Goal: Task Accomplishment & Management: Manage account settings

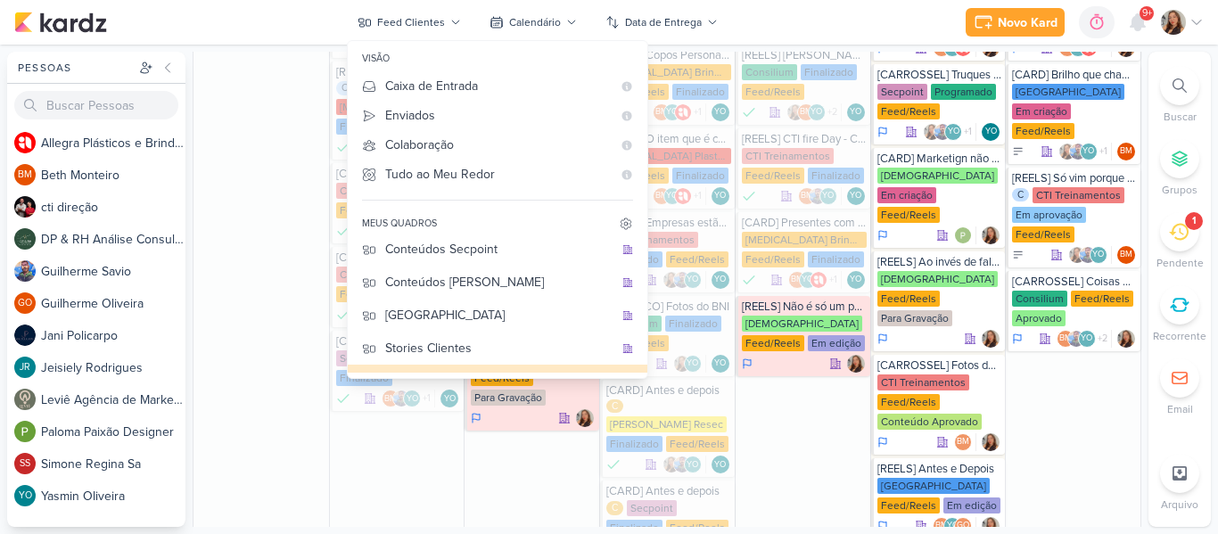
scroll to position [197, 0]
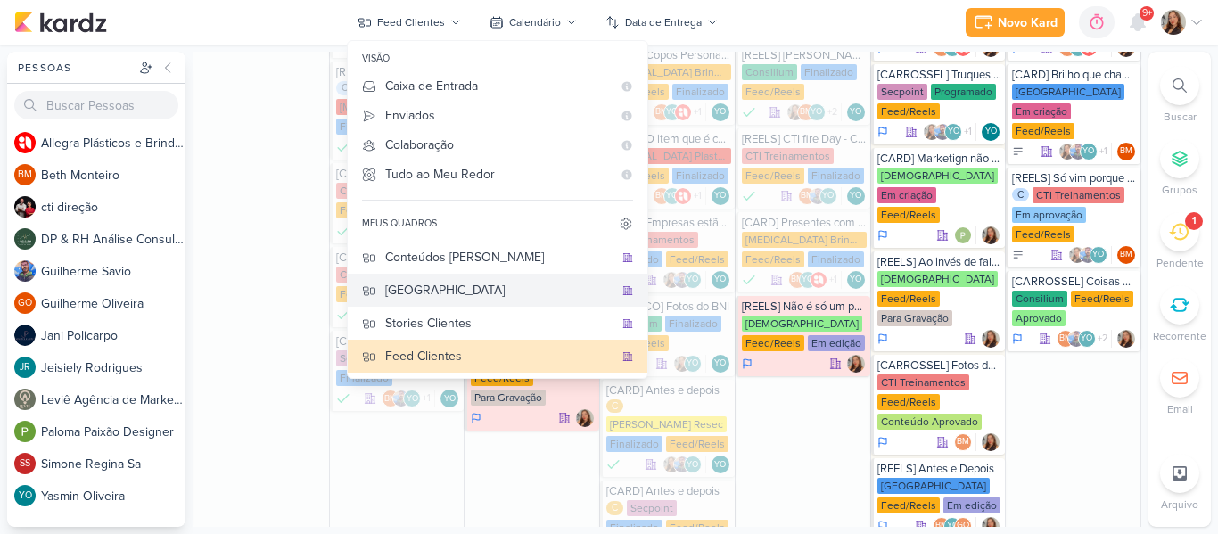
click at [505, 299] on div "[GEOGRAPHIC_DATA]" at bounding box center [499, 290] width 228 height 19
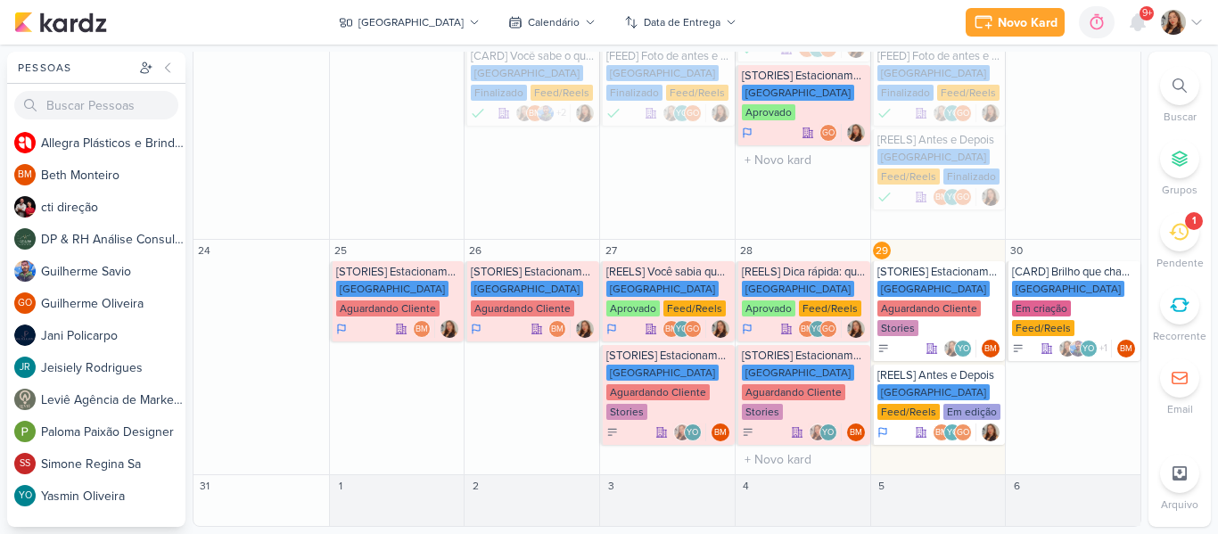
scroll to position [592, 0]
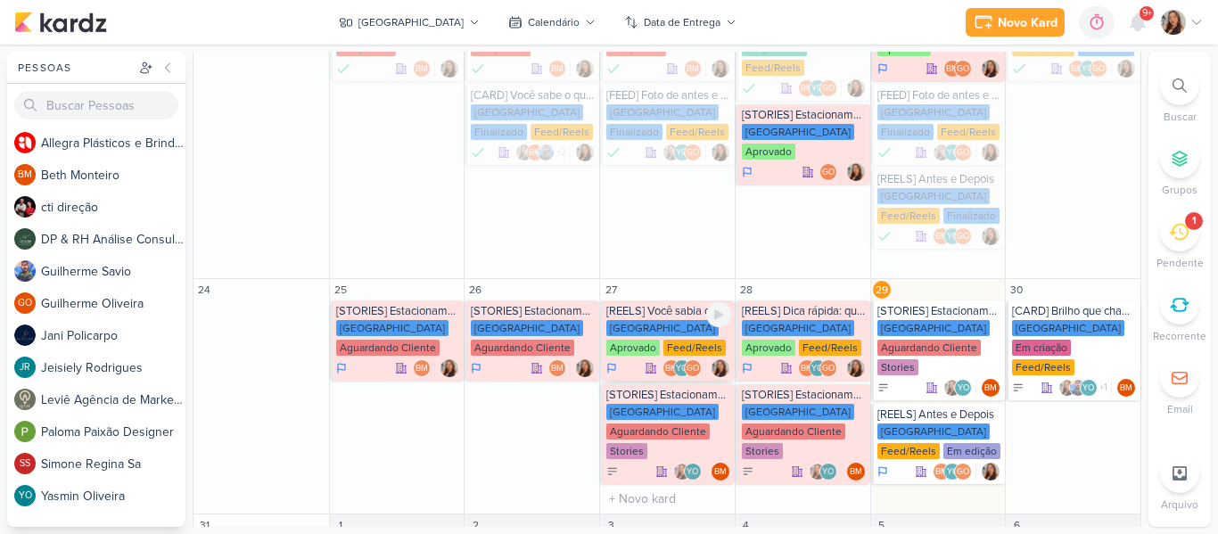
click at [663, 340] on div "Feed/Reels" at bounding box center [694, 348] width 62 height 16
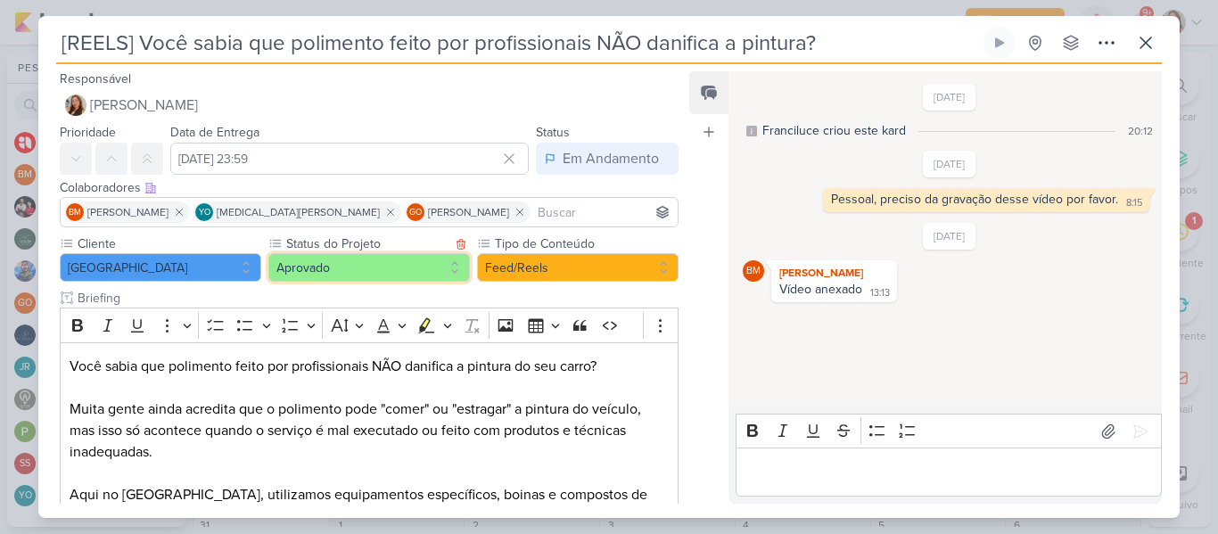
click at [327, 260] on button "Aprovado" at bounding box center [368, 267] width 201 height 29
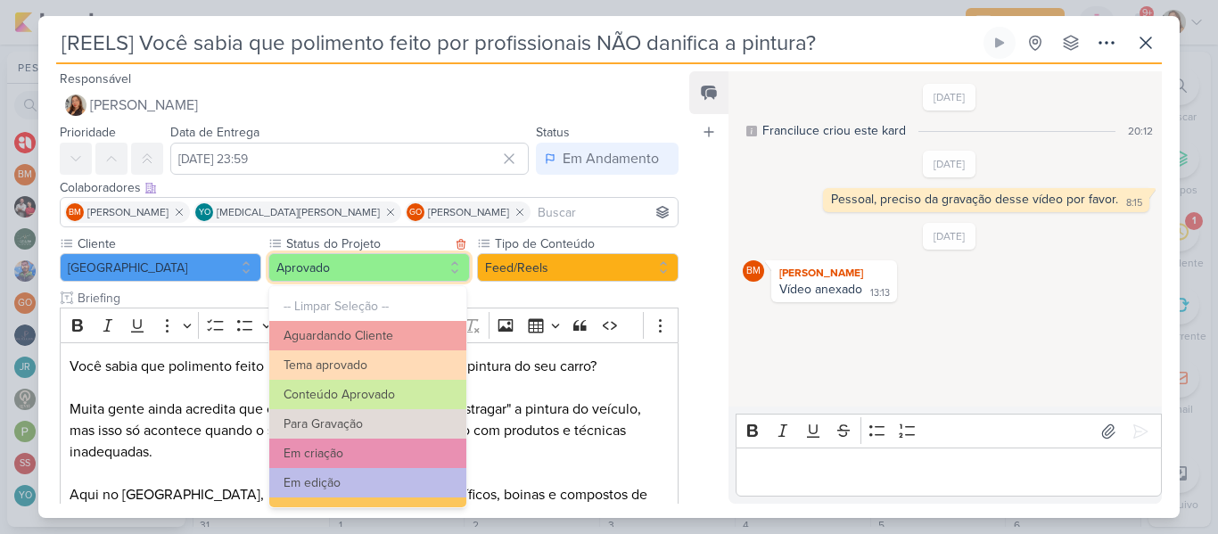
scroll to position [201, 0]
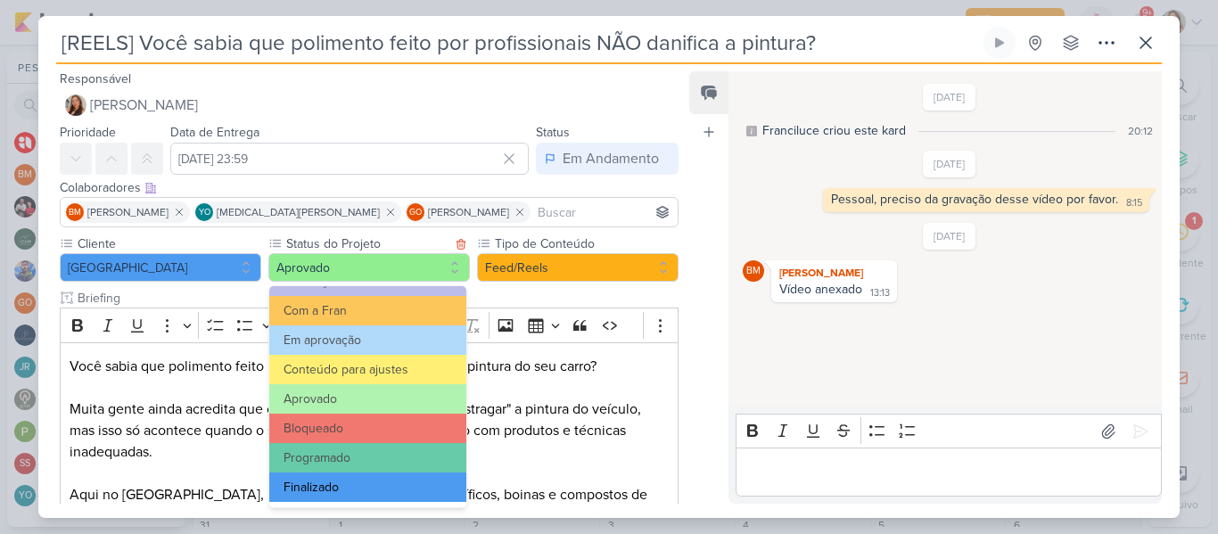
click at [389, 483] on button "Finalizado" at bounding box center [367, 486] width 197 height 29
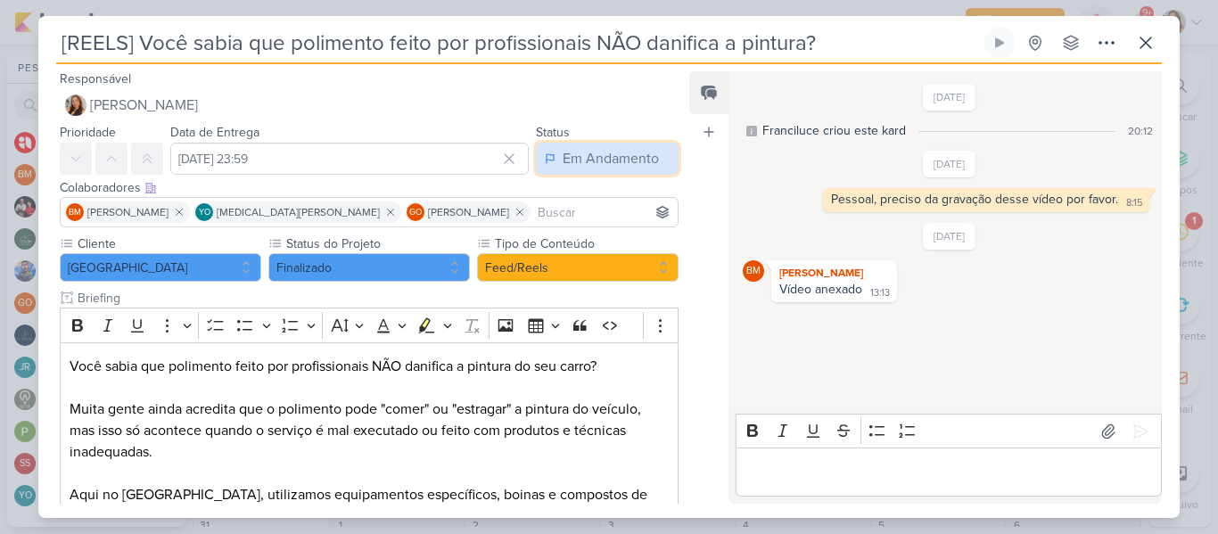
click at [577, 162] on div "Em Andamento" at bounding box center [610, 158] width 96 height 21
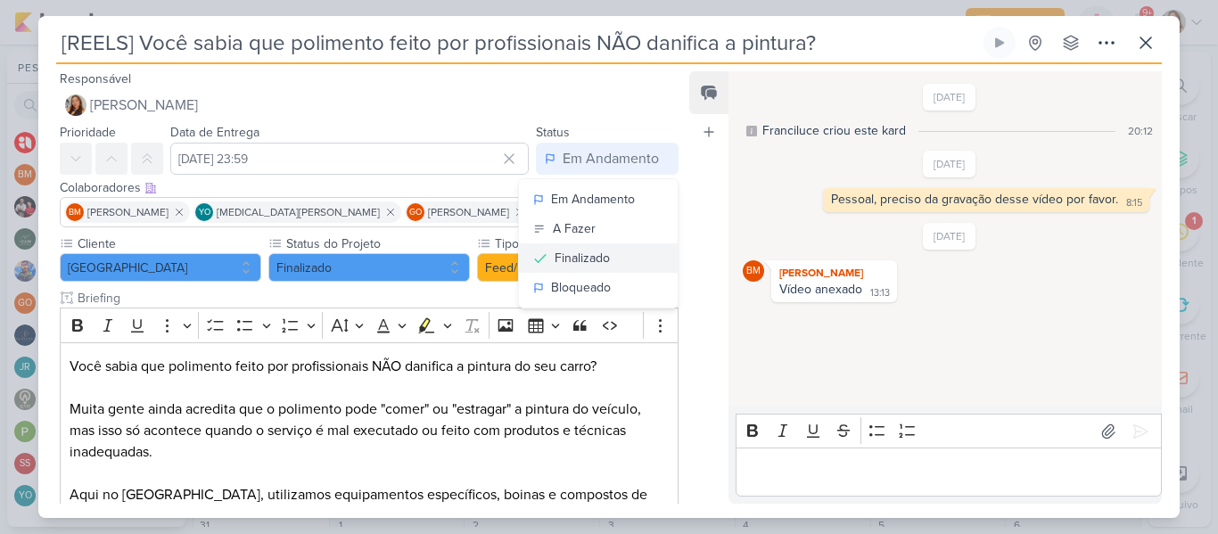
click at [571, 258] on div "Finalizado" at bounding box center [581, 258] width 55 height 19
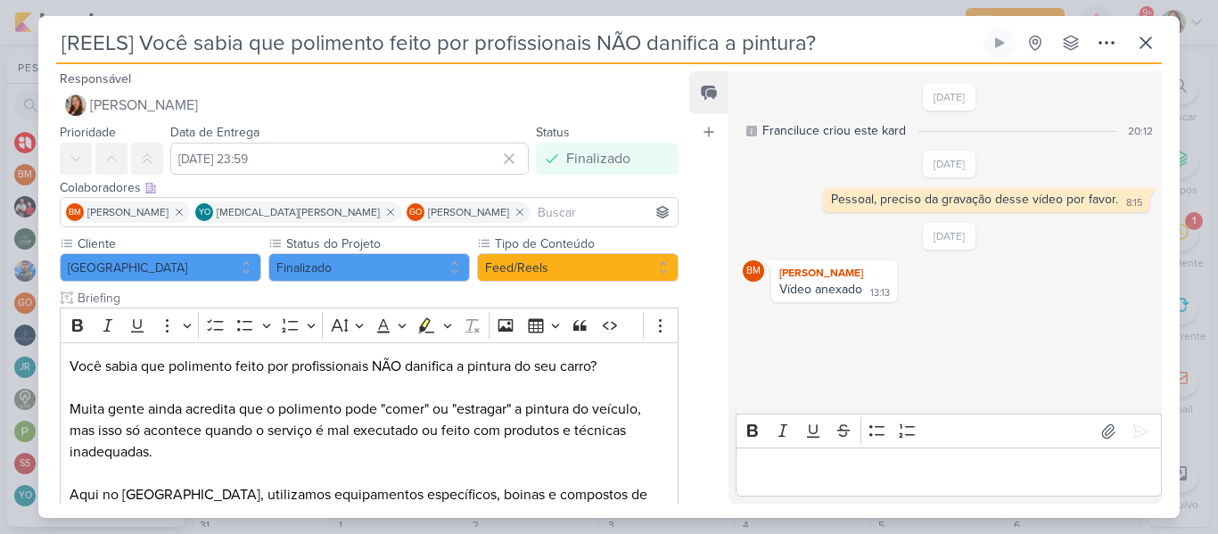
scroll to position [525, 0]
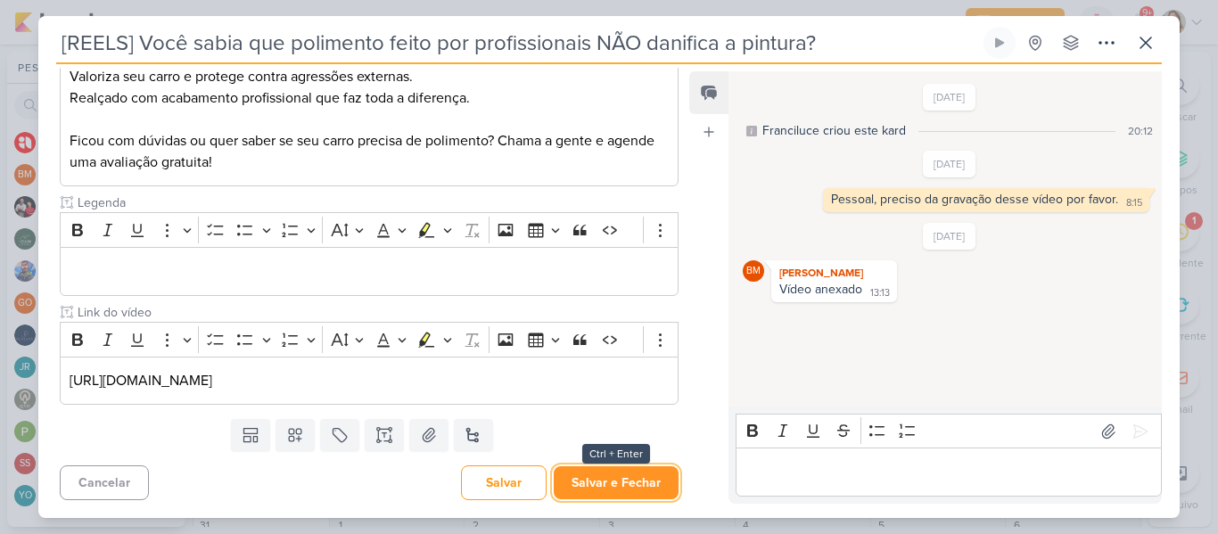
click at [653, 480] on button "Salvar e Fechar" at bounding box center [615, 482] width 125 height 33
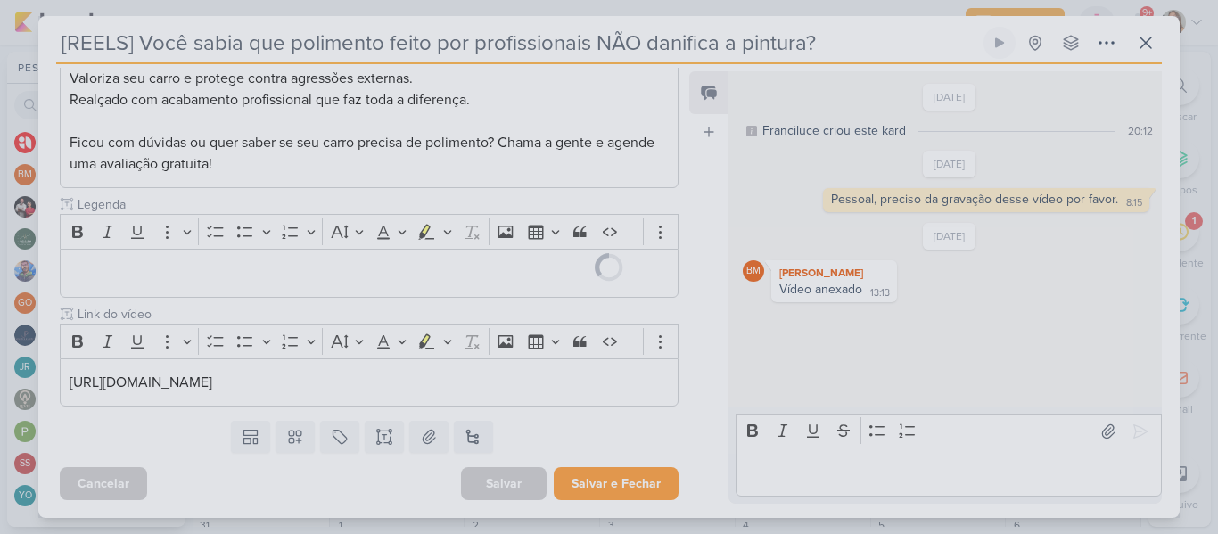
scroll to position [523, 0]
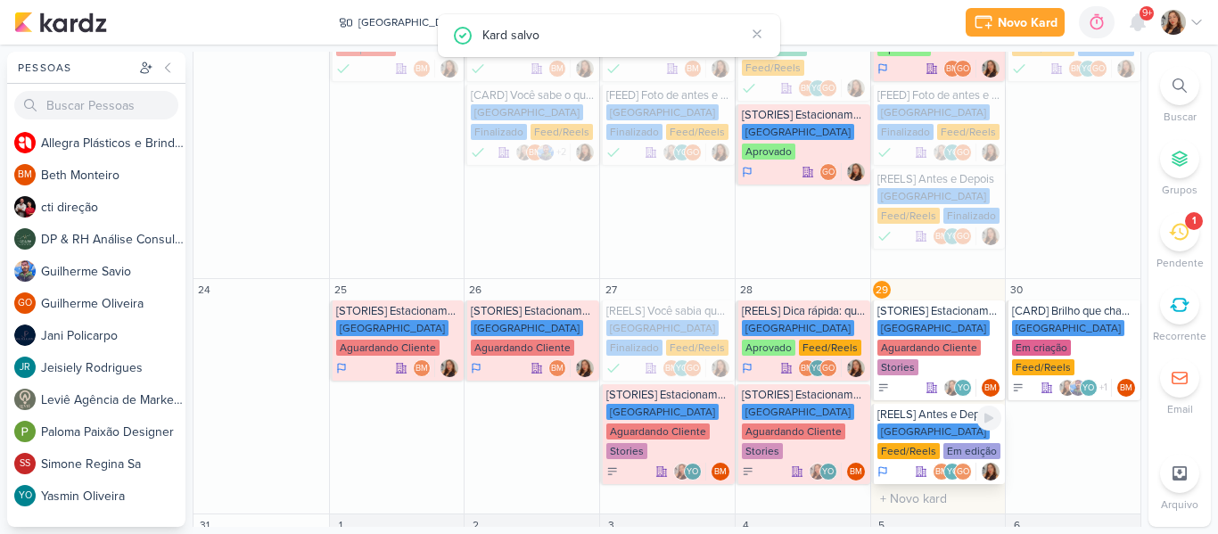
click at [938, 407] on div "[REELS] Antes e Depois" at bounding box center [939, 414] width 125 height 14
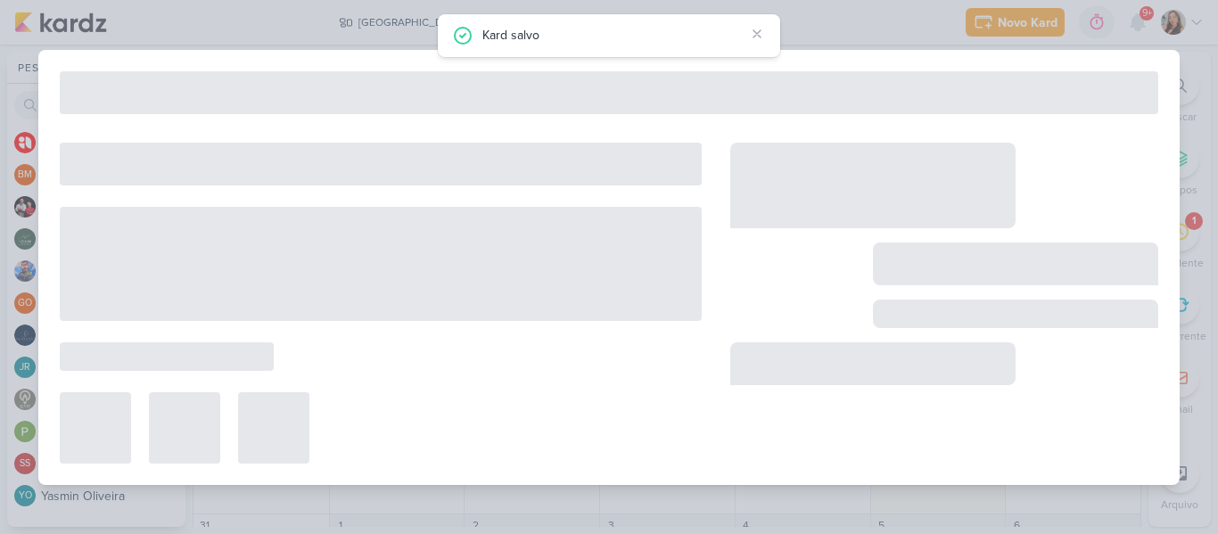
type input "[REELS] Antes e Depois"
type input "[DATE] 23:59"
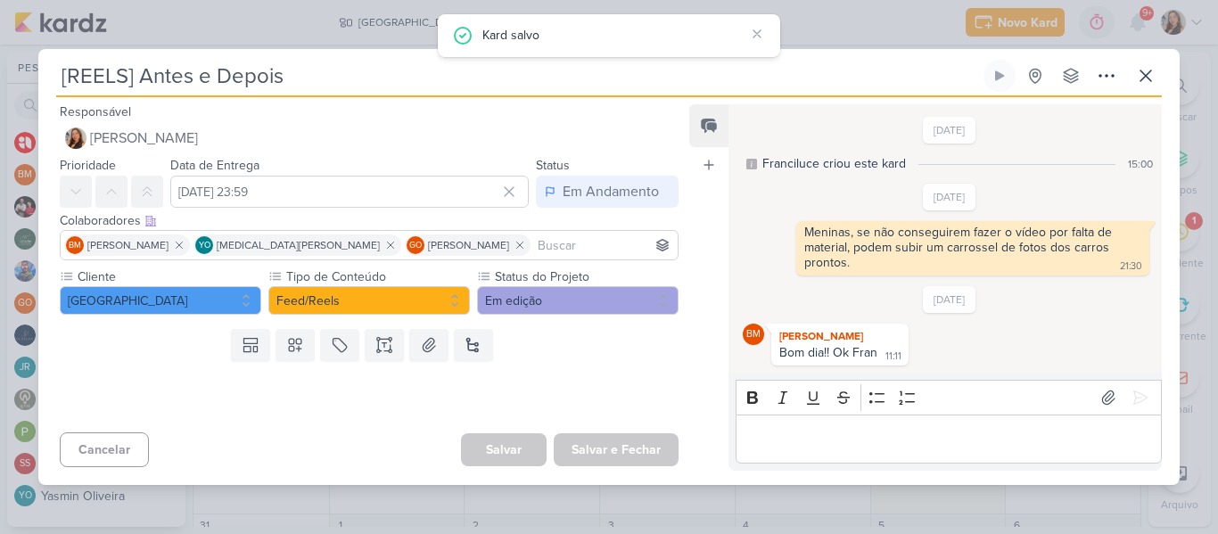
scroll to position [0, 0]
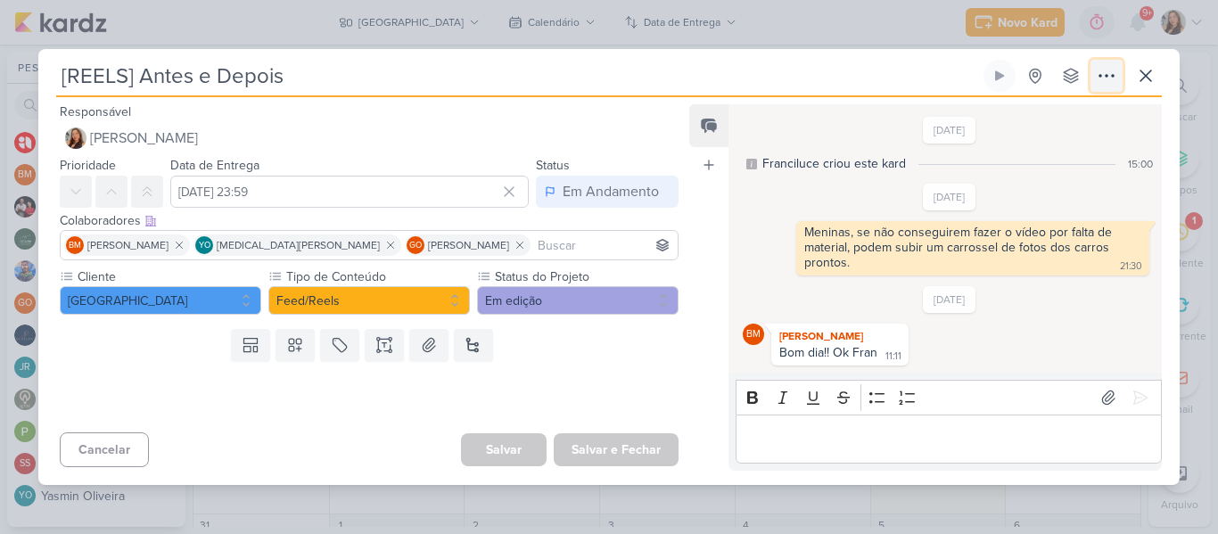
click at [1115, 76] on icon at bounding box center [1105, 75] width 21 height 21
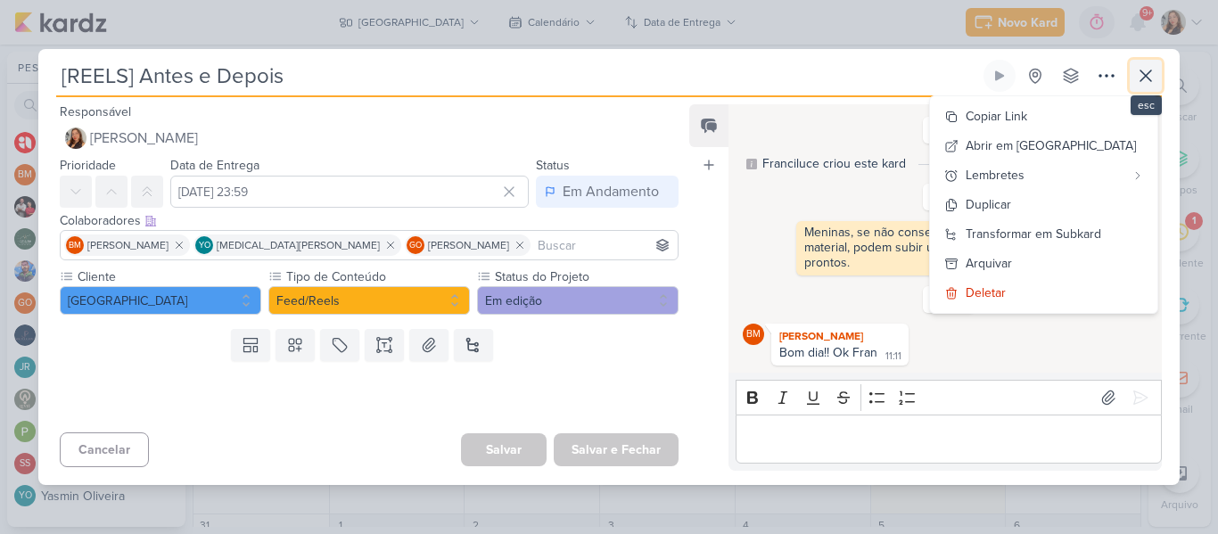
click at [1143, 86] on icon at bounding box center [1145, 75] width 21 height 21
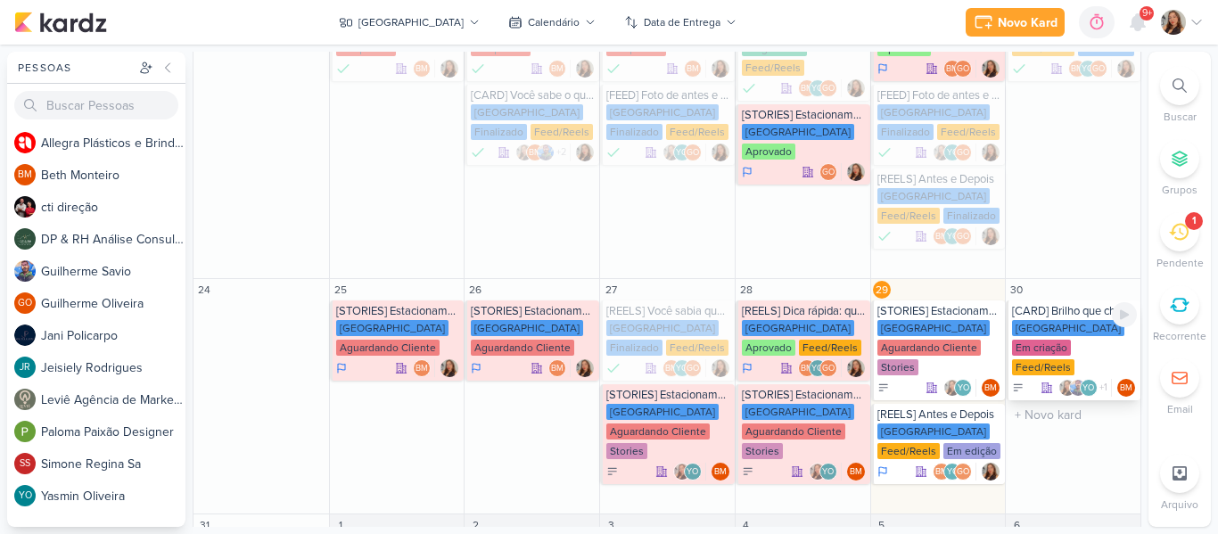
click at [1061, 320] on div "[GEOGRAPHIC_DATA] Em criação Feed/Reels" at bounding box center [1074, 348] width 125 height 57
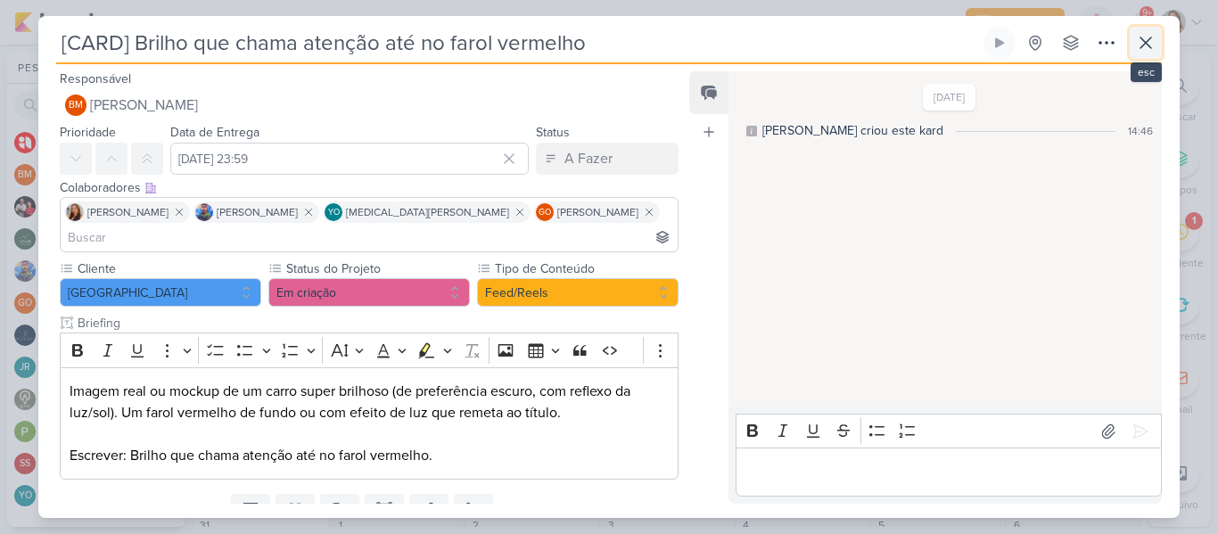
click at [1146, 52] on icon at bounding box center [1145, 42] width 21 height 21
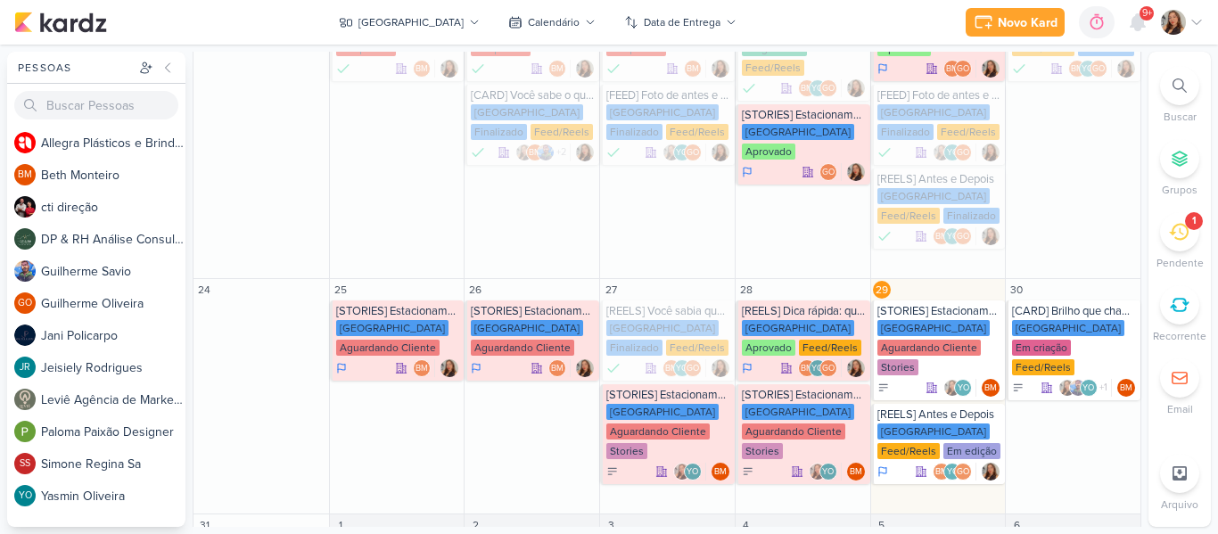
click at [765, 26] on div "Novo Kard Ctrl + k 0h0m Sessão desligada... Hoje 0h0m Semana 0h0m Mês 0h0m" at bounding box center [608, 22] width 1189 height 45
click at [799, 340] on div "Feed/Reels" at bounding box center [830, 348] width 62 height 16
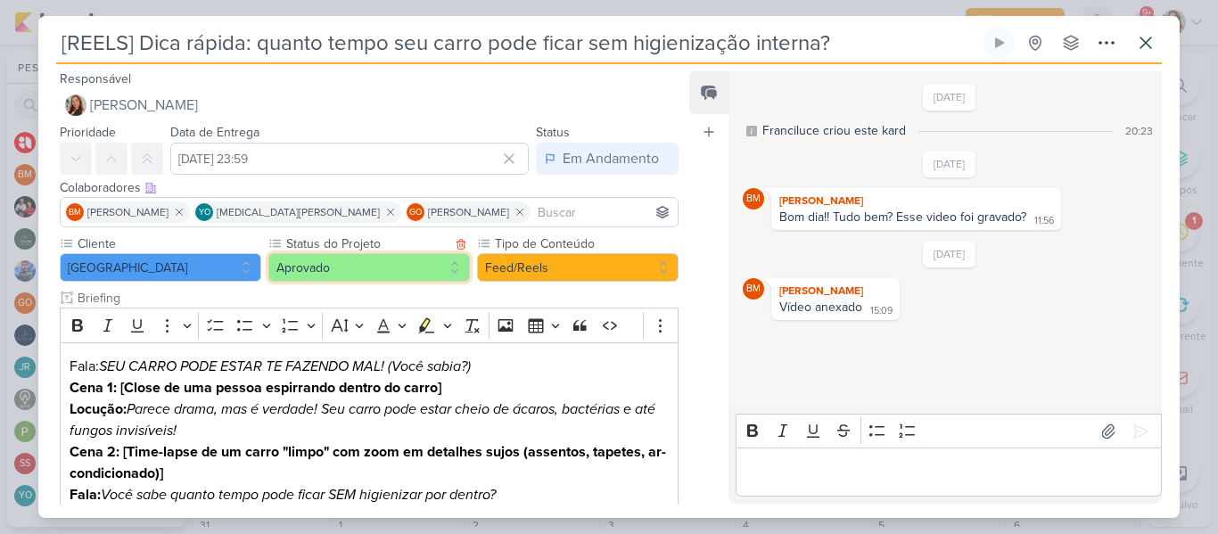
click at [425, 267] on button "Aprovado" at bounding box center [368, 267] width 201 height 29
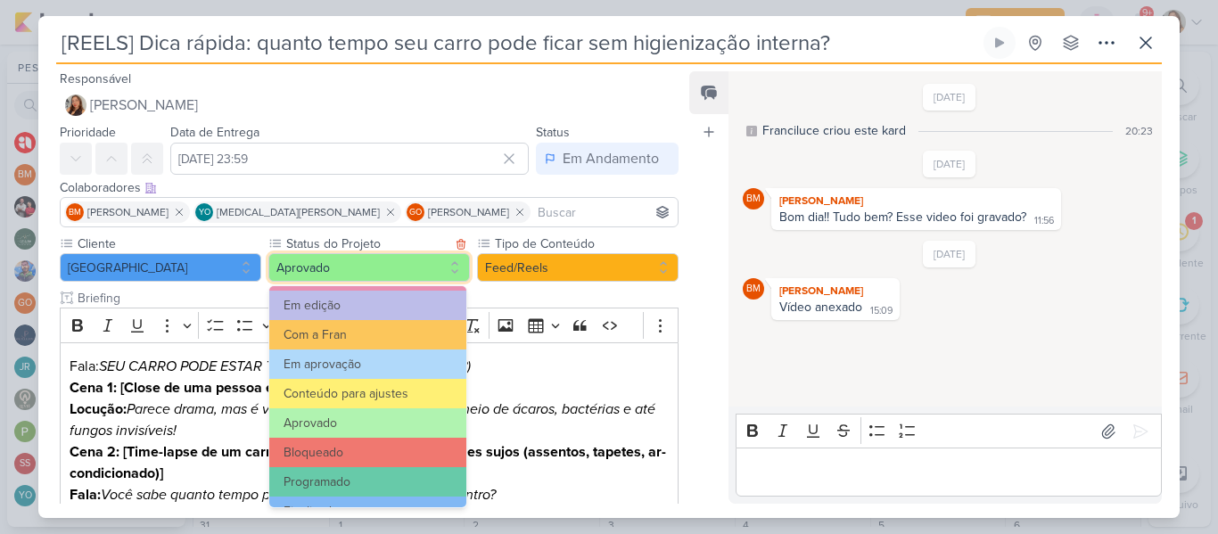
scroll to position [201, 0]
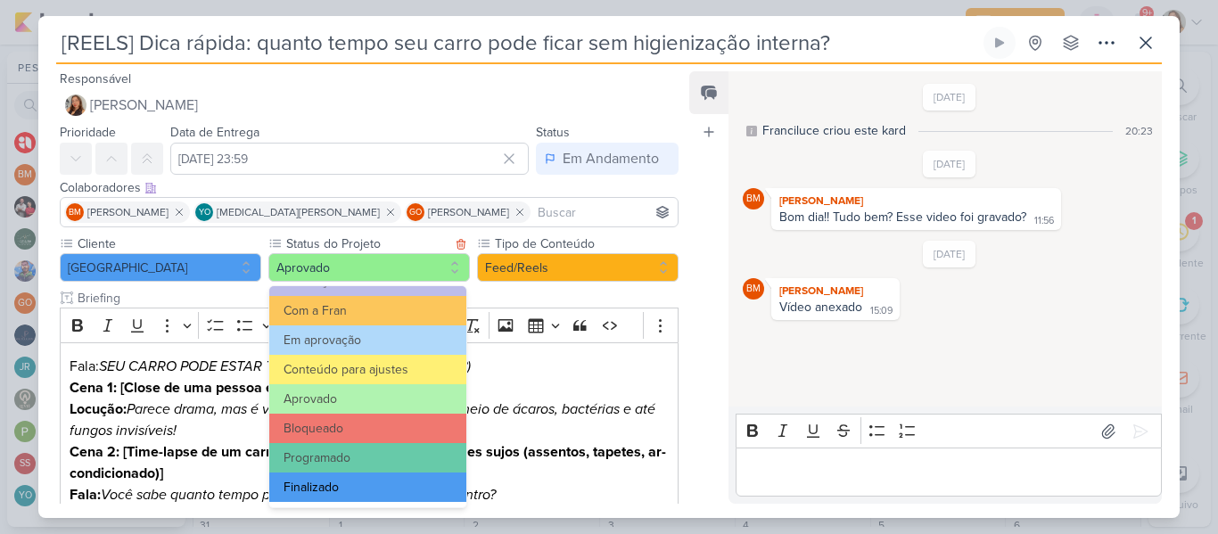
click at [409, 480] on button "Finalizado" at bounding box center [367, 486] width 197 height 29
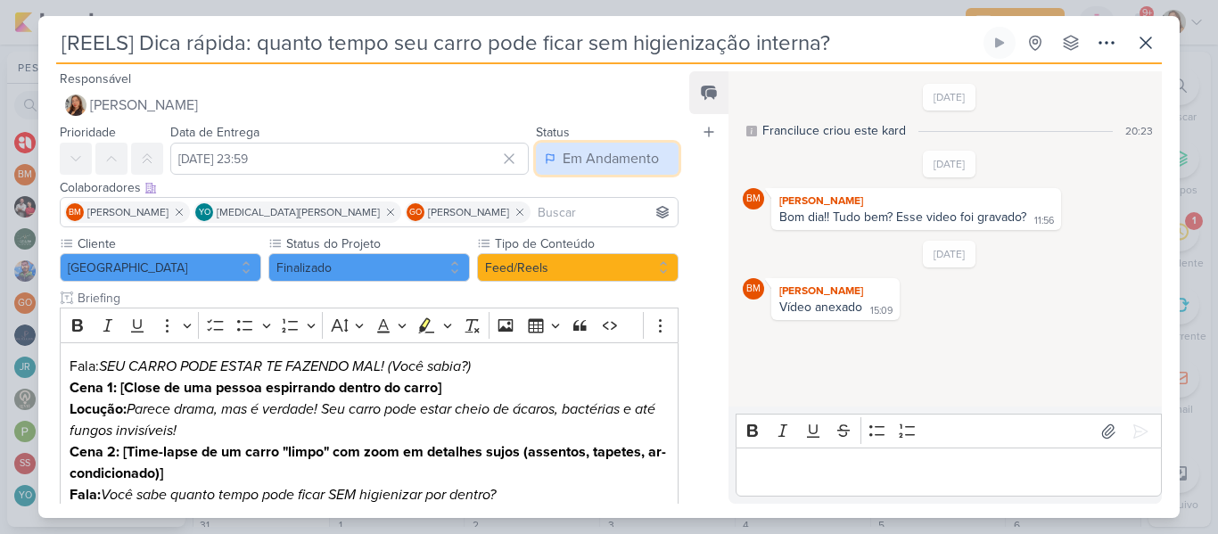
click at [622, 152] on div "Em Andamento" at bounding box center [610, 158] width 96 height 21
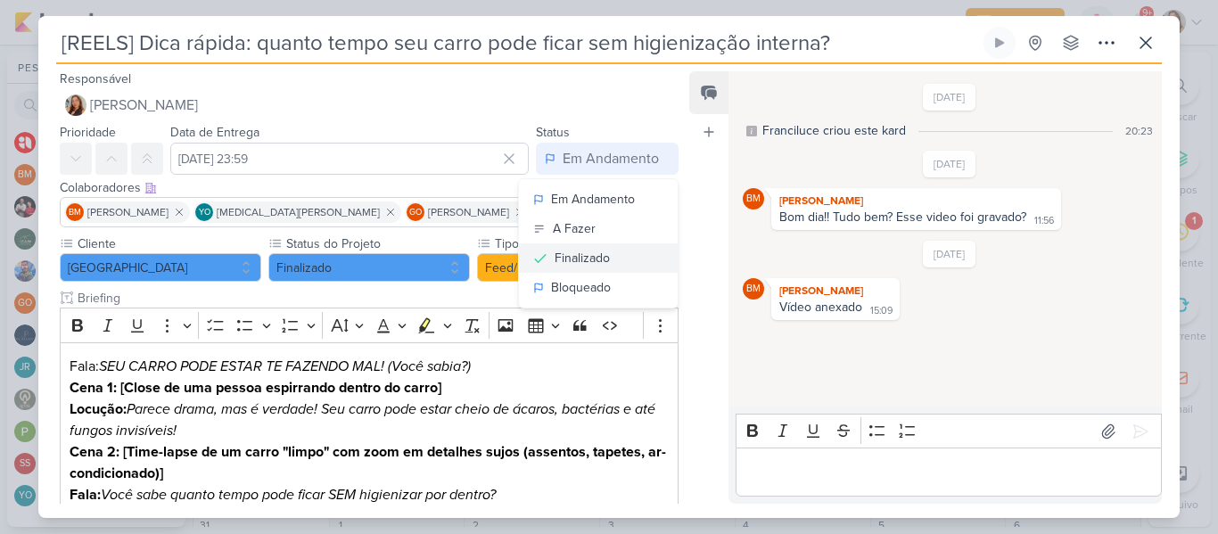
click at [618, 252] on button "Finalizado" at bounding box center [598, 257] width 159 height 29
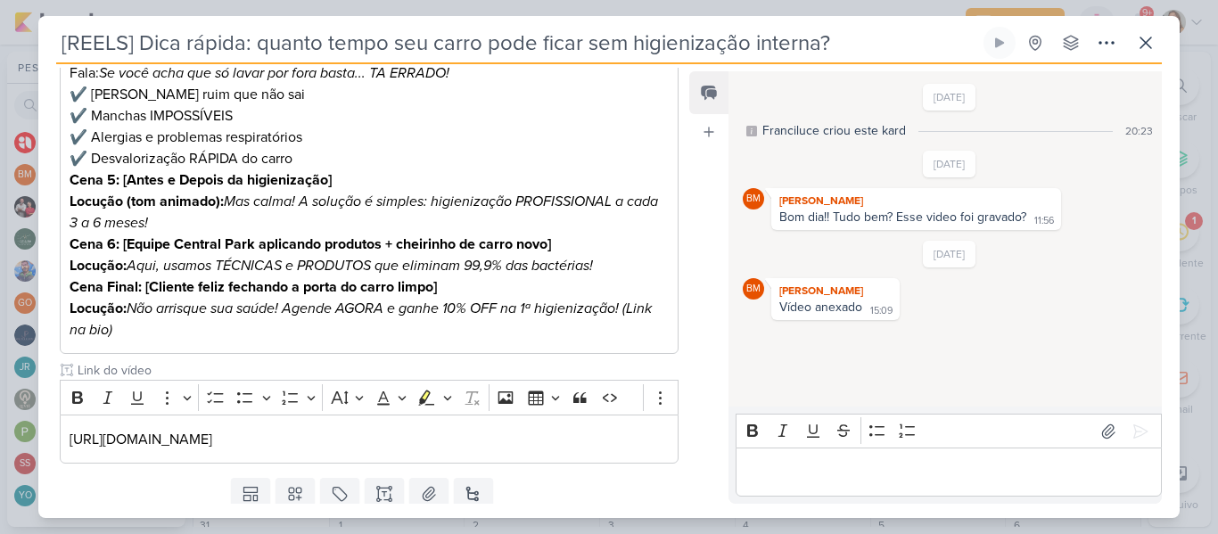
scroll to position [523, 0]
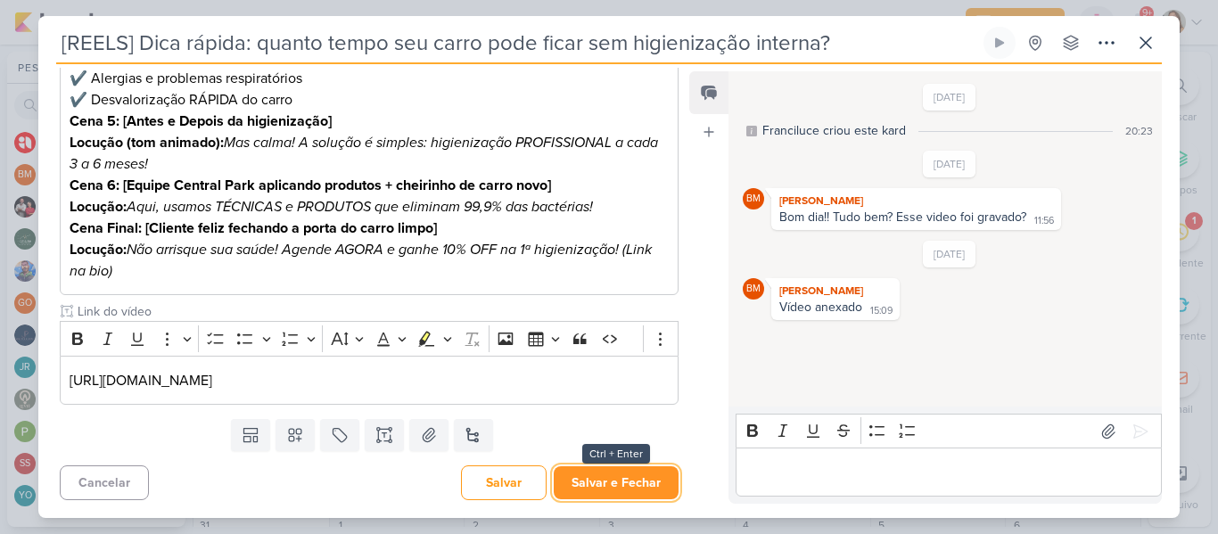
click at [619, 481] on button "Salvar e Fechar" at bounding box center [615, 482] width 125 height 33
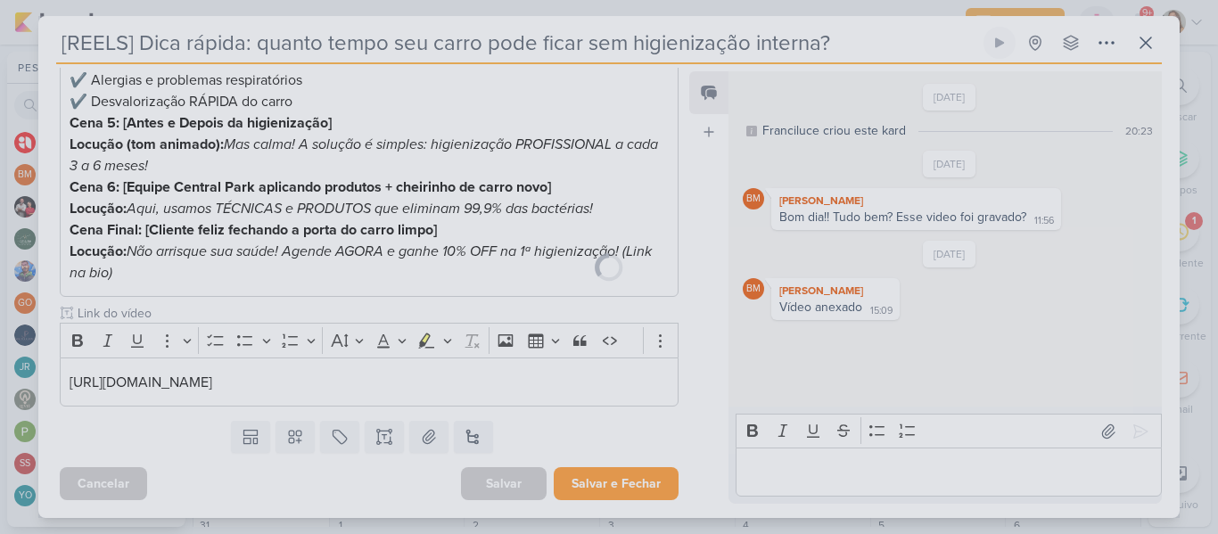
scroll to position [521, 0]
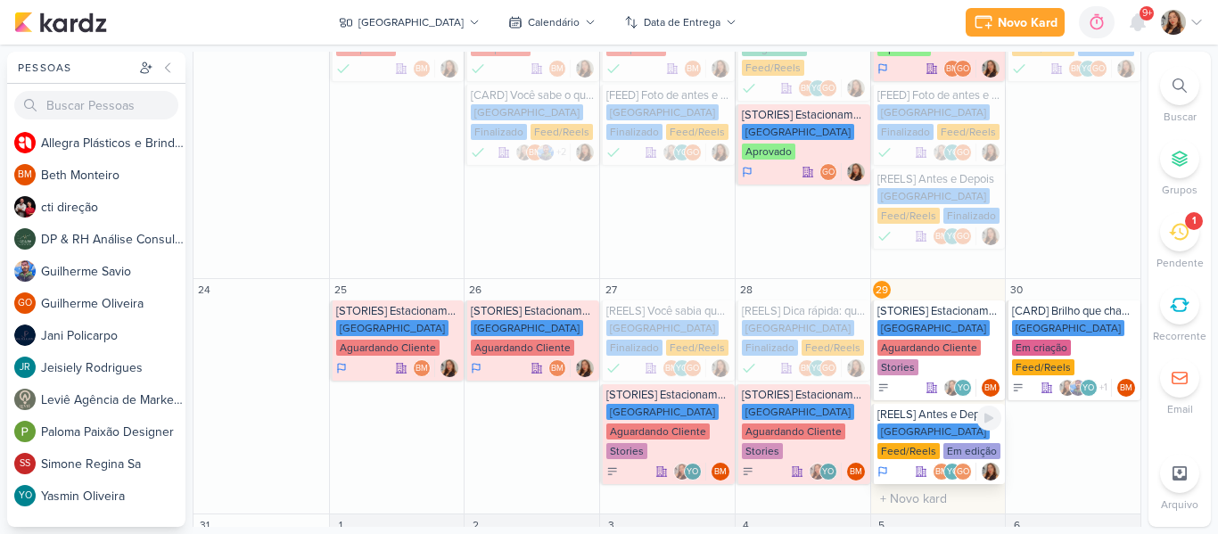
click at [898, 423] on div "[GEOGRAPHIC_DATA] Feed/Reels Em edição" at bounding box center [939, 441] width 125 height 37
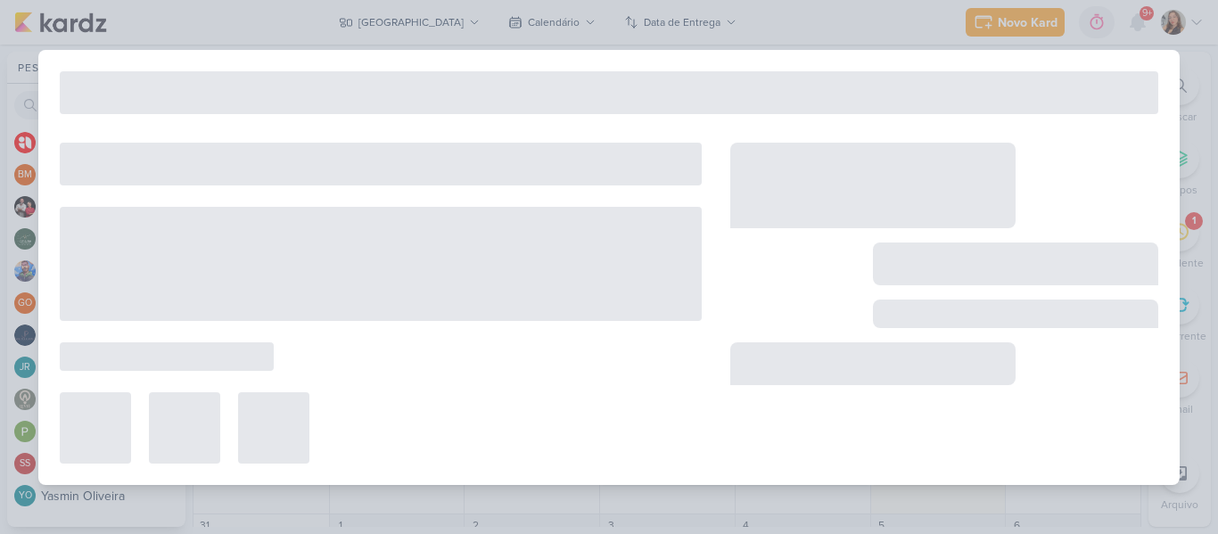
type input "[REELS] Antes e Depois"
type input "[DATE] 23:59"
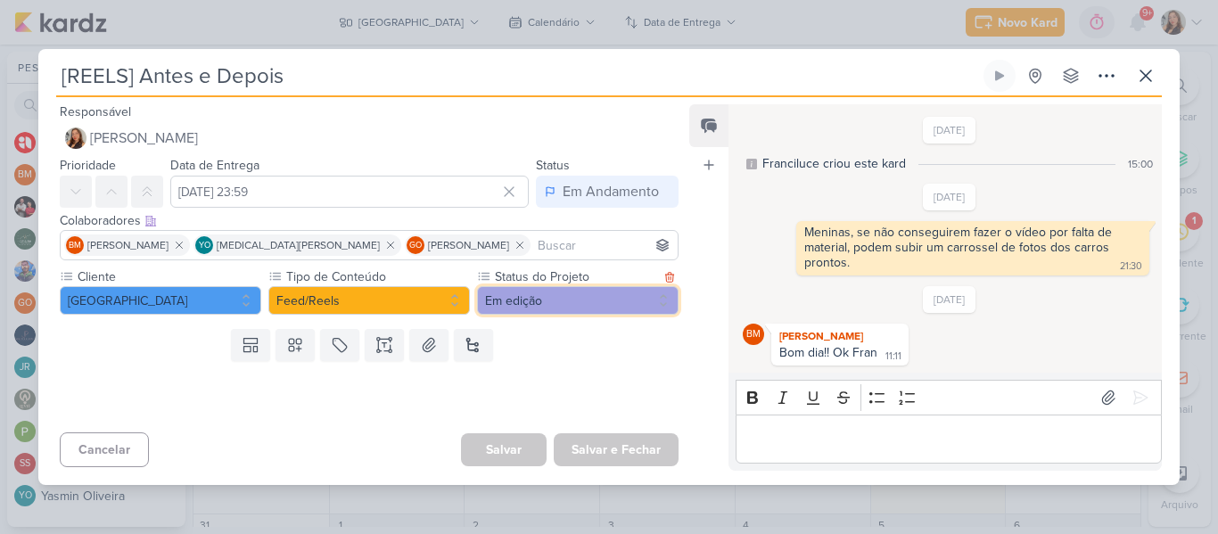
click at [510, 314] on button "Em edição" at bounding box center [577, 300] width 201 height 29
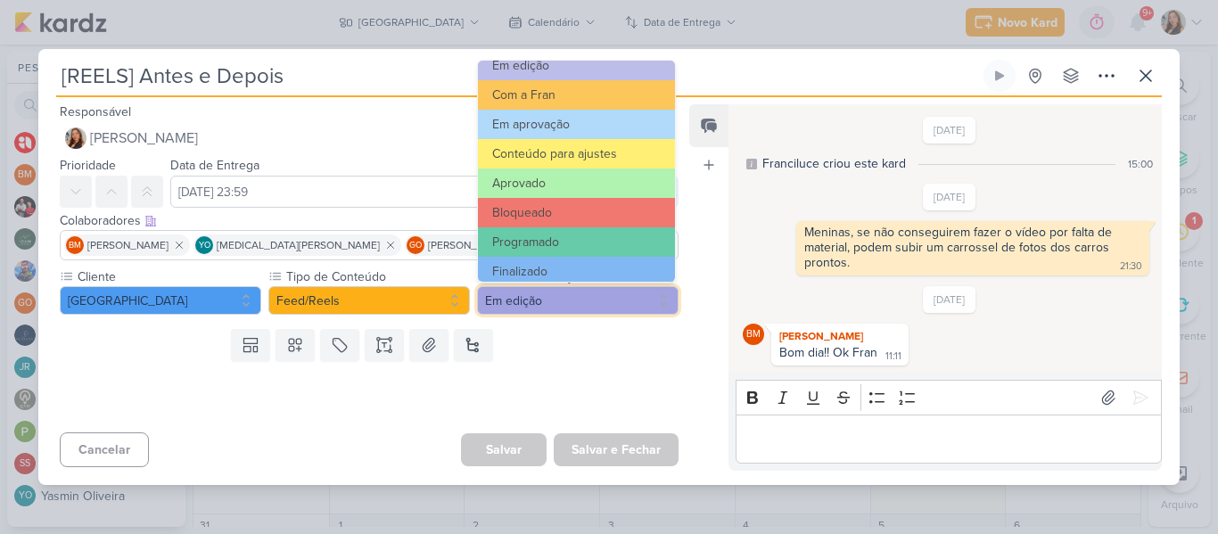
scroll to position [201, 0]
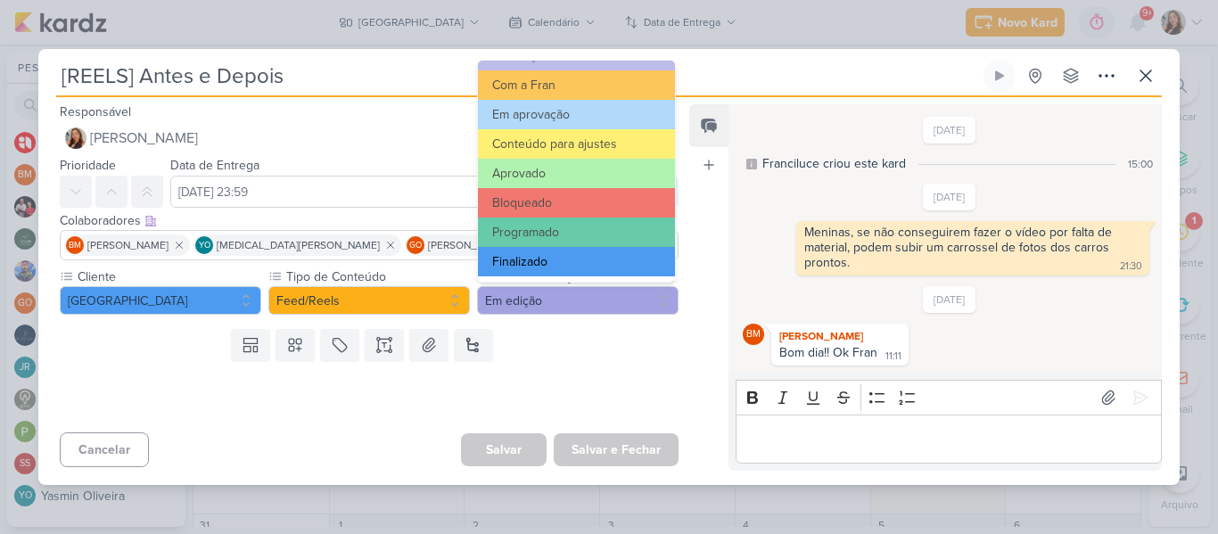
click at [600, 261] on button "Finalizado" at bounding box center [576, 261] width 197 height 29
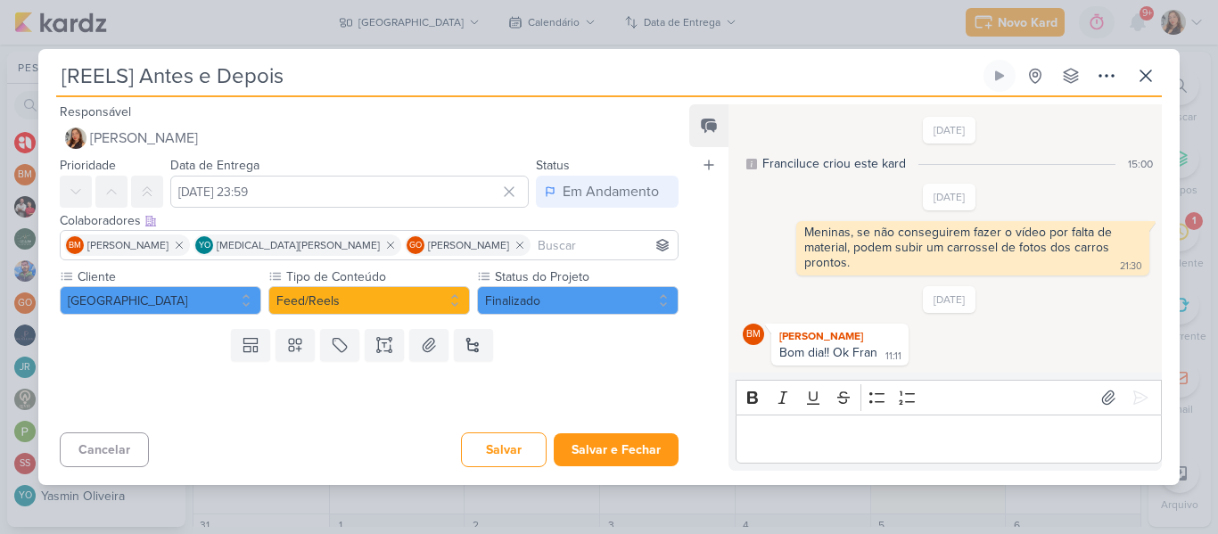
click at [127, 76] on input "[REELS] Antes e Depois" at bounding box center [517, 76] width 923 height 32
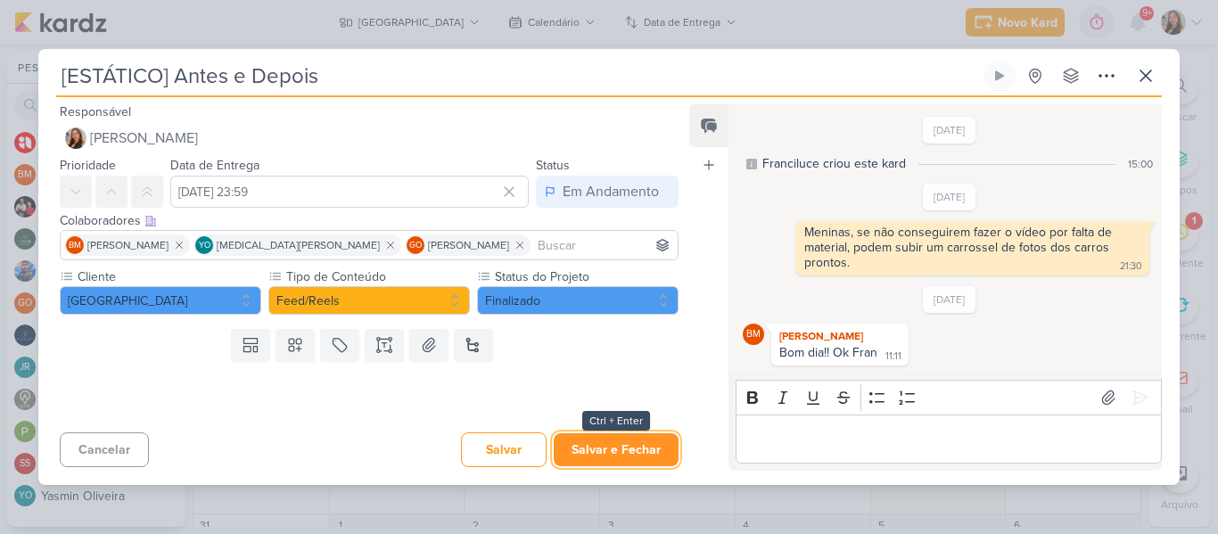
click at [652, 439] on button "Salvar e Fechar" at bounding box center [615, 449] width 125 height 33
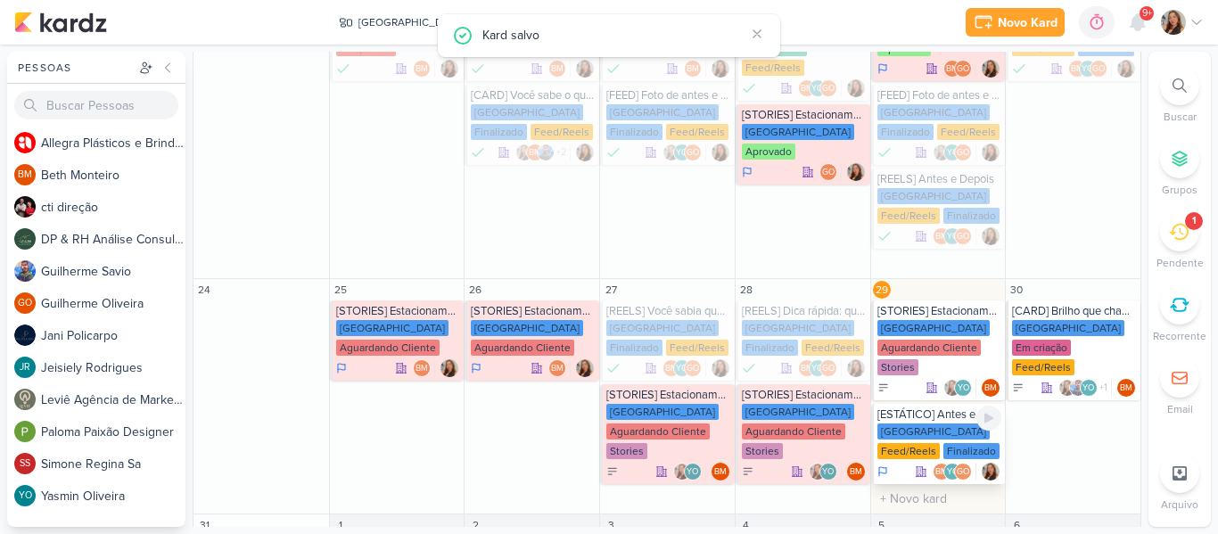
click at [945, 443] on div "Finalizado" at bounding box center [971, 451] width 56 height 16
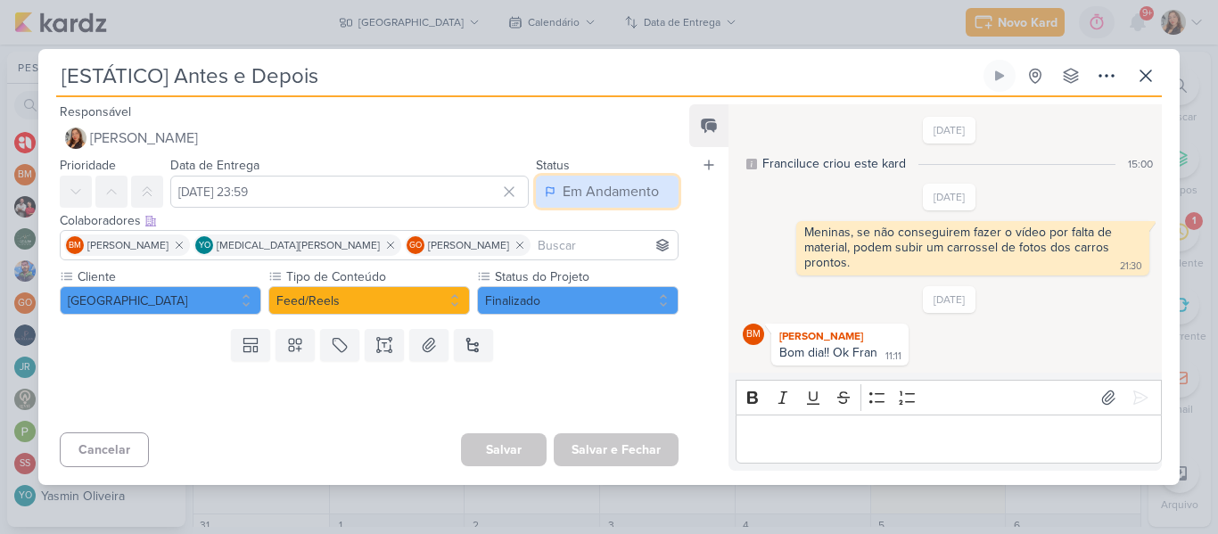
click at [580, 188] on div "Em Andamento" at bounding box center [610, 191] width 96 height 21
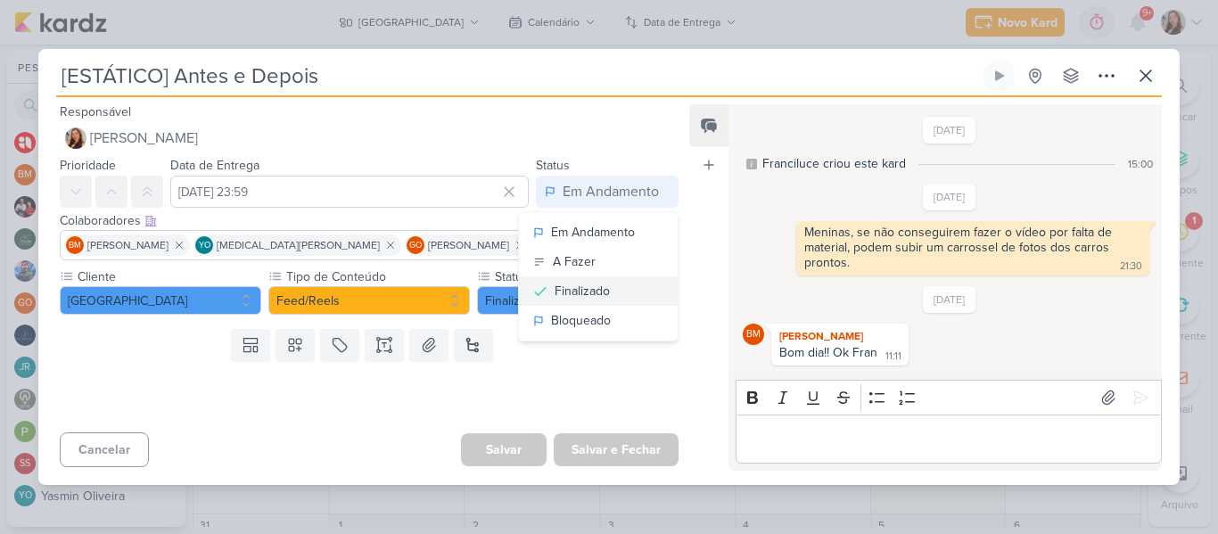
click at [575, 298] on div "Finalizado" at bounding box center [581, 291] width 55 height 19
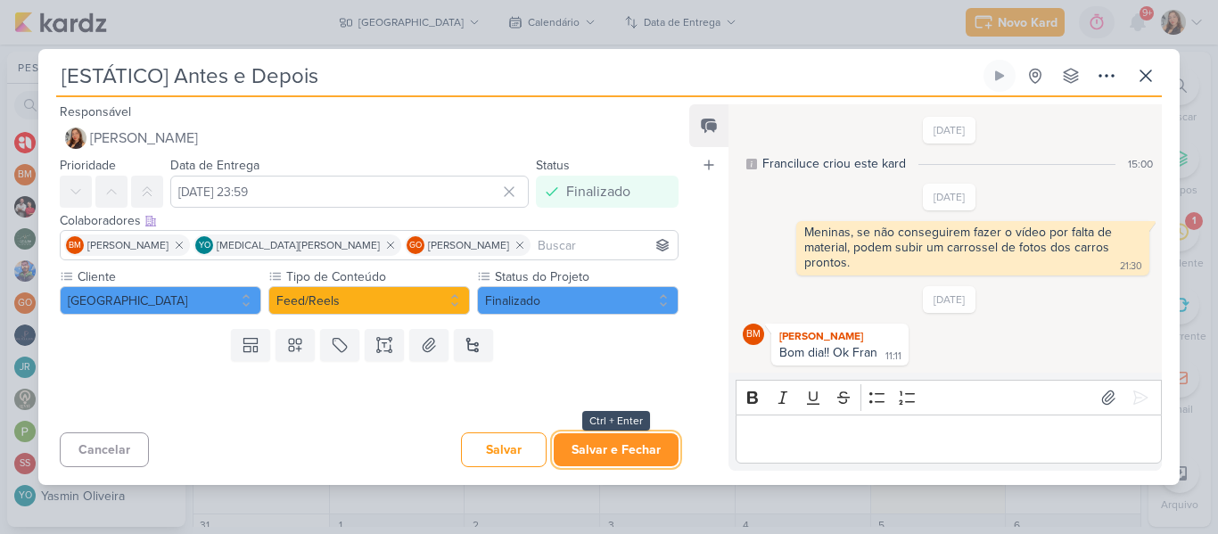
click at [604, 449] on button "Salvar e Fechar" at bounding box center [615, 449] width 125 height 33
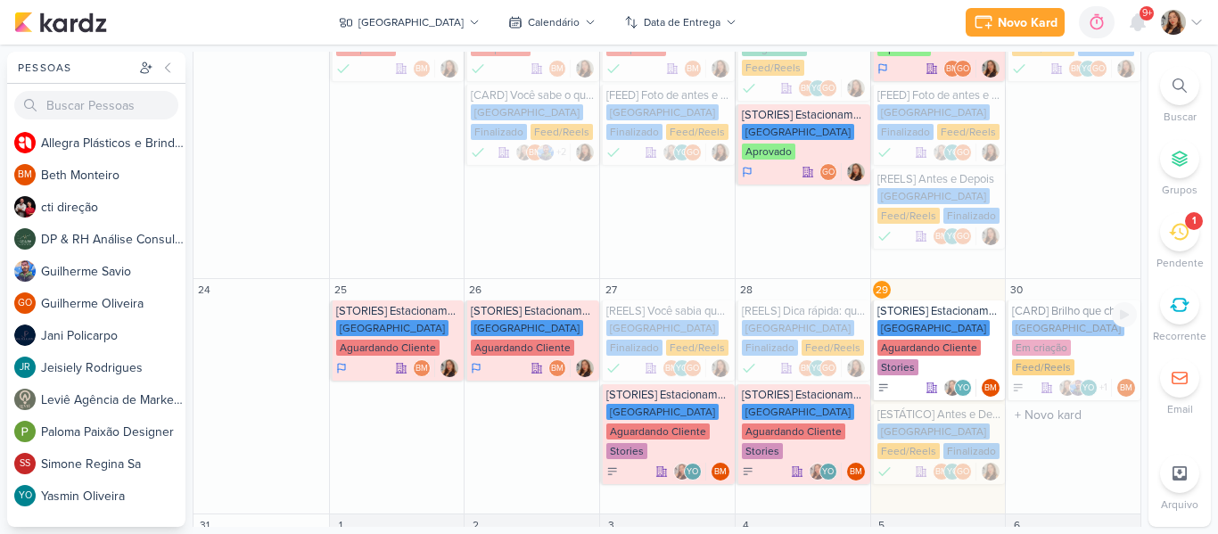
scroll to position [672, 0]
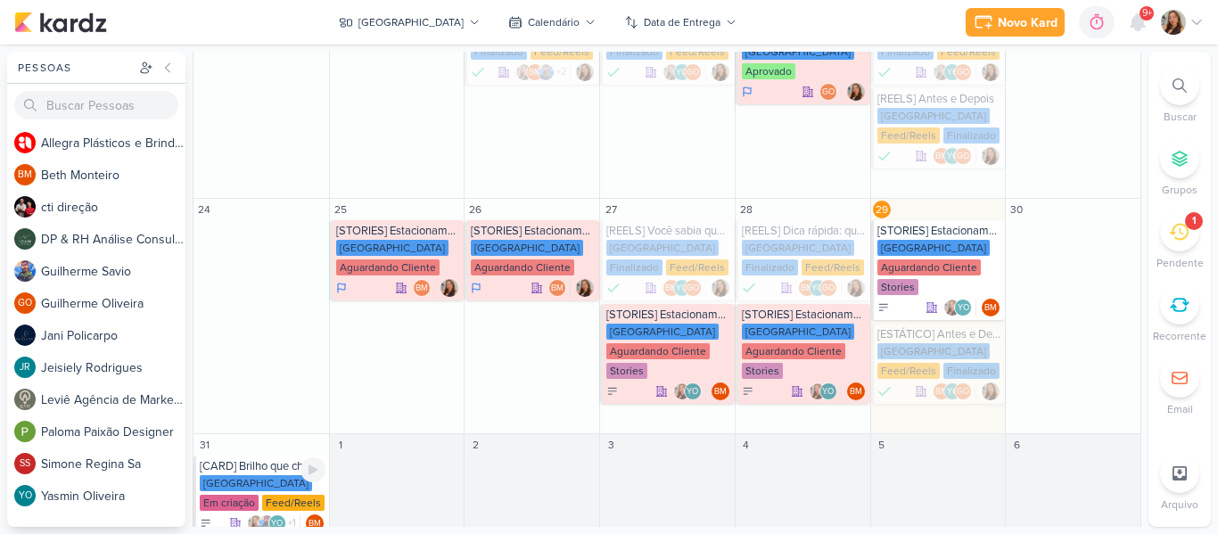
click at [275, 475] on div "[GEOGRAPHIC_DATA] Em criação Feed/Reels" at bounding box center [263, 493] width 126 height 37
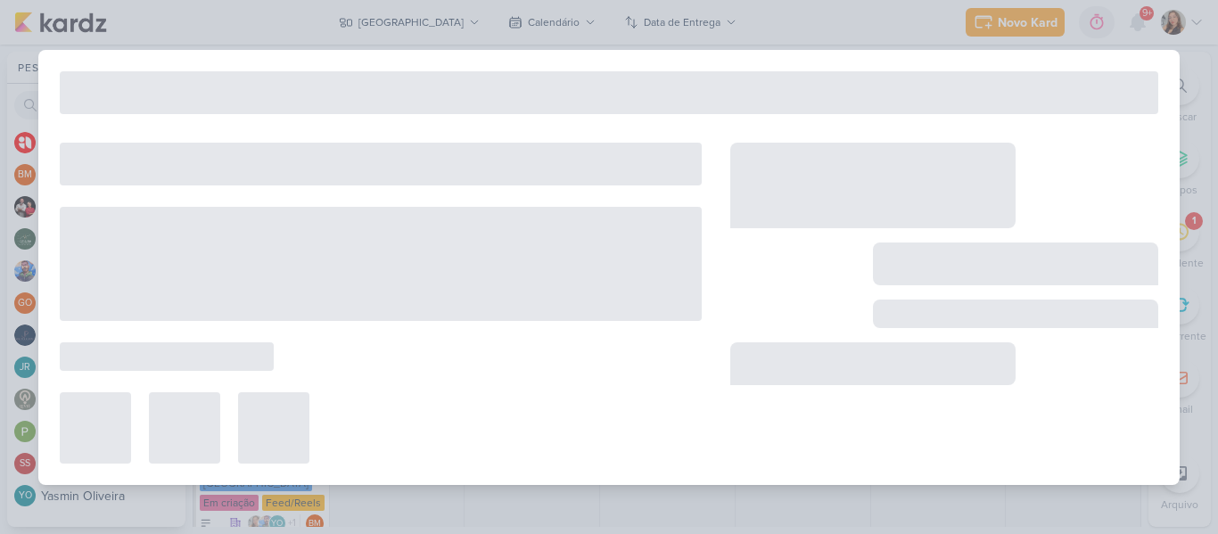
type input "[CARD] Brilho que chama atenção até no farol vermelho"
type input "[DATE] 23:59"
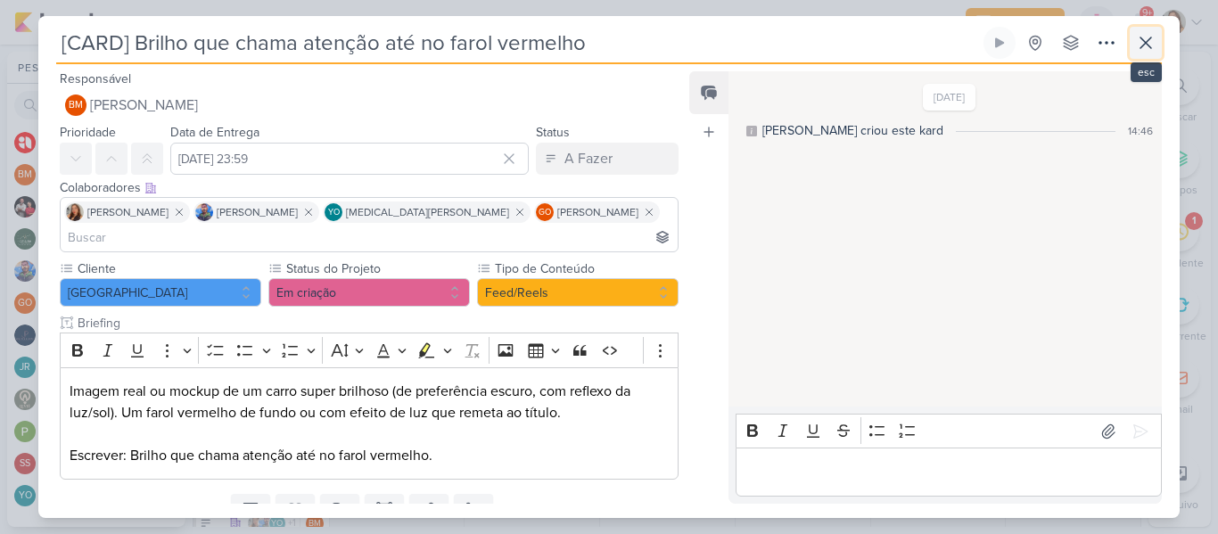
click at [1144, 55] on button at bounding box center [1145, 43] width 32 height 32
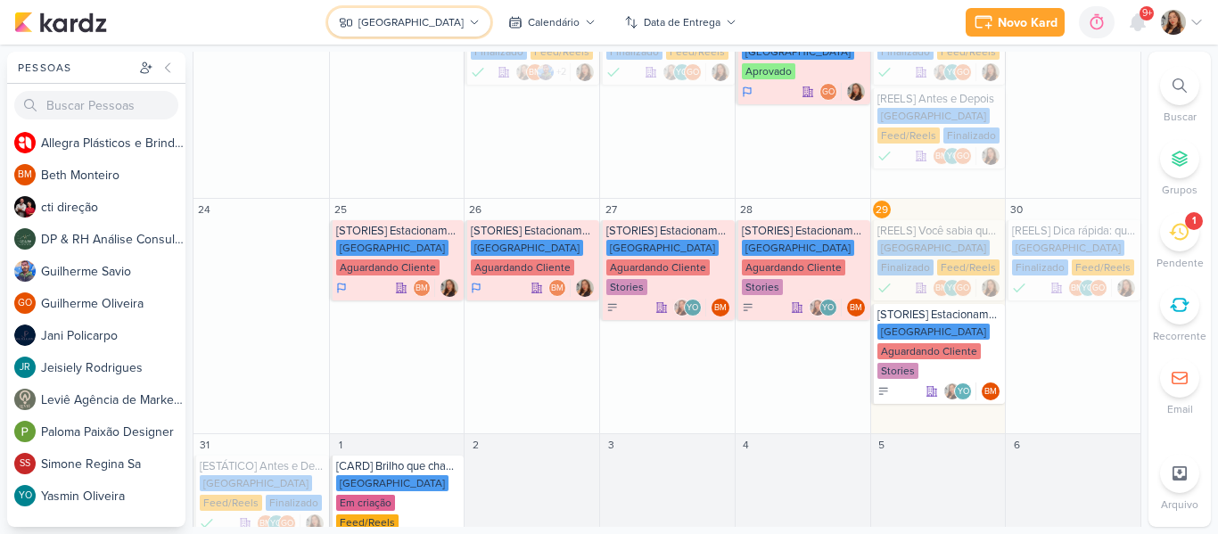
click at [471, 20] on icon at bounding box center [474, 22] width 11 height 11
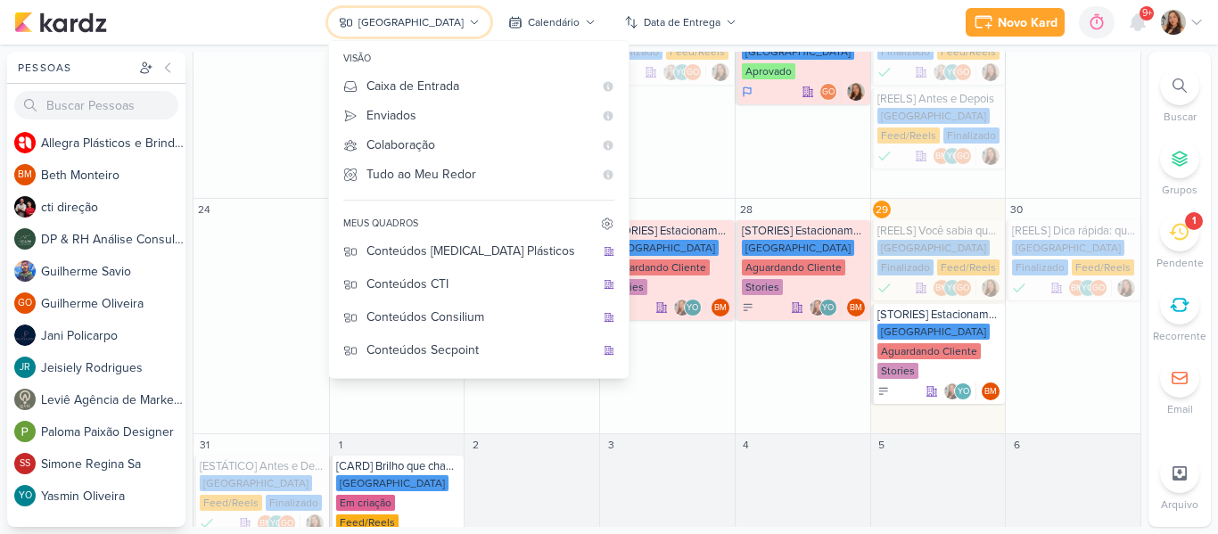
scroll to position [0, 0]
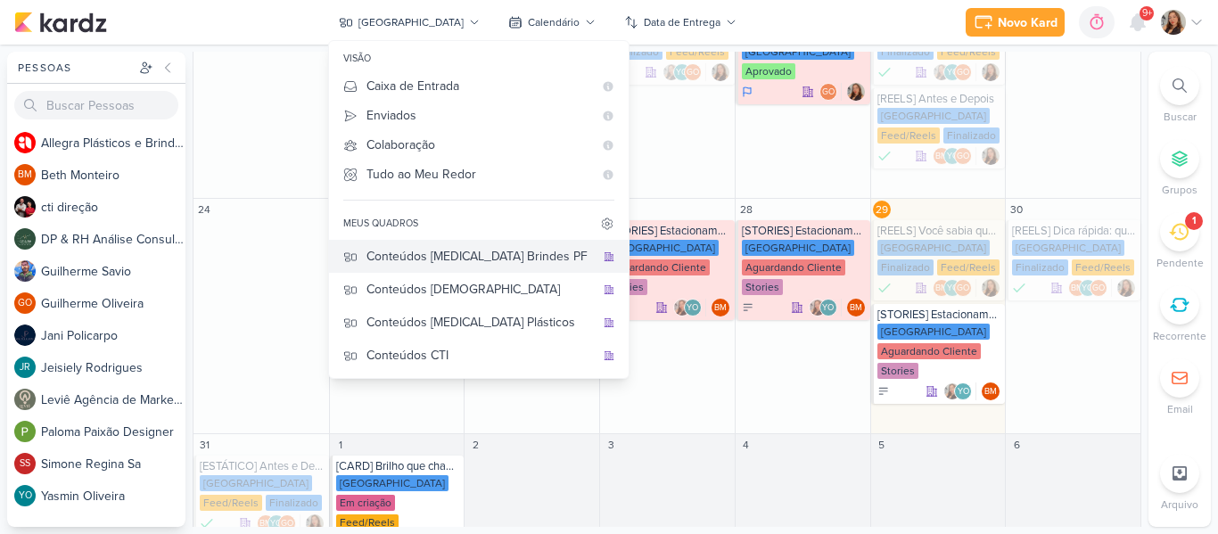
click at [479, 249] on div "Conteúdos [MEDICAL_DATA] Brindes PF" at bounding box center [480, 256] width 228 height 19
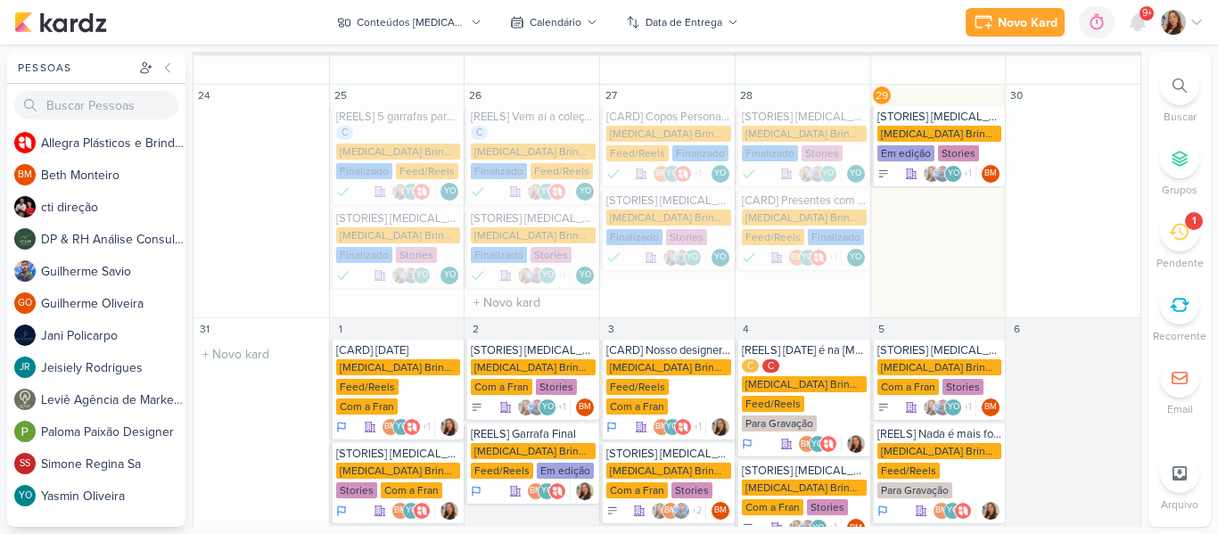
scroll to position [481, 0]
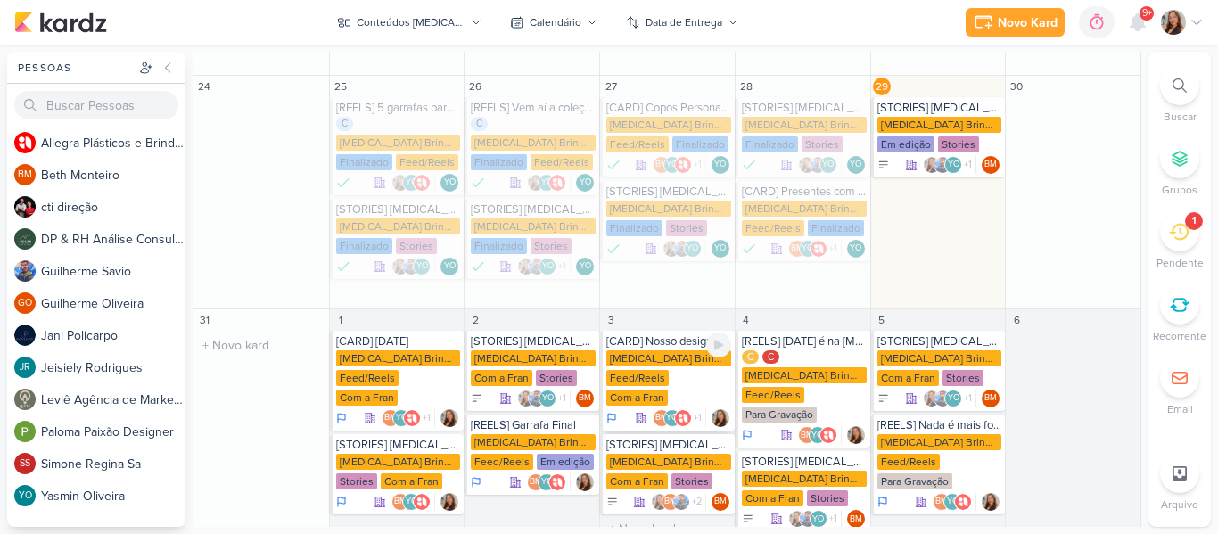
click at [662, 389] on div "Com a Fran" at bounding box center [636, 397] width 61 height 16
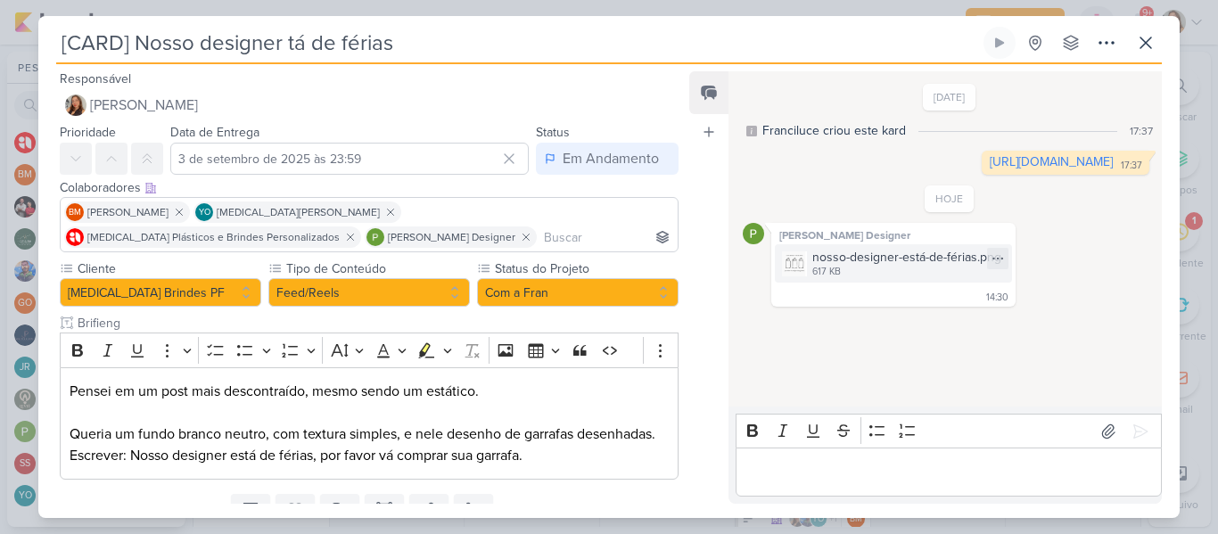
click at [821, 261] on div "nosso-designer-está-de-férias.png" at bounding box center [906, 257] width 189 height 19
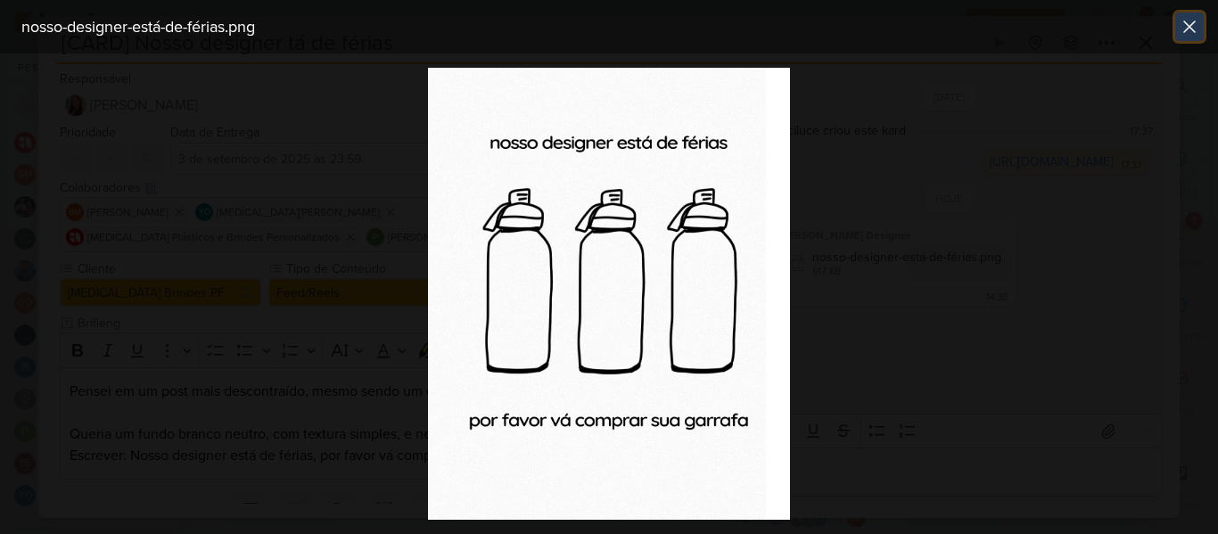
click at [1185, 31] on icon at bounding box center [1189, 26] width 11 height 11
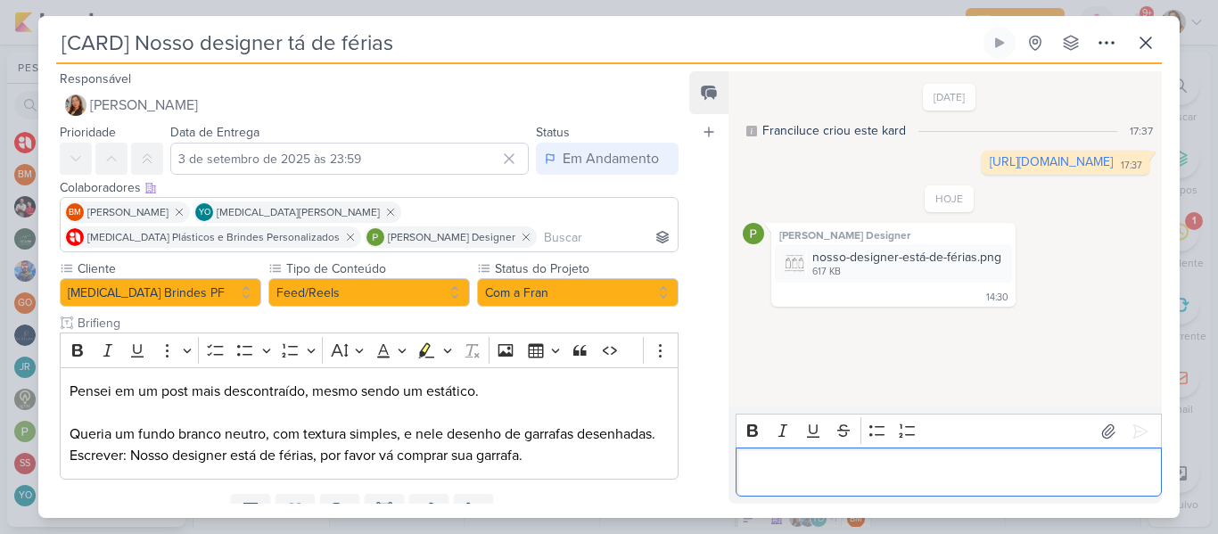
click at [825, 490] on div "Editor editing area: main" at bounding box center [948, 471] width 426 height 49
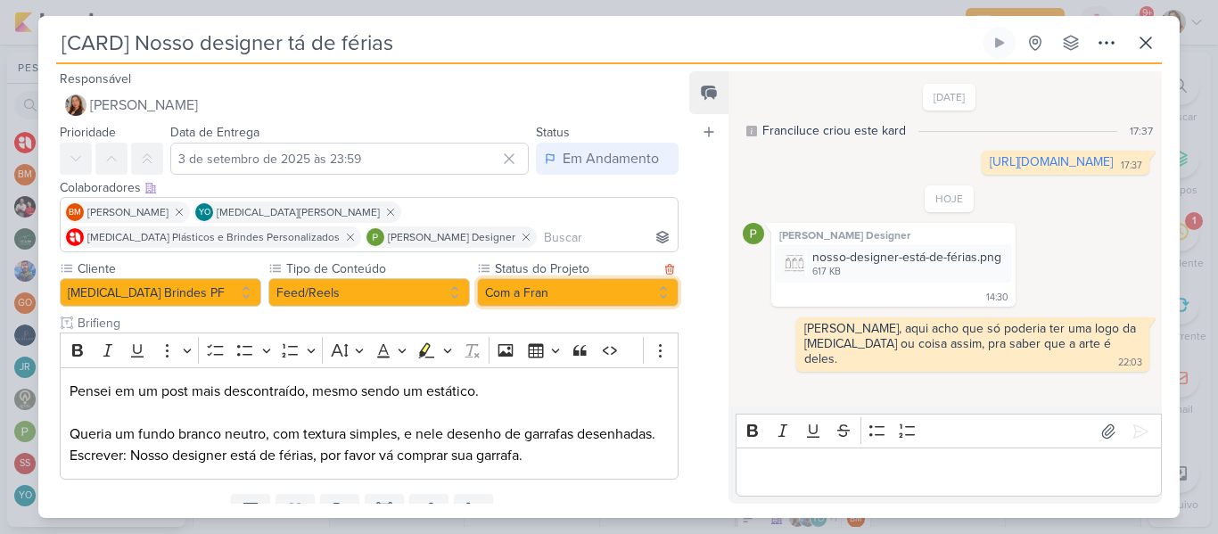
click at [535, 286] on button "Com a Fran" at bounding box center [577, 292] width 201 height 29
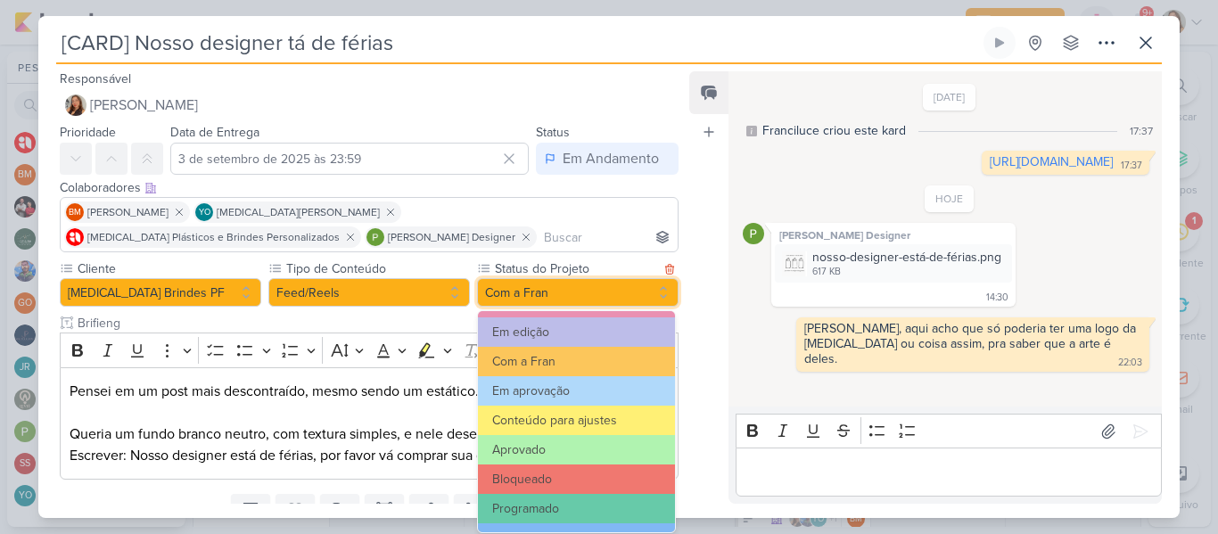
scroll to position [184, 0]
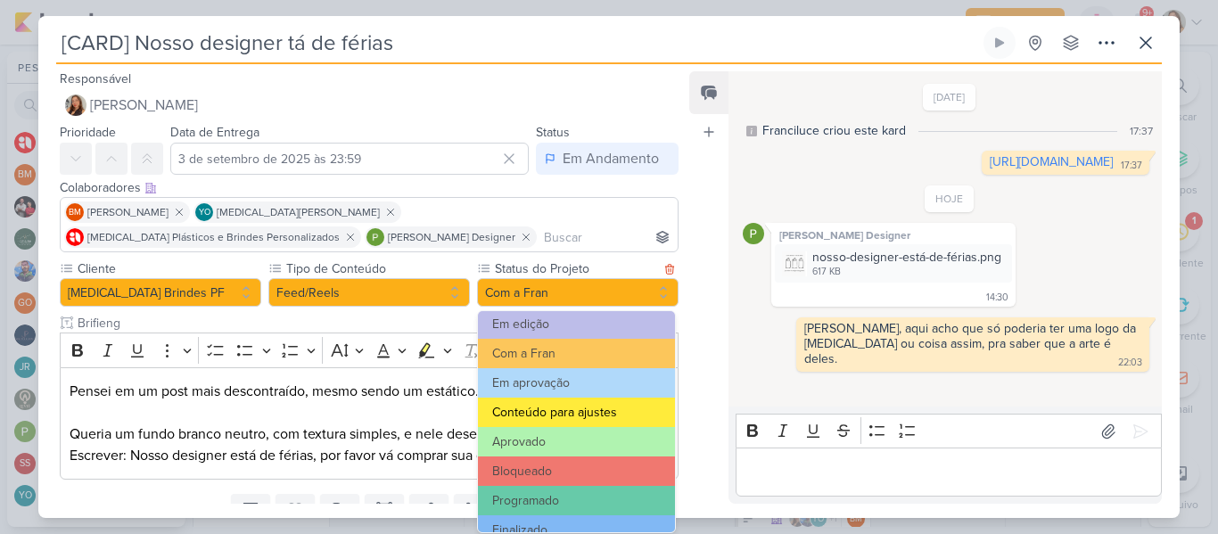
click at [586, 417] on button "Conteúdo para ajustes" at bounding box center [576, 412] width 197 height 29
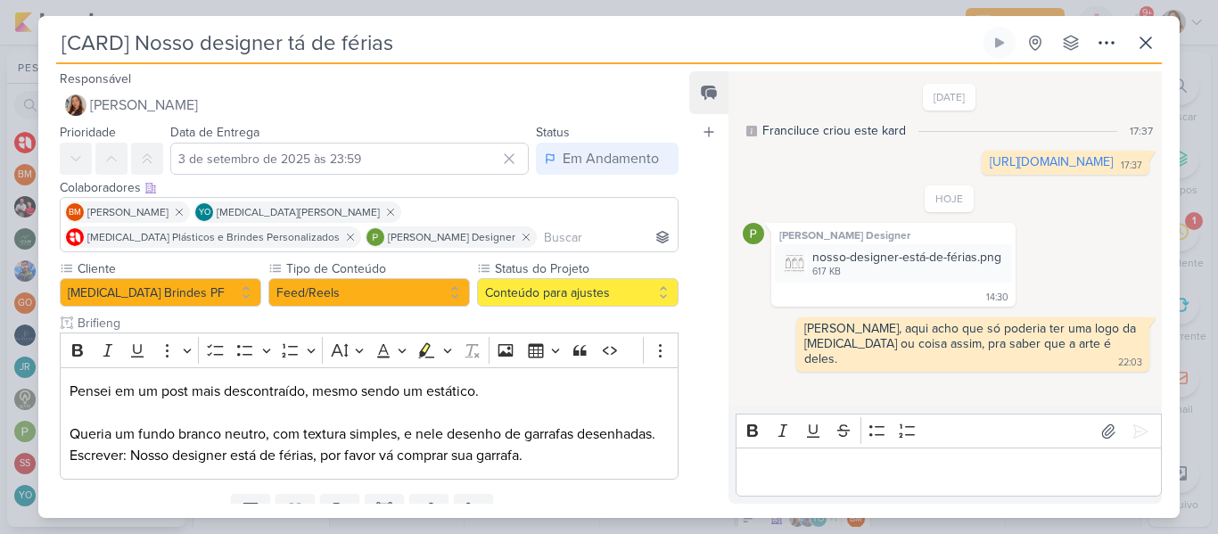
scroll to position [75, 0]
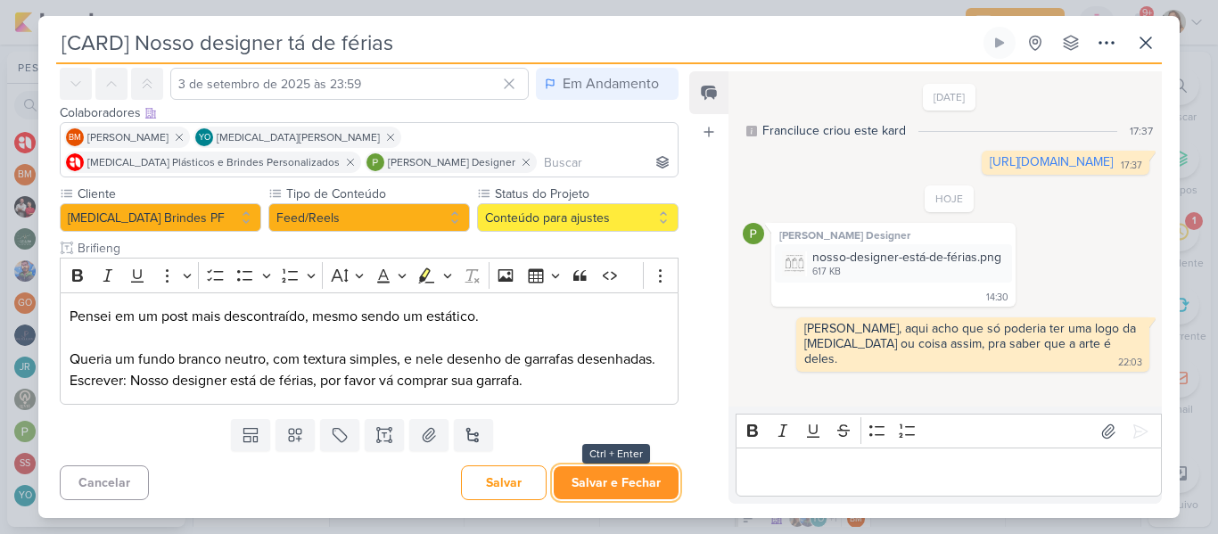
click at [609, 475] on button "Salvar e Fechar" at bounding box center [615, 482] width 125 height 33
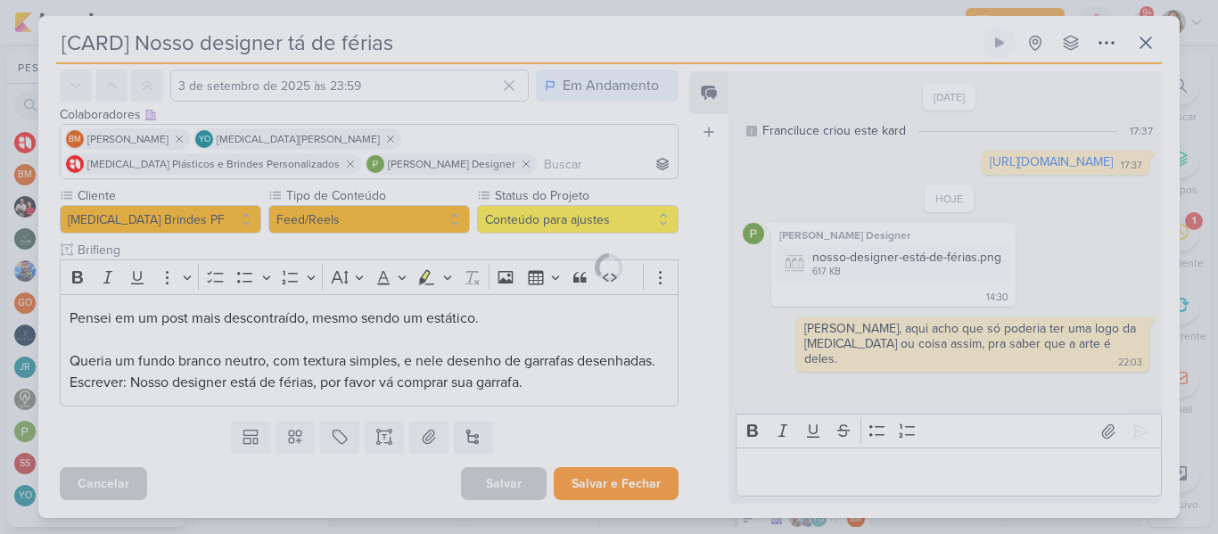
scroll to position [73, 0]
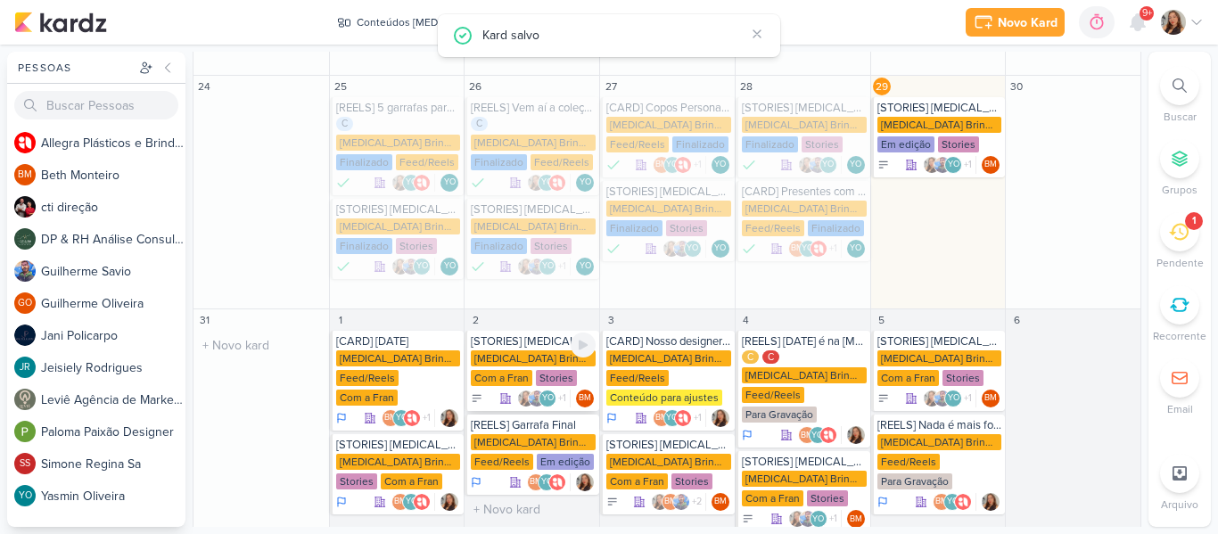
click at [509, 370] on div "Com a Fran" at bounding box center [501, 378] width 61 height 16
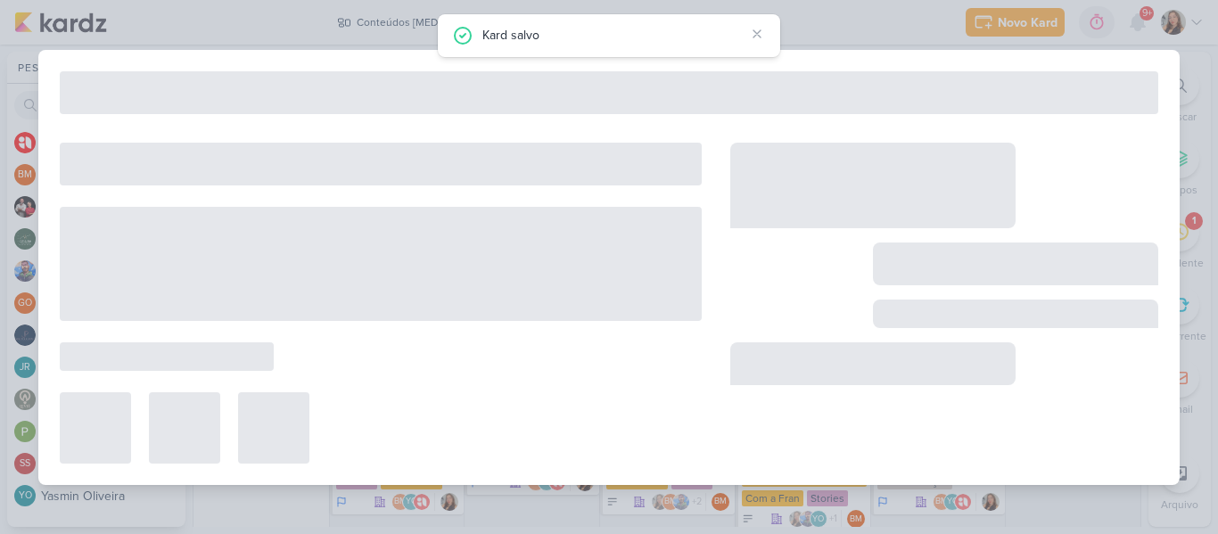
type input "[STORIES] [MEDICAL_DATA] BRINDES"
type input "2 de setembro de 2025 às 23:59"
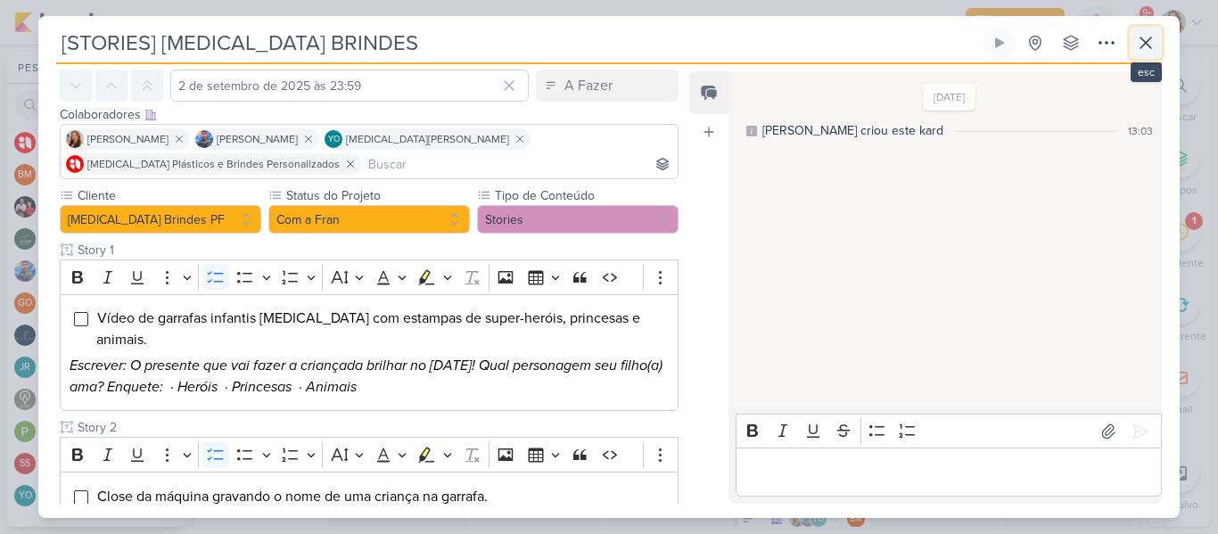
click at [1150, 45] on icon at bounding box center [1145, 42] width 21 height 21
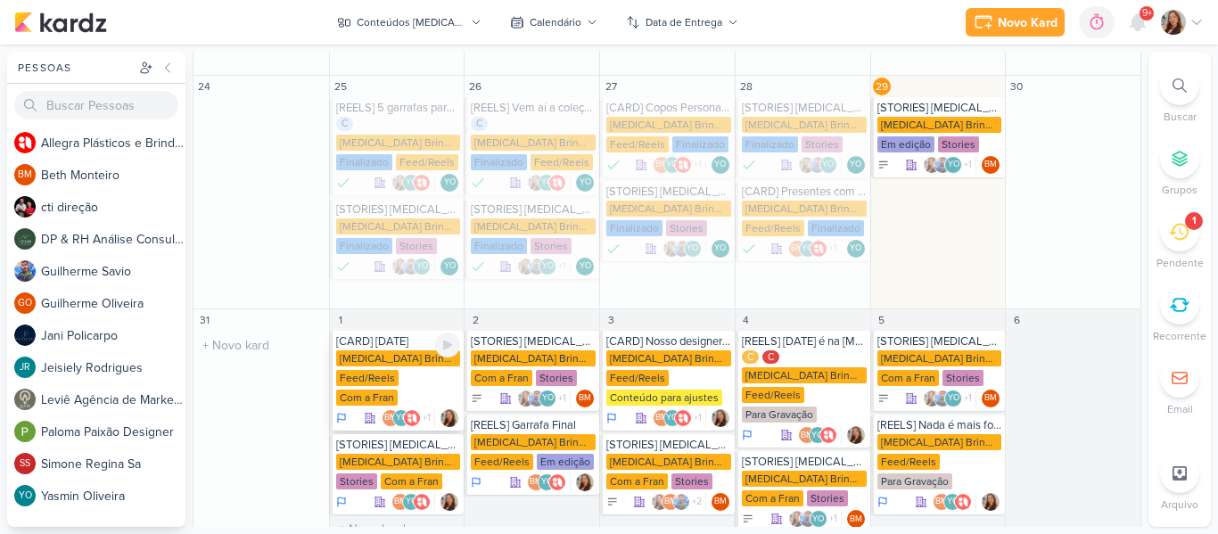
click at [387, 350] on div "[MEDICAL_DATA] Brindes PF" at bounding box center [398, 358] width 125 height 16
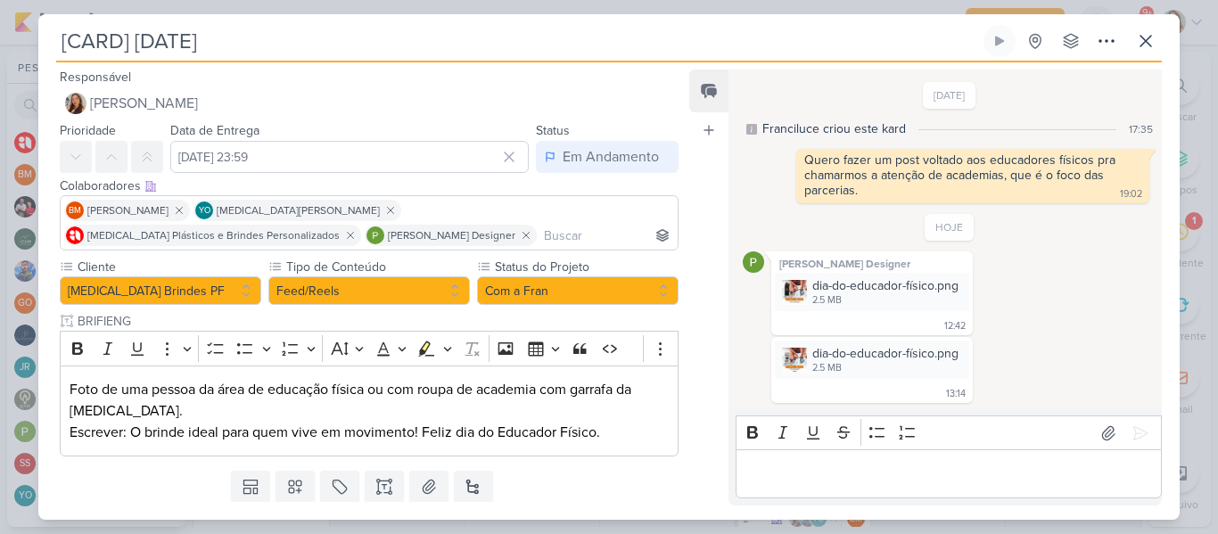
scroll to position [2, 0]
click at [812, 356] on div "dia-do-educador-físico.png" at bounding box center [885, 351] width 146 height 19
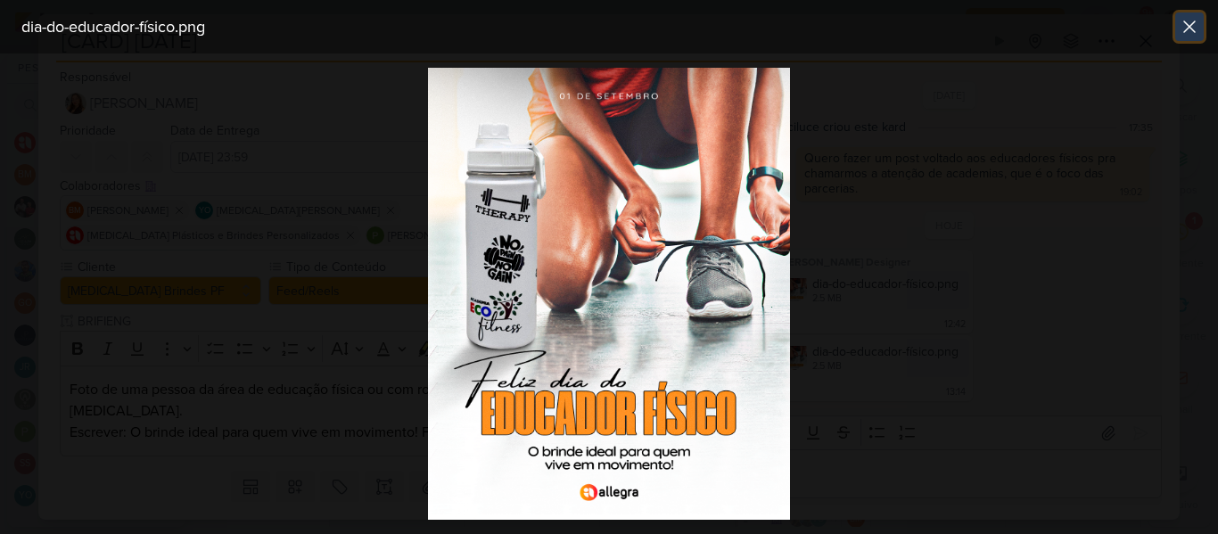
click at [1182, 37] on button at bounding box center [1189, 26] width 29 height 29
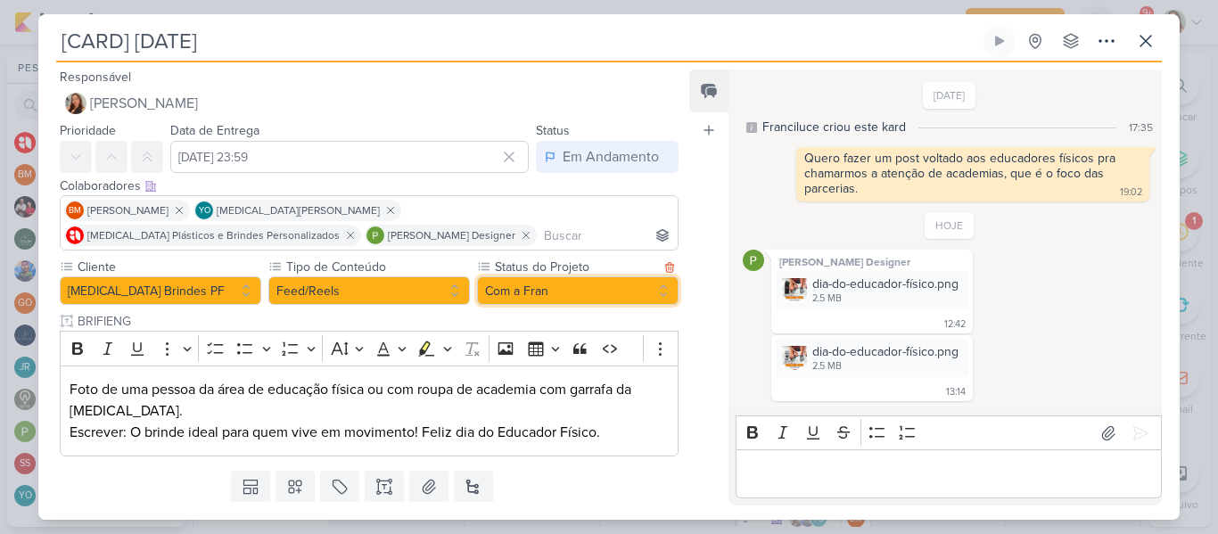
click at [518, 281] on button "Com a Fran" at bounding box center [577, 290] width 201 height 29
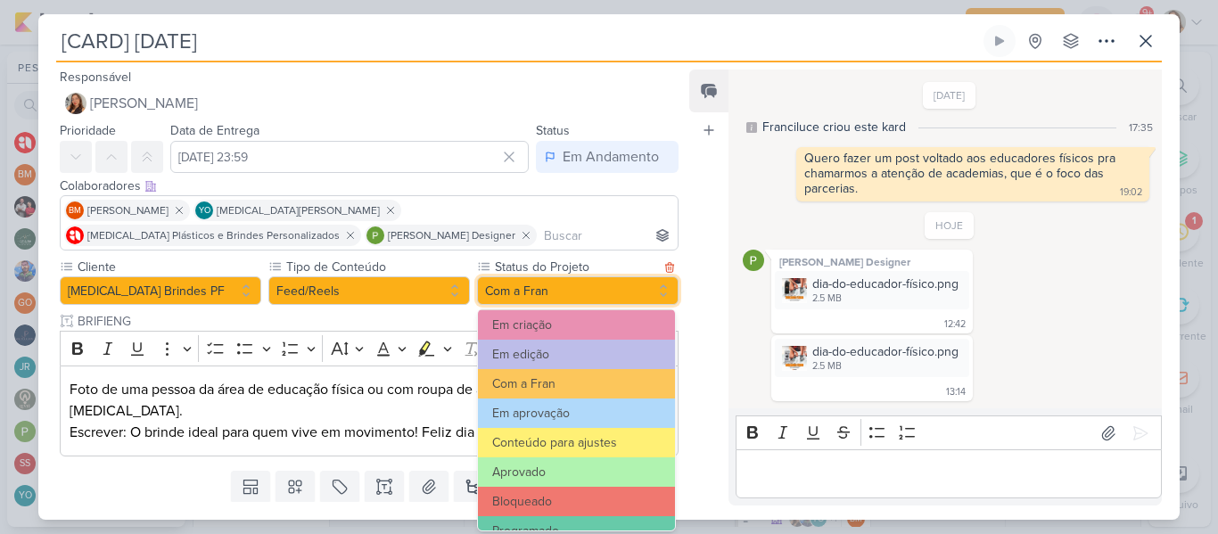
scroll to position [156, 0]
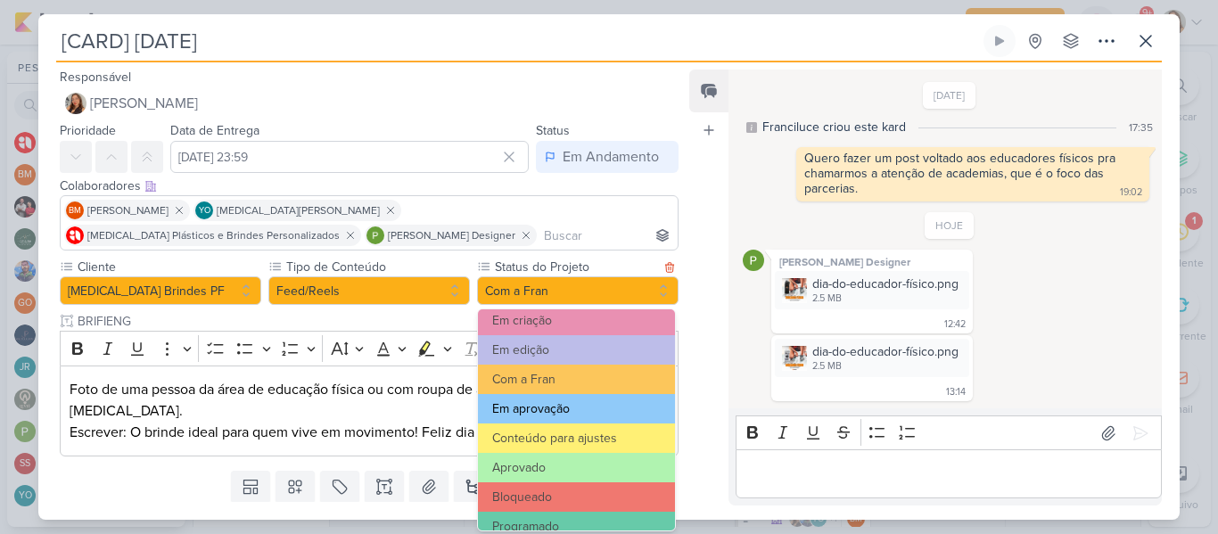
click at [597, 402] on button "Em aprovação" at bounding box center [576, 408] width 197 height 29
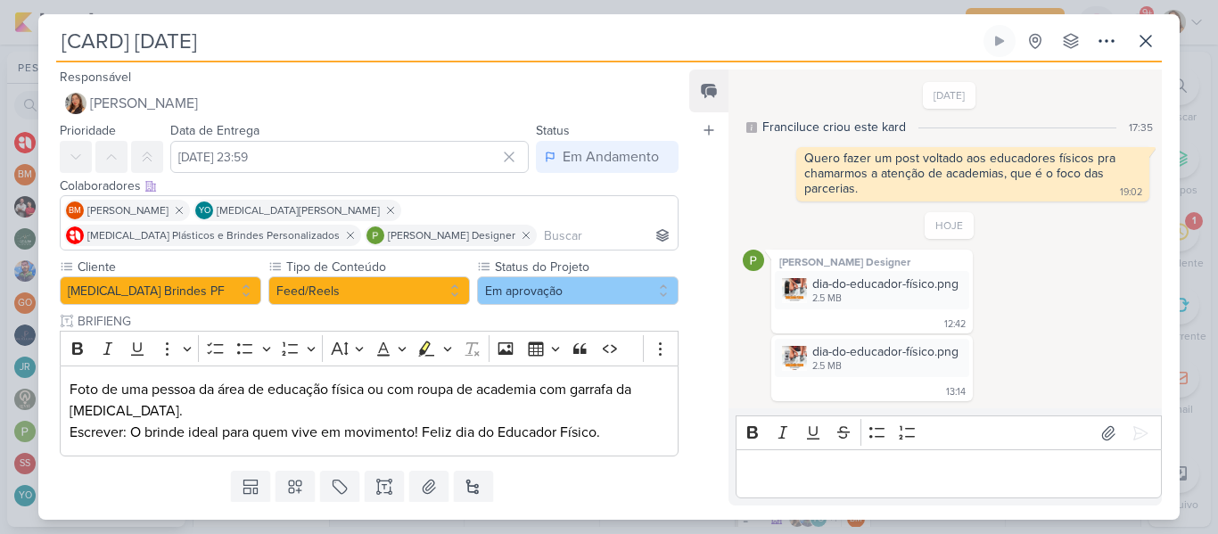
scroll to position [53, 0]
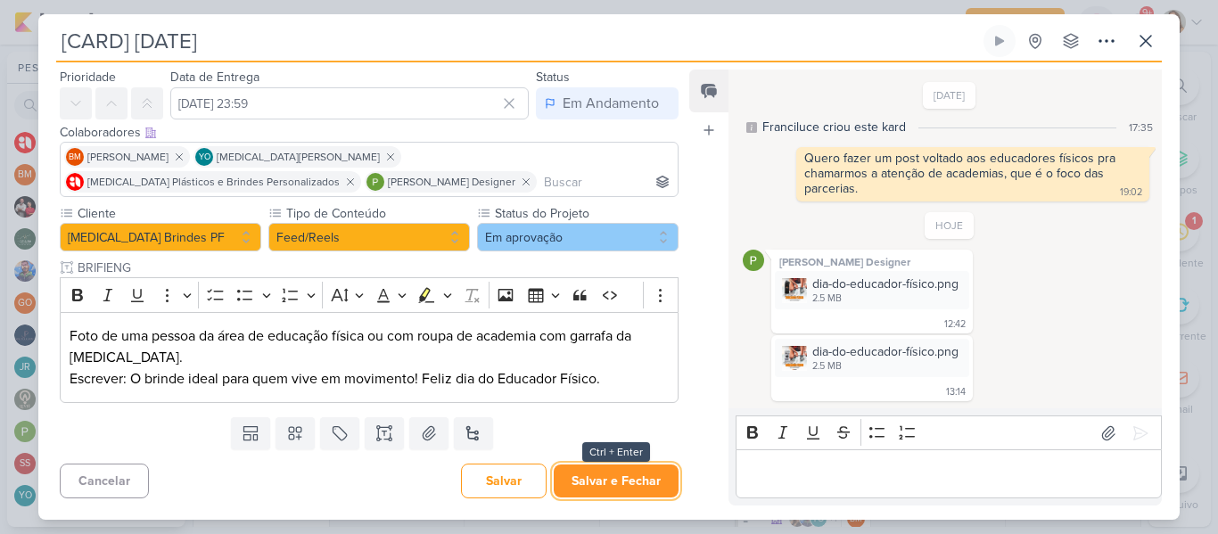
click at [612, 487] on button "Salvar e Fechar" at bounding box center [615, 480] width 125 height 33
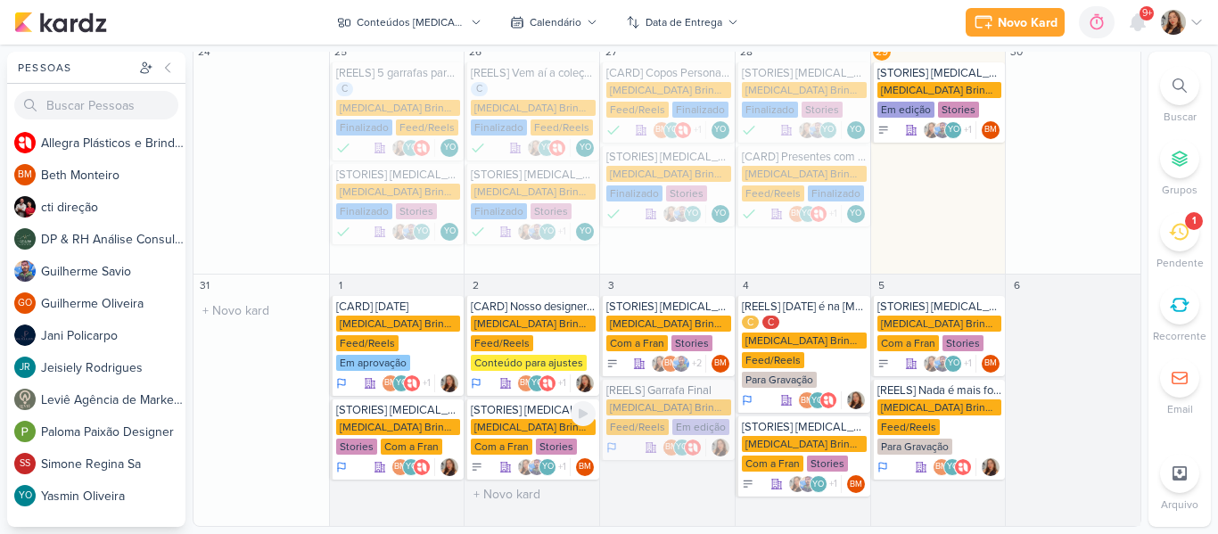
scroll to position [481, 0]
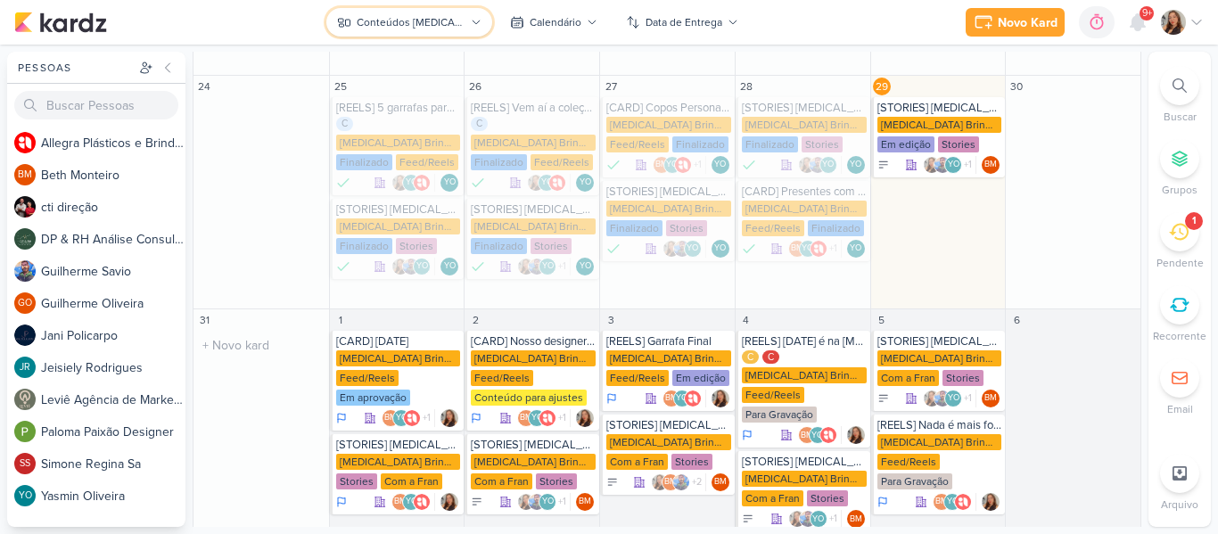
click at [463, 32] on button "Conteúdos [MEDICAL_DATA] Brindes PF" at bounding box center [408, 22] width 165 height 29
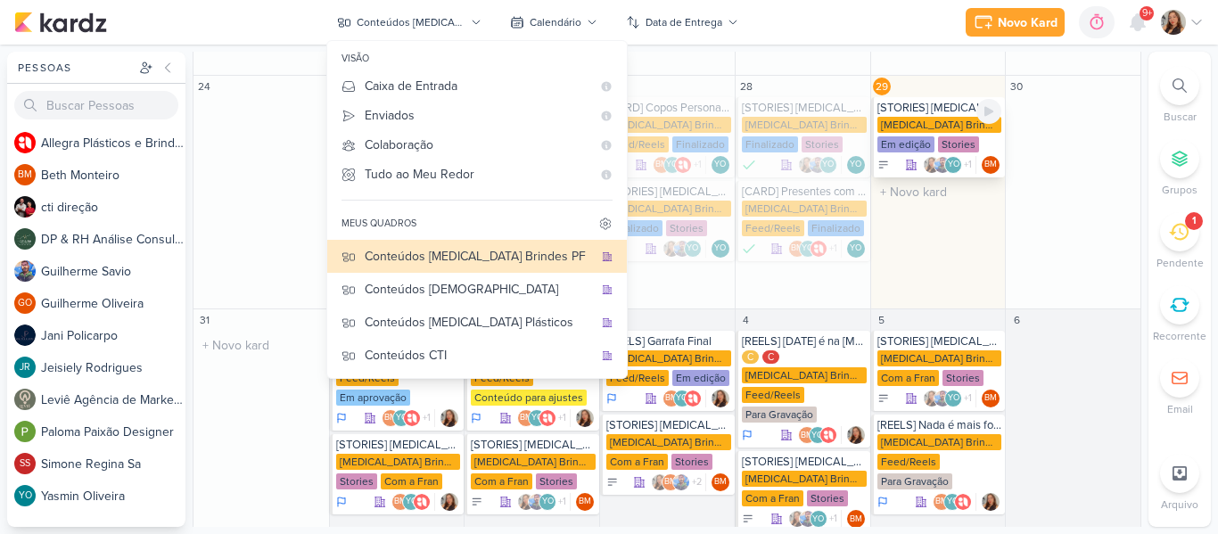
click at [921, 117] on div "[MEDICAL_DATA] Brindes PF" at bounding box center [939, 125] width 125 height 16
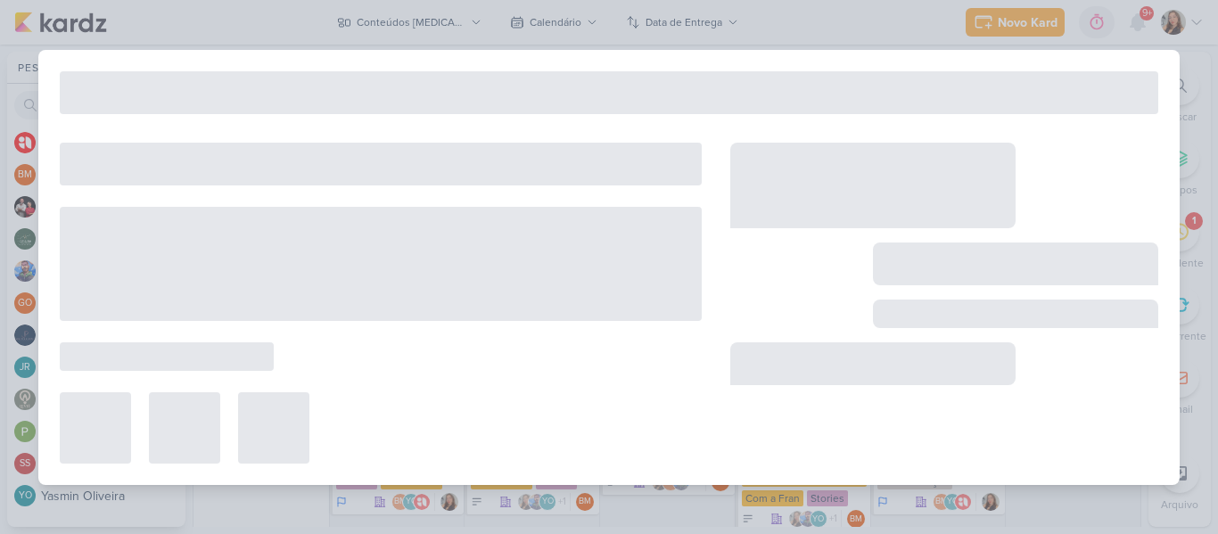
type input "[STORIES] [MEDICAL_DATA] Brindes"
type input "[DATE] 23:59"
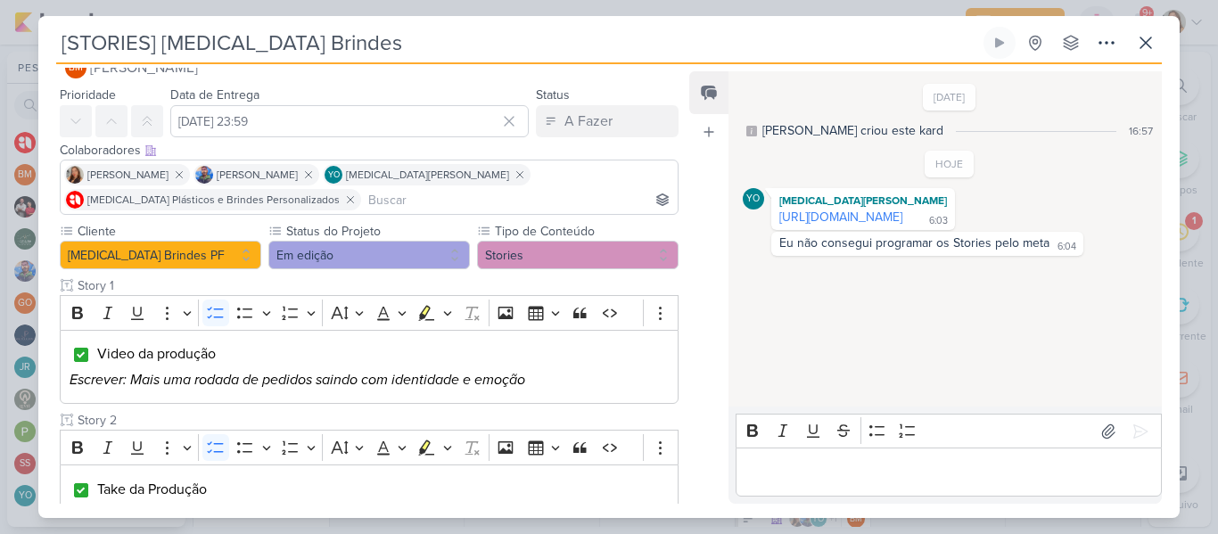
scroll to position [32, 0]
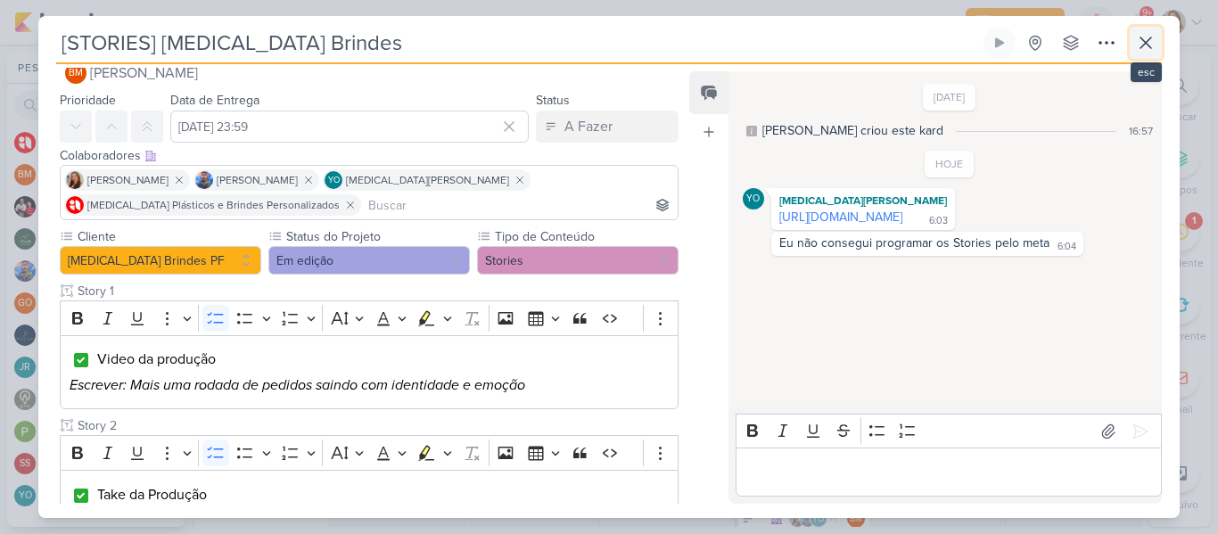
click at [1144, 54] on button at bounding box center [1145, 43] width 32 height 32
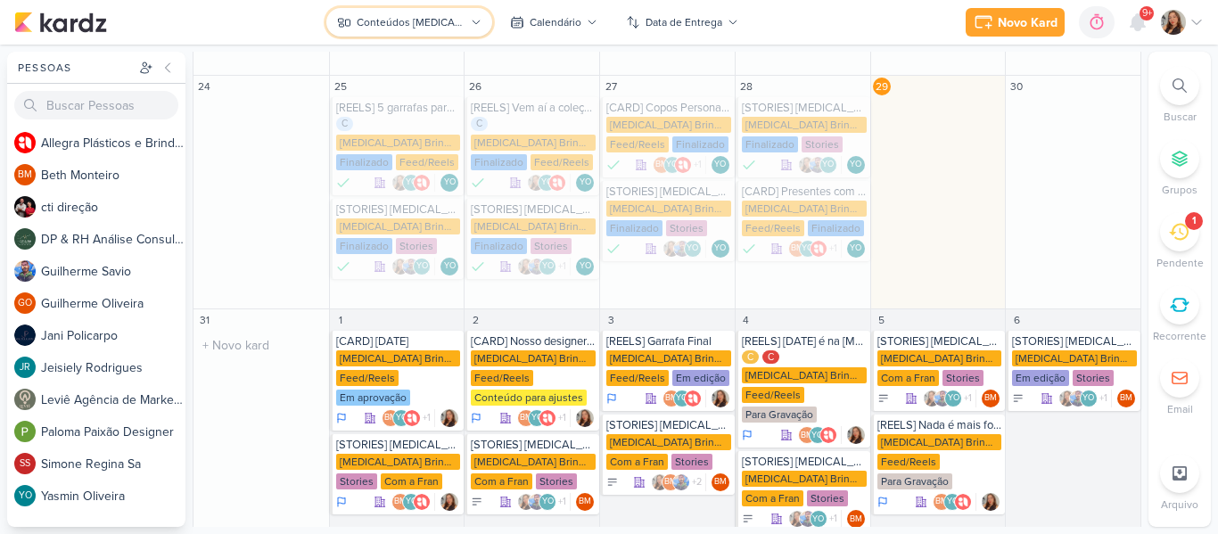
click at [433, 27] on div "Conteúdos [MEDICAL_DATA] Brindes PF" at bounding box center [411, 22] width 108 height 16
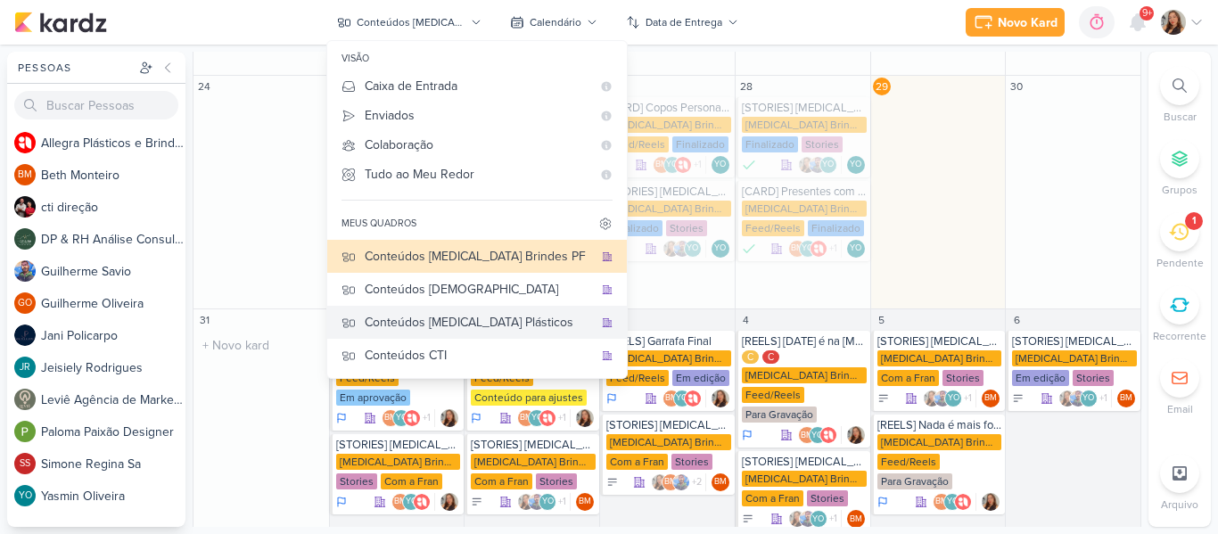
click at [496, 322] on div "Conteúdos [MEDICAL_DATA] Plásticos" at bounding box center [479, 322] width 228 height 19
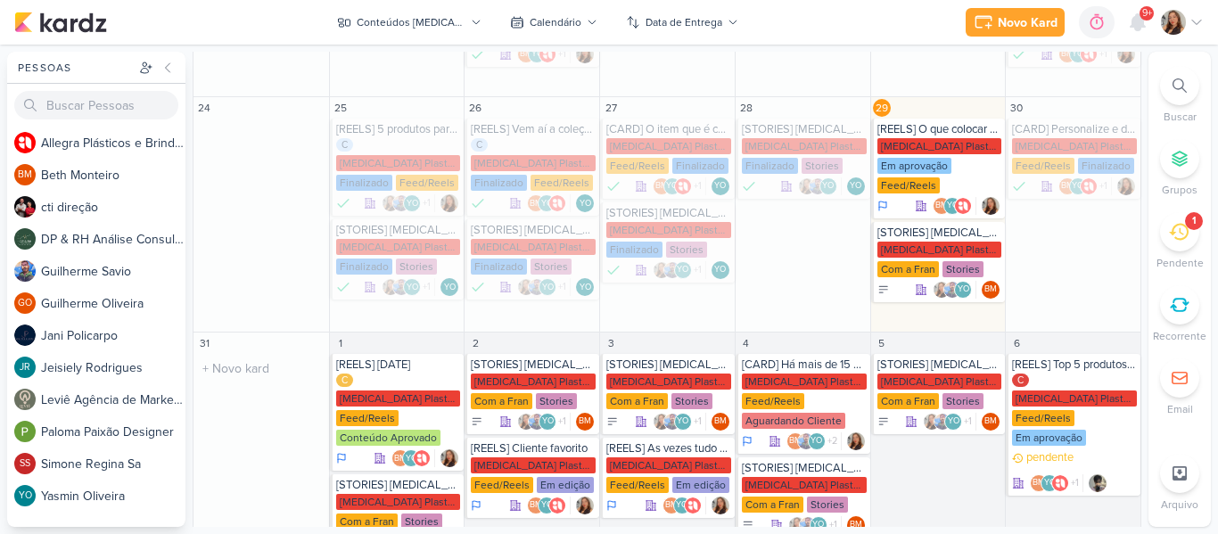
scroll to position [503, 0]
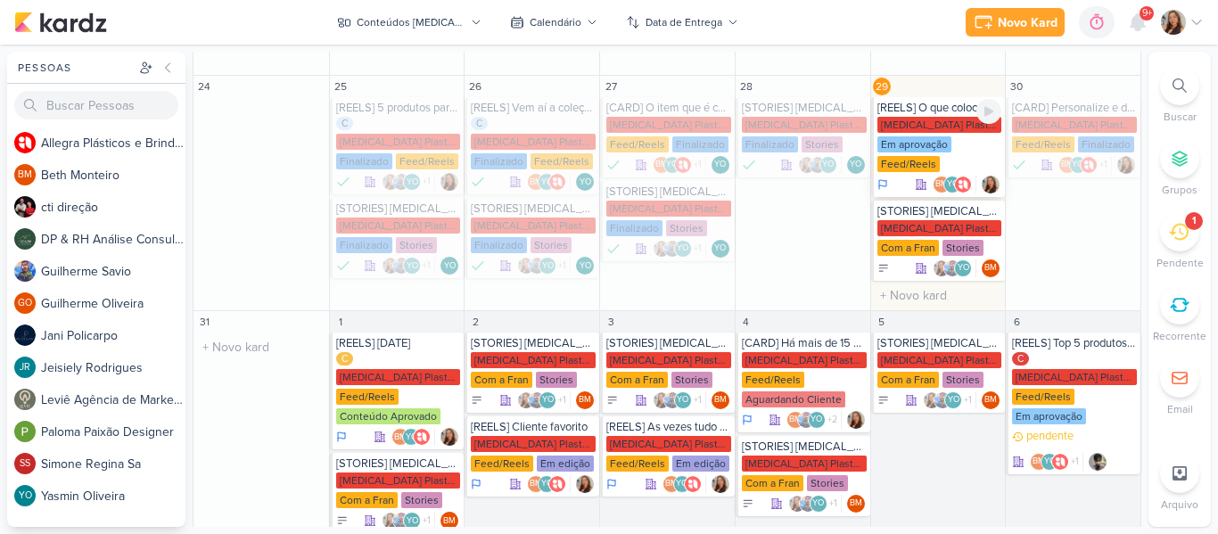
click at [911, 136] on div "Em aprovação" at bounding box center [914, 144] width 74 height 16
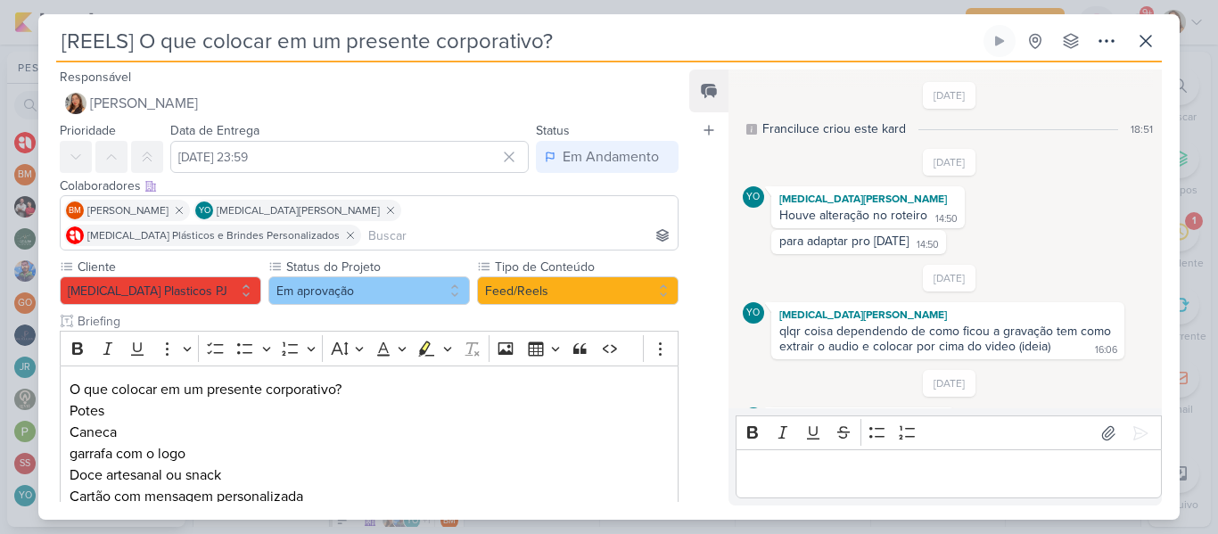
scroll to position [284, 0]
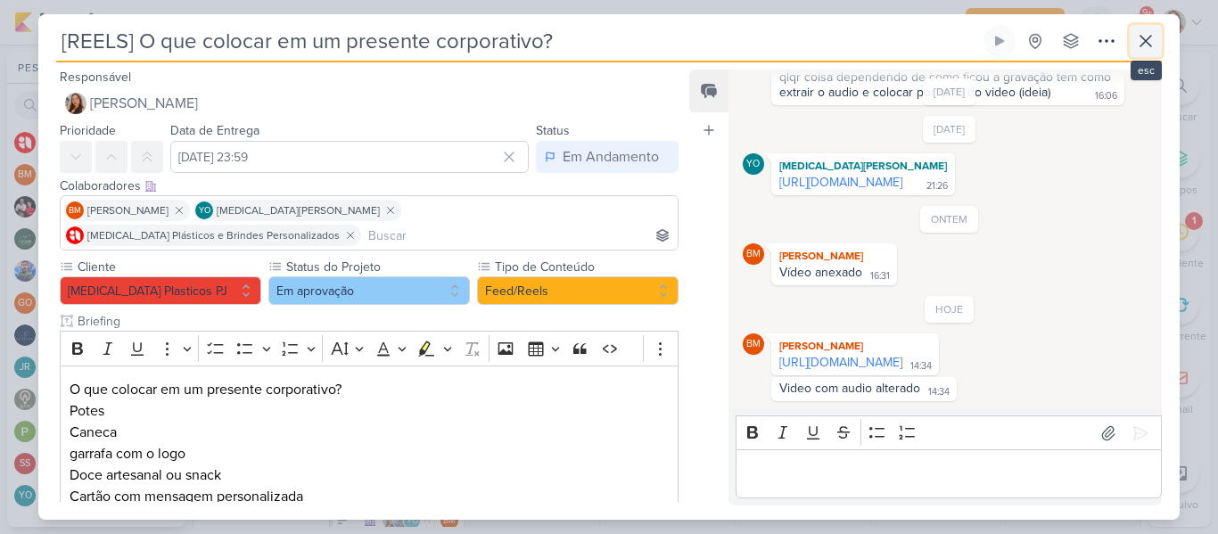
click at [1149, 37] on icon at bounding box center [1145, 41] width 11 height 11
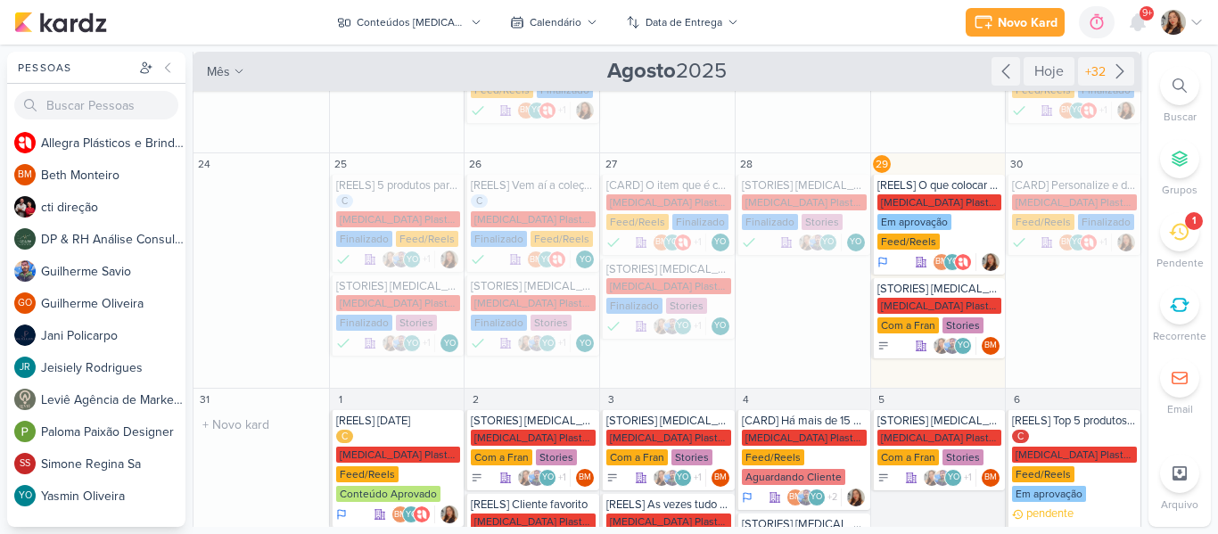
scroll to position [420, 0]
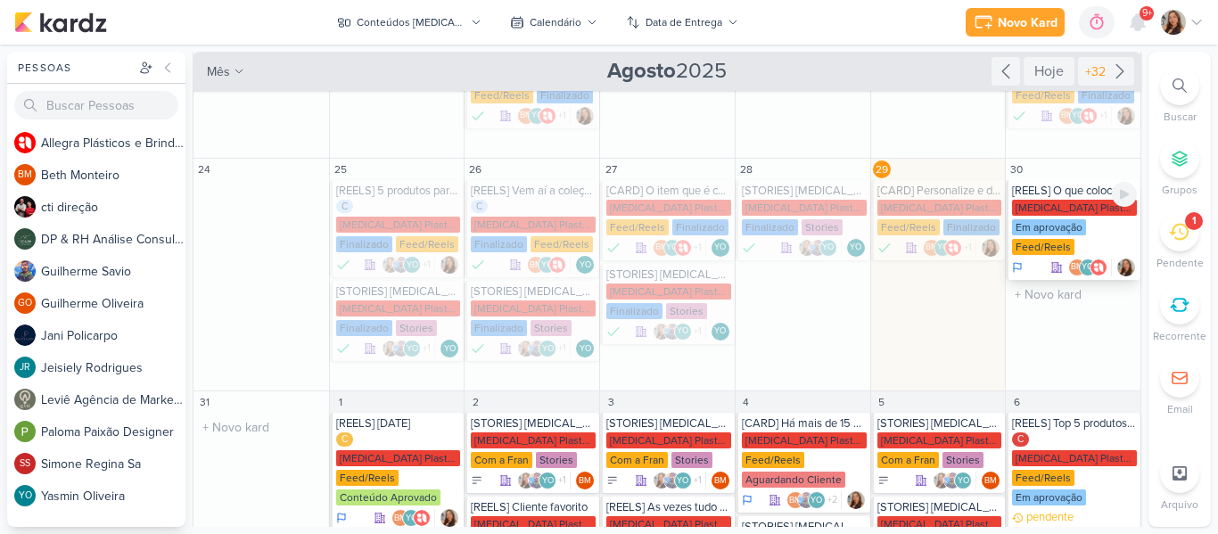
click at [1039, 219] on div "Em aprovação" at bounding box center [1049, 227] width 74 height 16
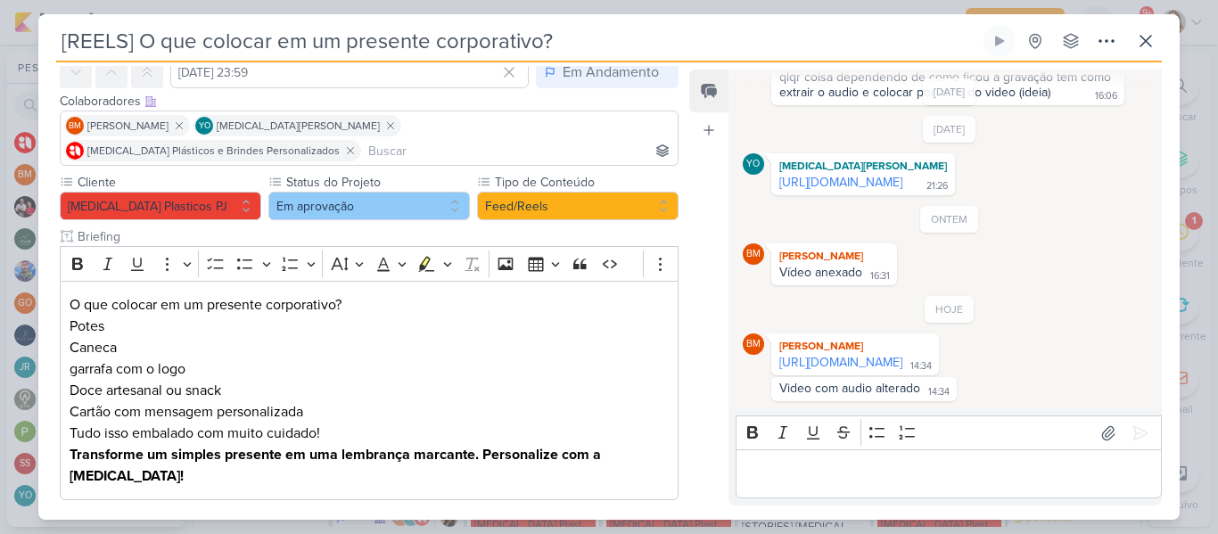
scroll to position [77, 0]
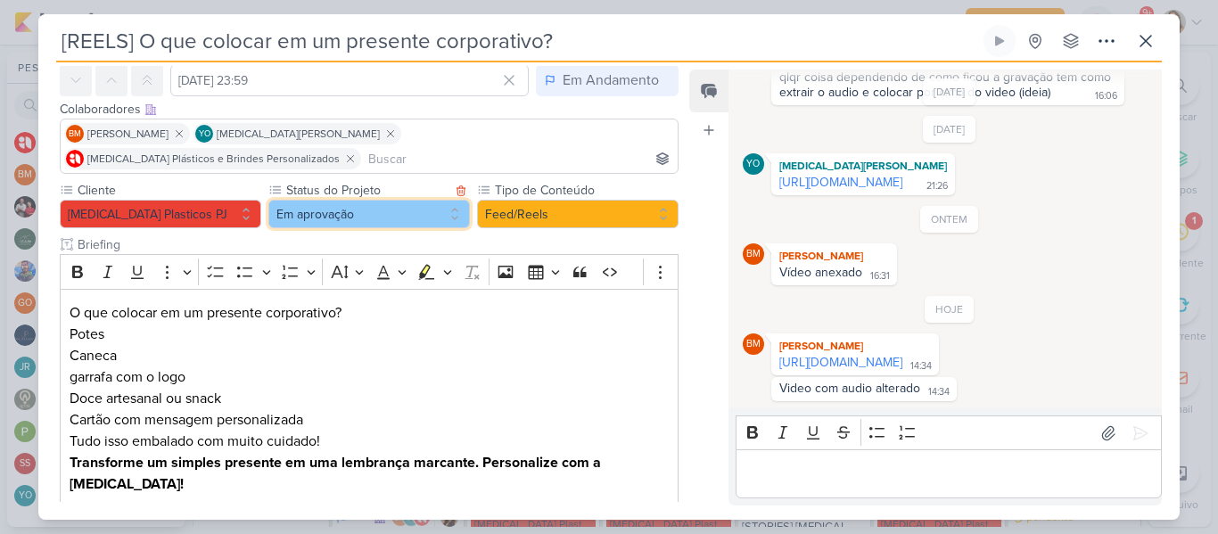
click at [427, 201] on button "Em aprovação" at bounding box center [368, 214] width 201 height 29
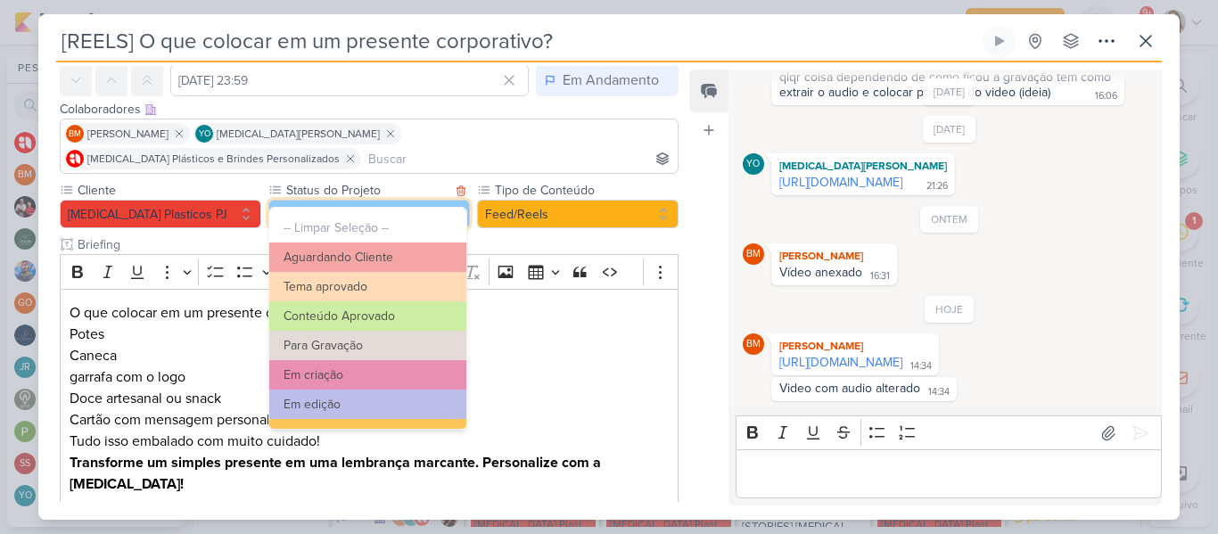
scroll to position [201, 0]
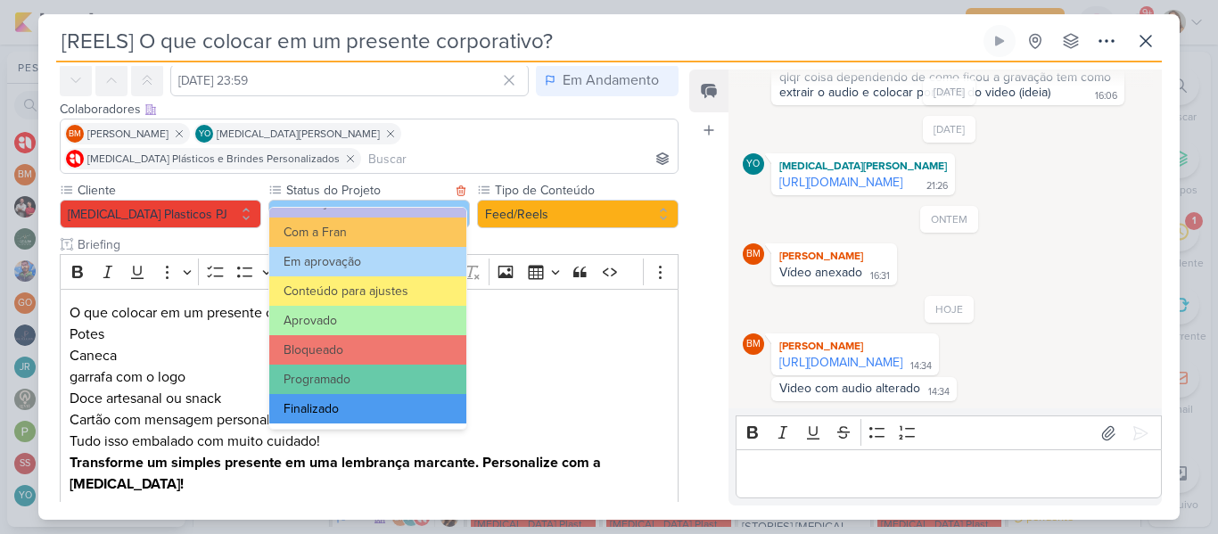
click at [397, 408] on button "Finalizado" at bounding box center [367, 408] width 197 height 29
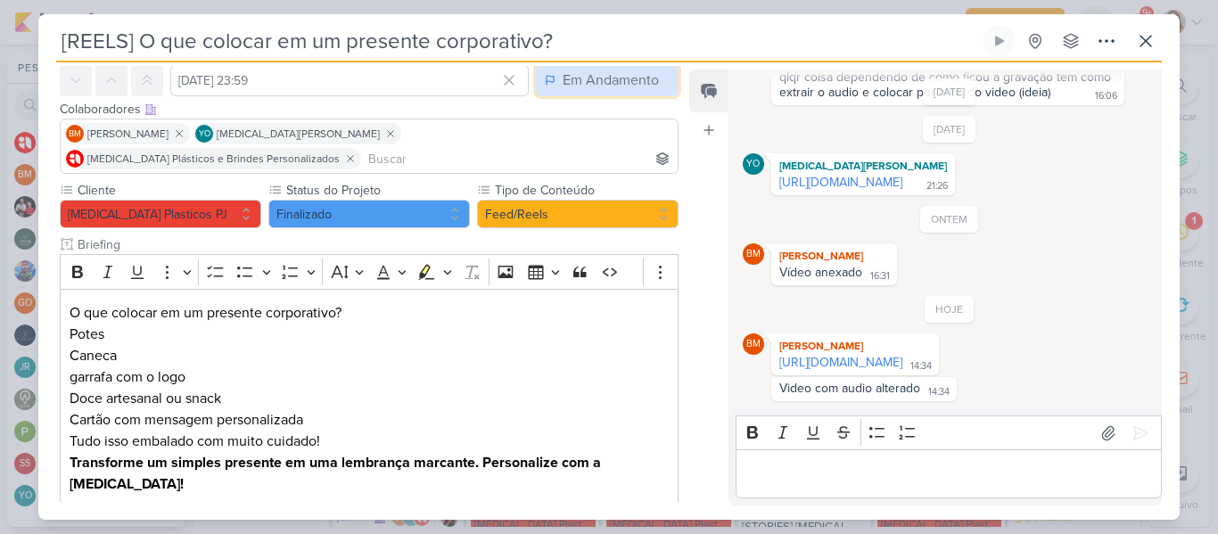
click at [562, 87] on div "Em Andamento" at bounding box center [610, 80] width 96 height 21
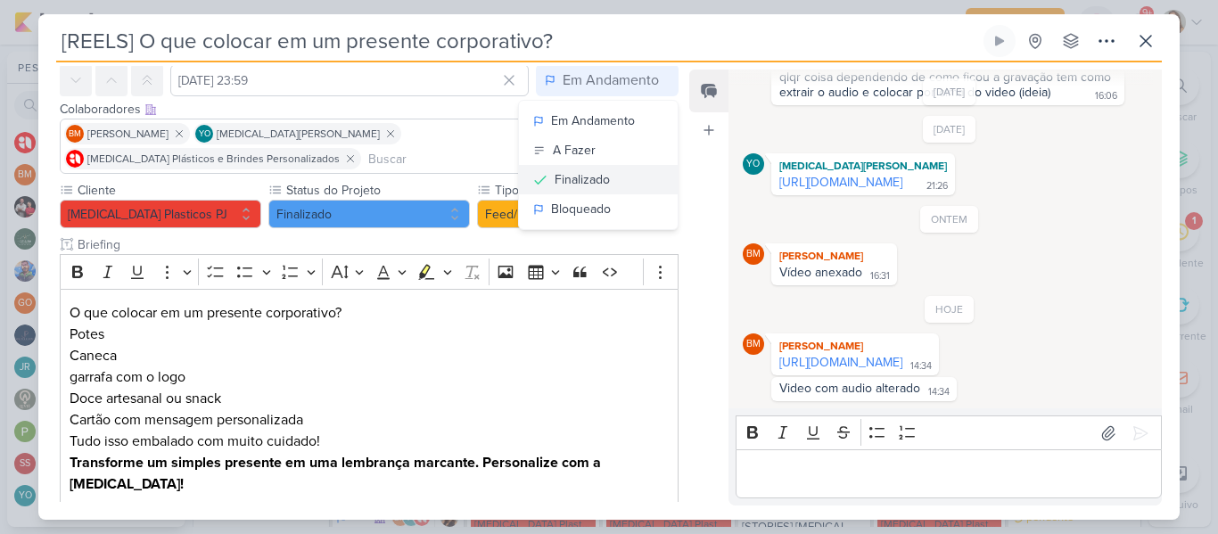
click at [554, 181] on div "Finalizado" at bounding box center [581, 179] width 55 height 19
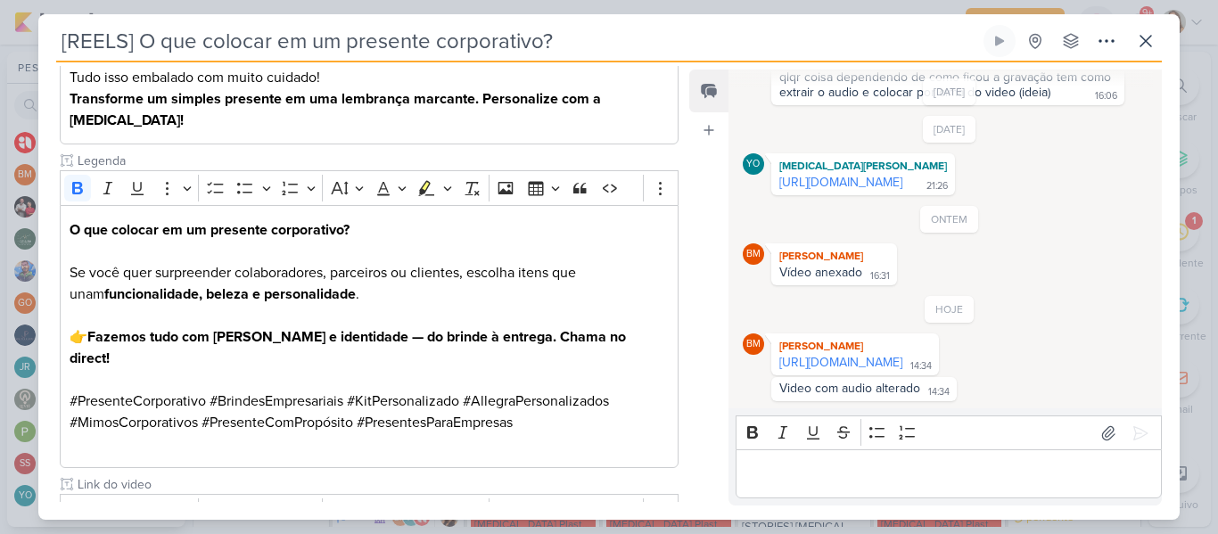
scroll to position [545, 0]
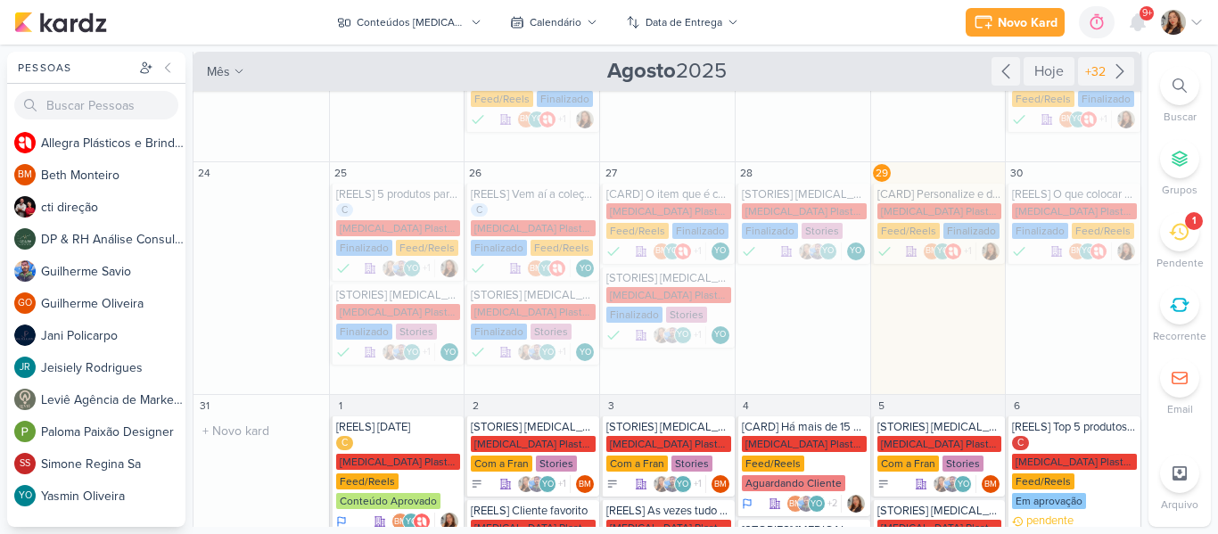
scroll to position [485, 0]
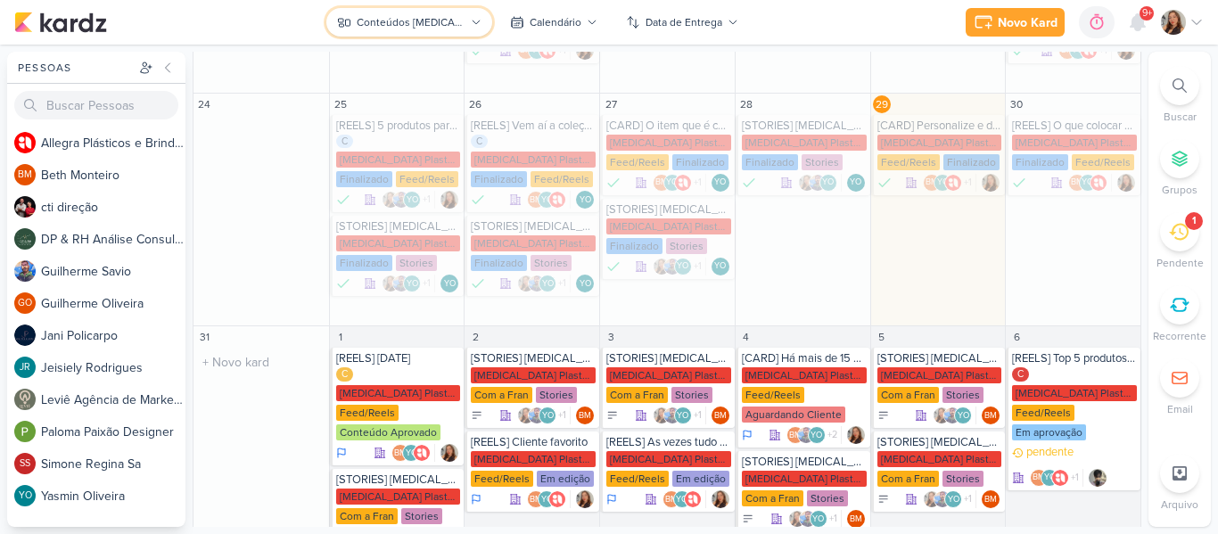
click at [471, 25] on icon at bounding box center [476, 22] width 11 height 11
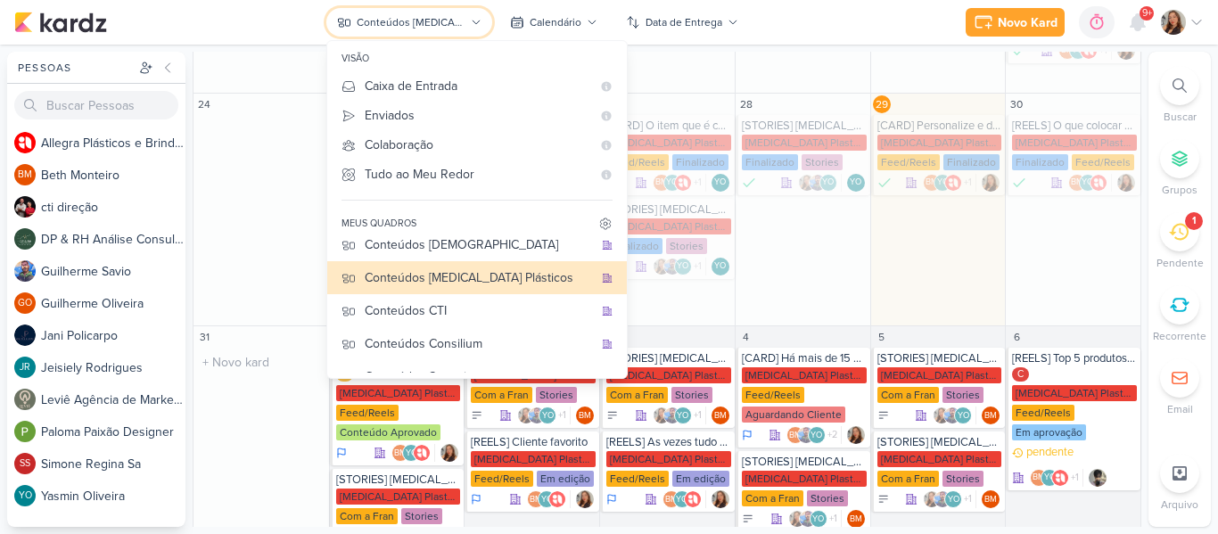
scroll to position [55, 0]
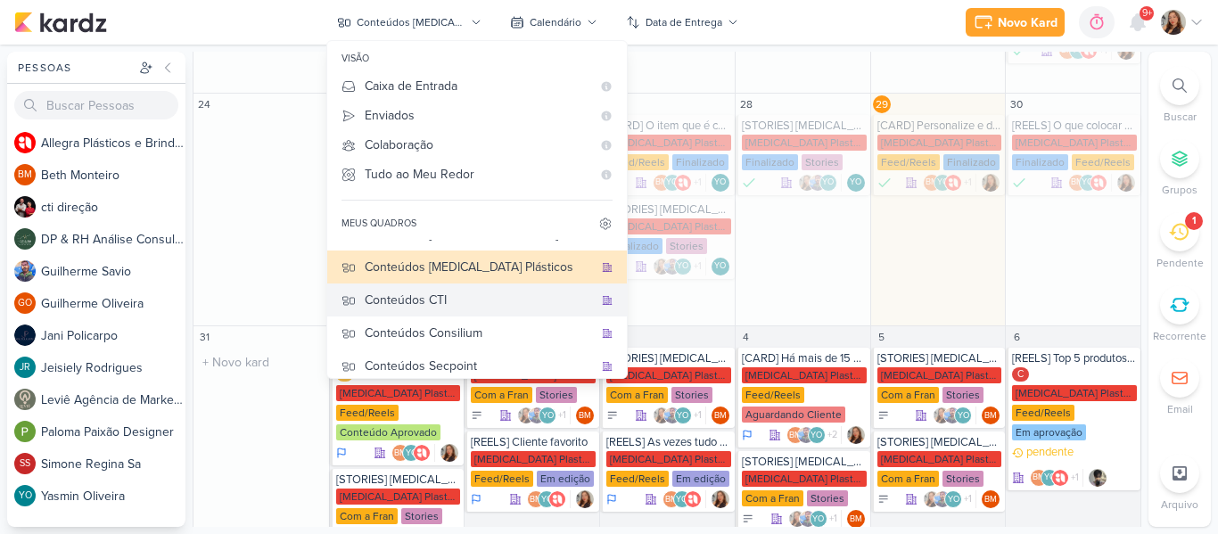
click at [532, 302] on div "Conteúdos CTI" at bounding box center [479, 300] width 228 height 19
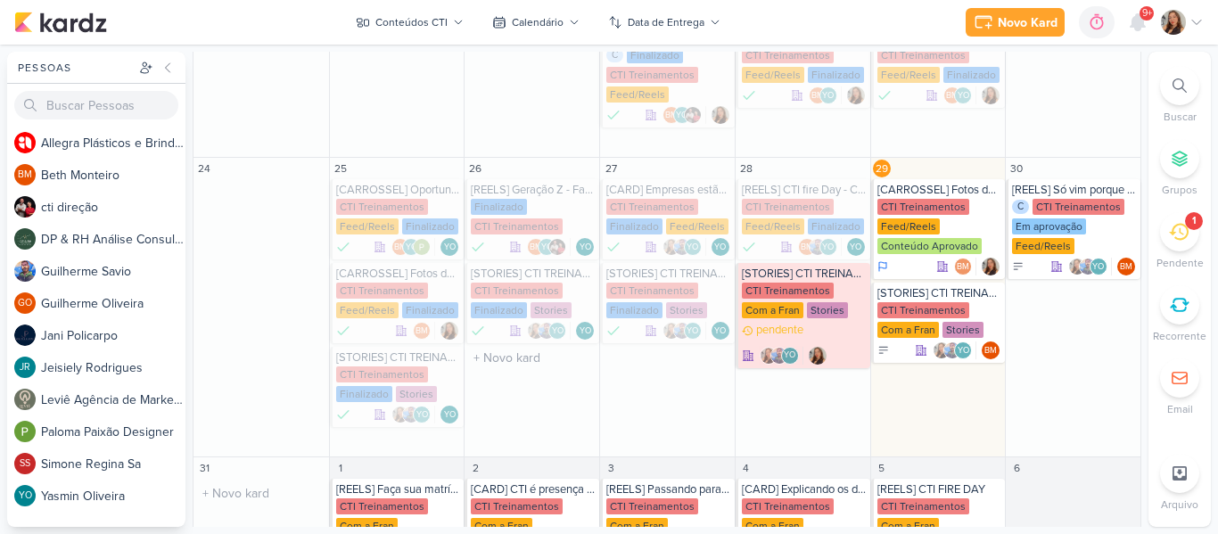
scroll to position [547, 0]
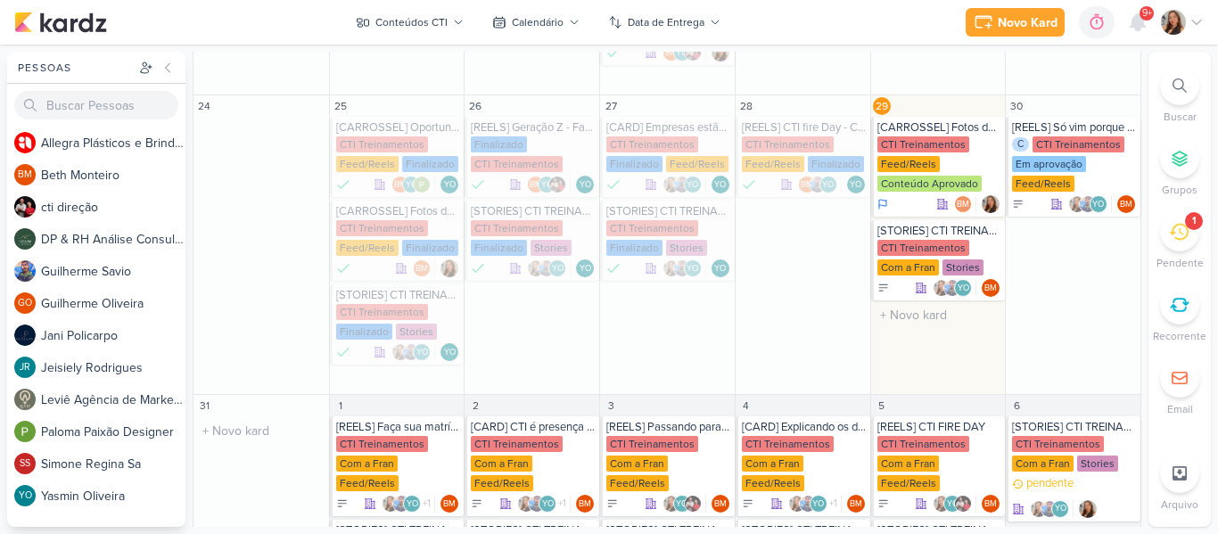
click at [921, 340] on div "29 [CARROSSEL] Fotos do Trote da BC18 CTI Treinamentos Feed/Reels Conteúdo Apro…" at bounding box center [937, 244] width 135 height 299
click at [931, 130] on div "[CARROSSEL] Fotos do Trote da BC18" at bounding box center [939, 127] width 125 height 14
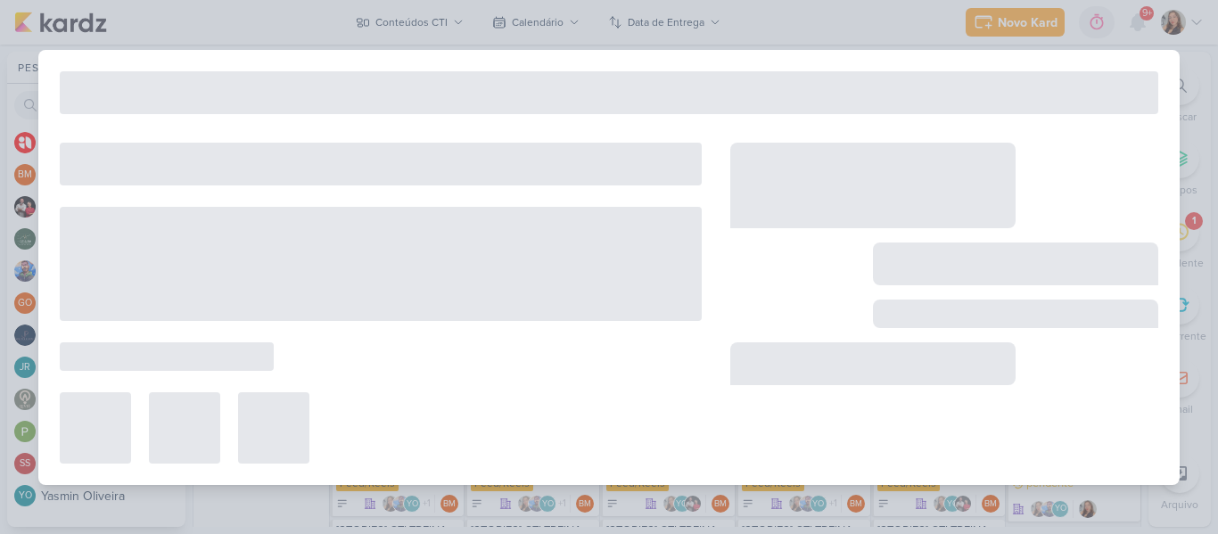
type input "[CARROSSEL] Fotos do Trote da BC18"
type input "[DATE] 23:59"
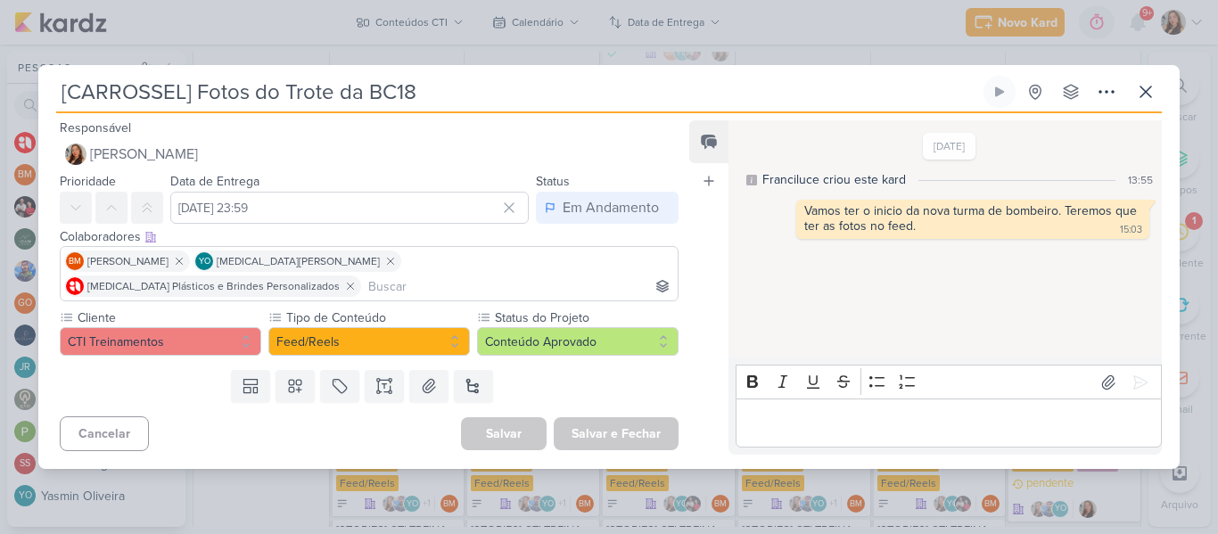
scroll to position [0, 0]
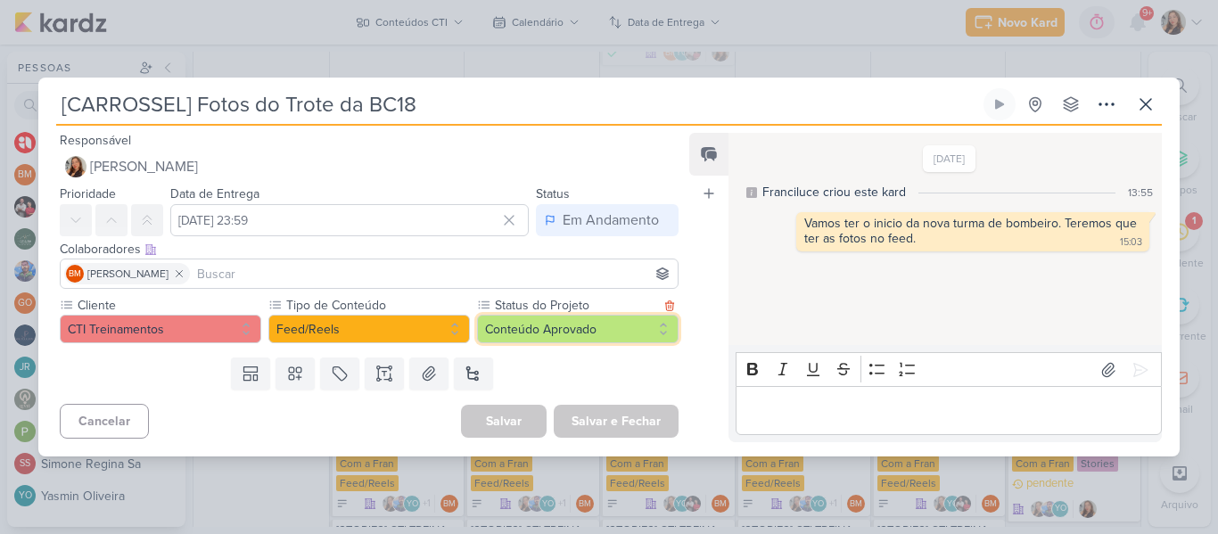
click at [504, 332] on button "Conteúdo Aprovado" at bounding box center [577, 329] width 201 height 29
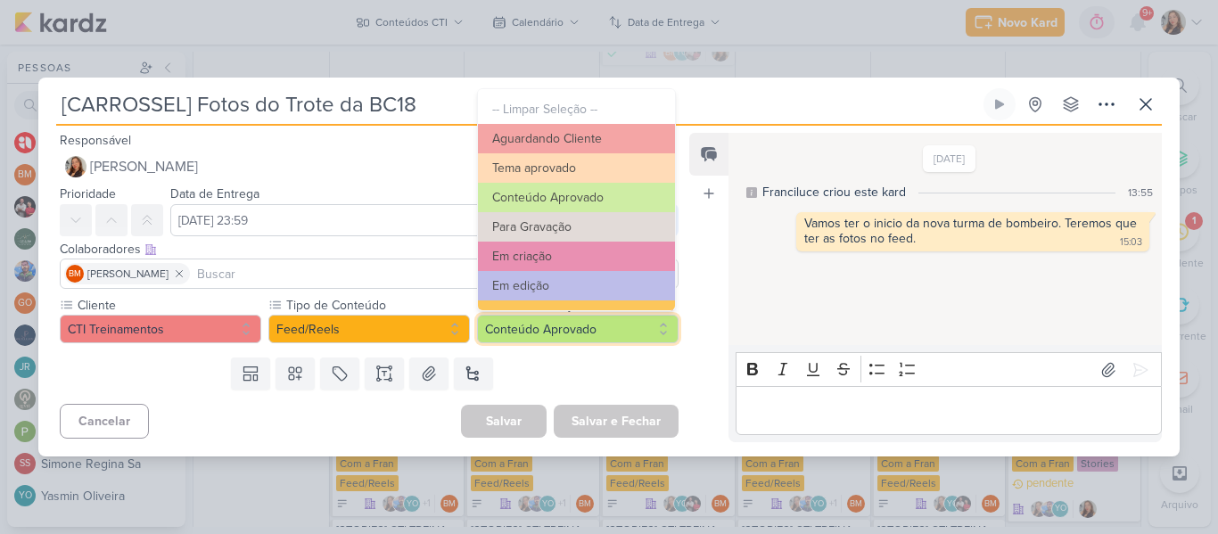
scroll to position [201, 0]
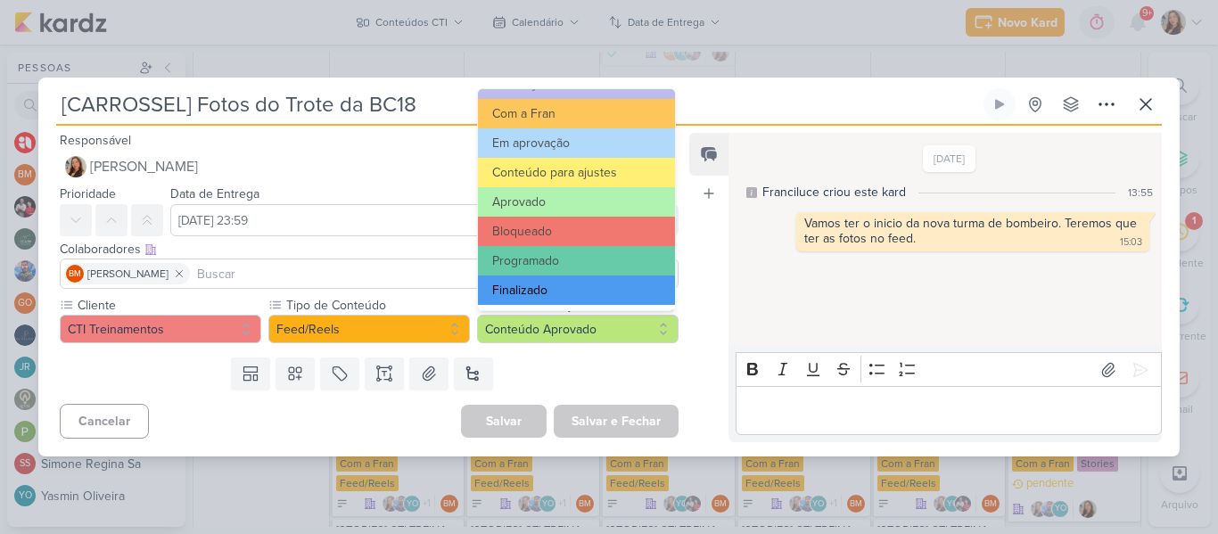
click at [603, 291] on button "Finalizado" at bounding box center [576, 289] width 197 height 29
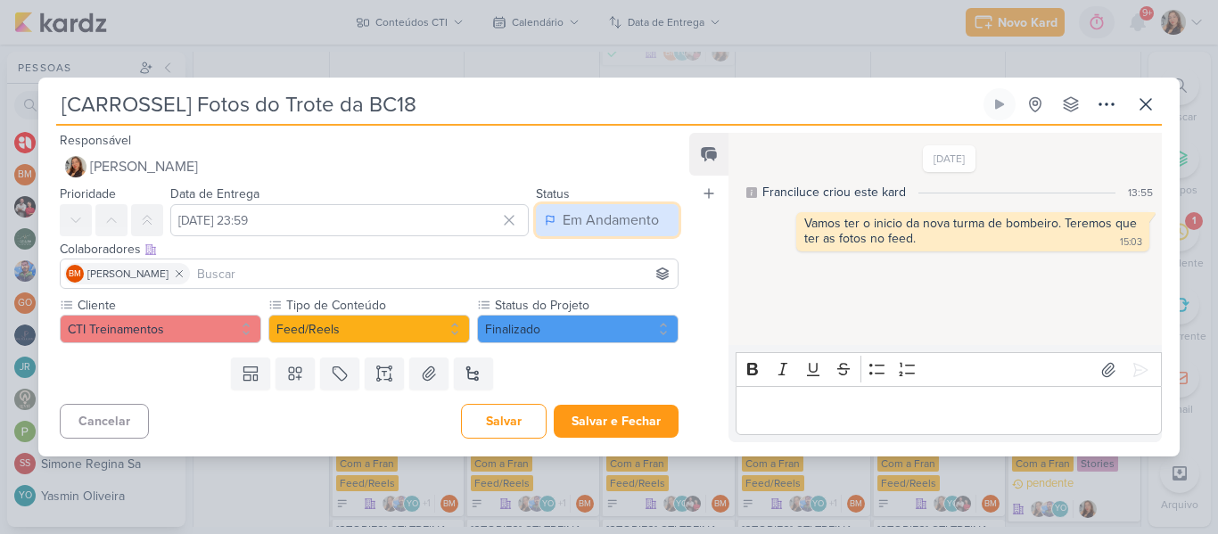
click at [583, 209] on button "Em Andamento" at bounding box center [607, 220] width 143 height 32
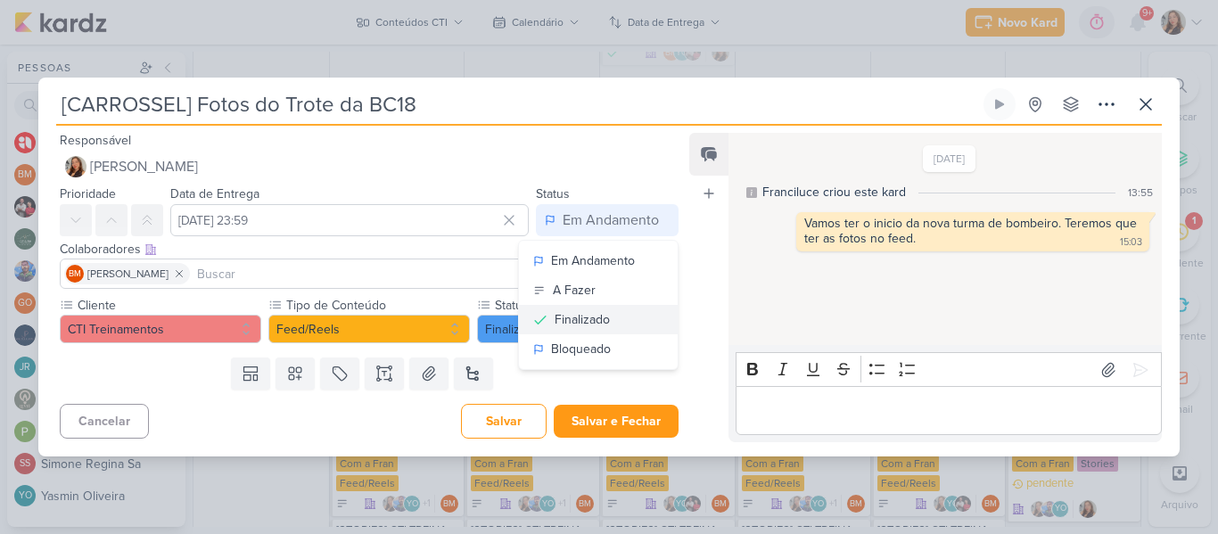
click at [559, 324] on div "Finalizado" at bounding box center [581, 319] width 55 height 19
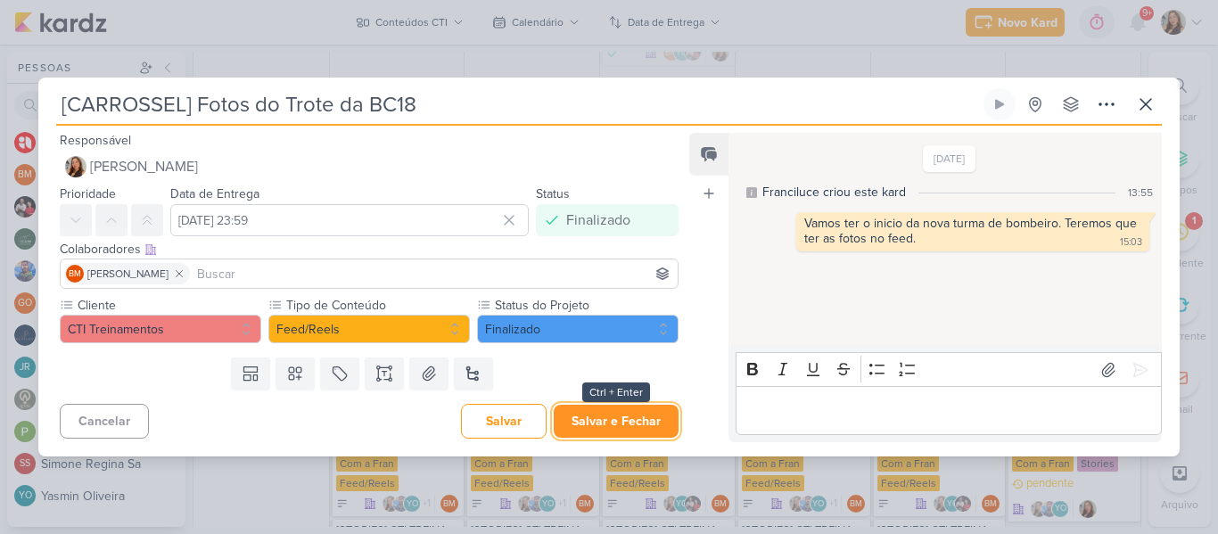
click at [620, 420] on button "Salvar e Fechar" at bounding box center [615, 421] width 125 height 33
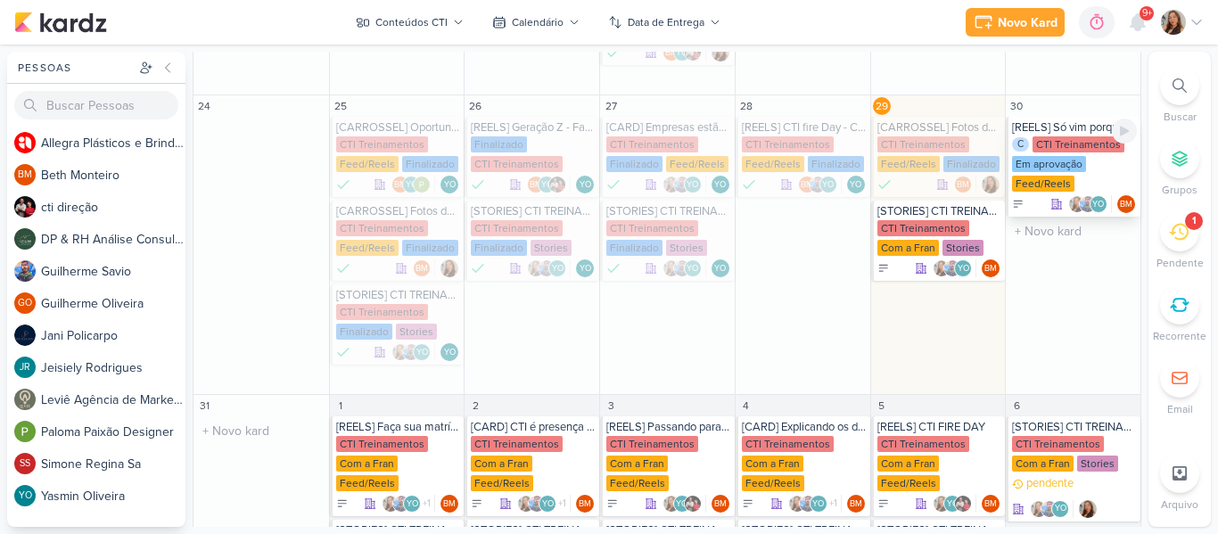
click at [1062, 158] on div "Em aprovação" at bounding box center [1049, 164] width 74 height 16
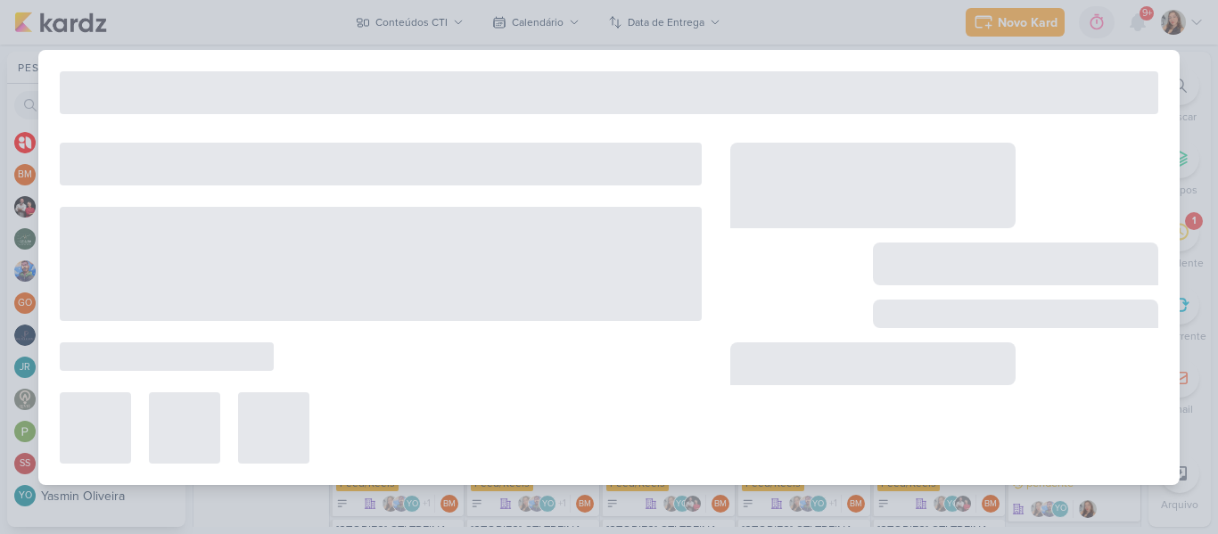
type input "[REELS] Só vim porque indicaram muito vocês"
type input "[DATE] 23:59"
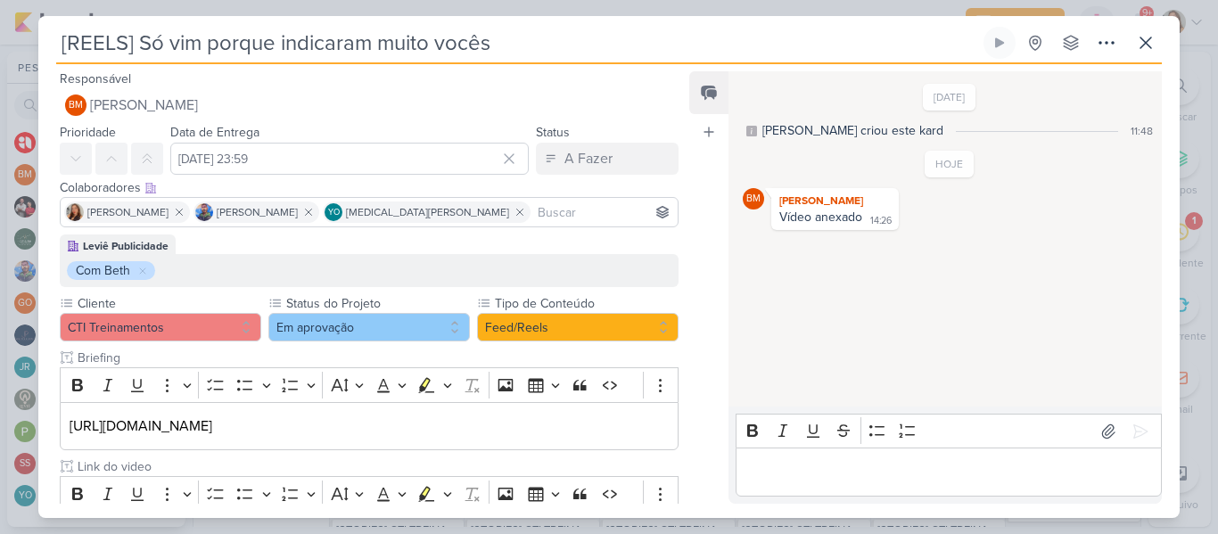
scroll to position [155, 0]
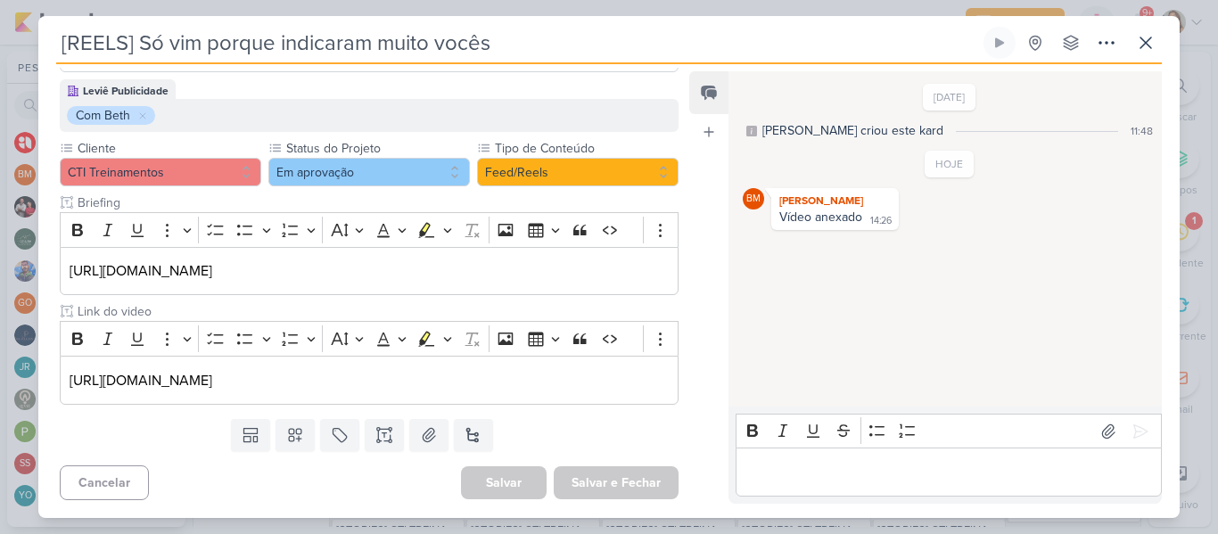
click at [696, 291] on div "Feed Atrelar email Solte o email para atrelar ao kard" at bounding box center [708, 287] width 39 height 432
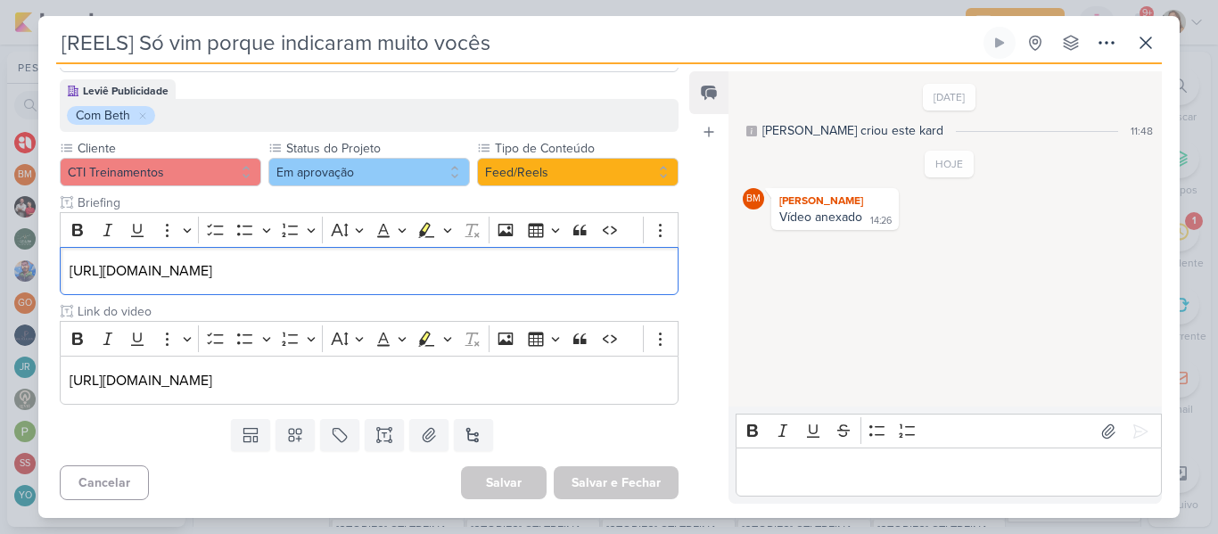
drag, startPoint x: 578, startPoint y: 283, endPoint x: 5, endPoint y: 281, distance: 573.1
click at [5, 281] on div "[REELS] Só vim porque indicaram muito vocês" at bounding box center [609, 267] width 1218 height 534
copy p "[URL][DOMAIN_NAME]"
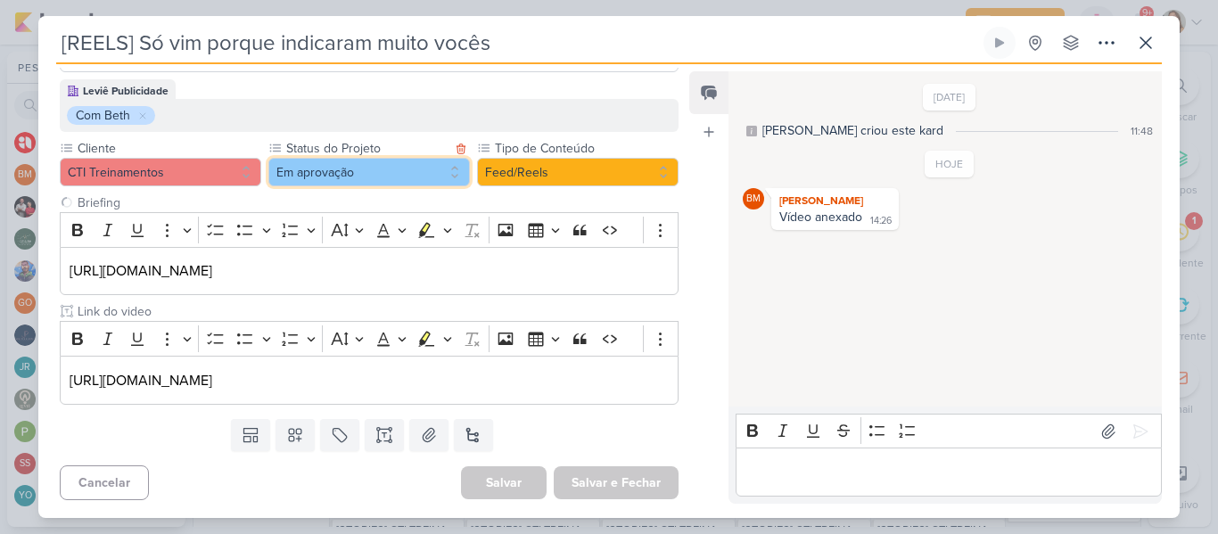
click at [374, 180] on button "Em aprovação" at bounding box center [368, 172] width 201 height 29
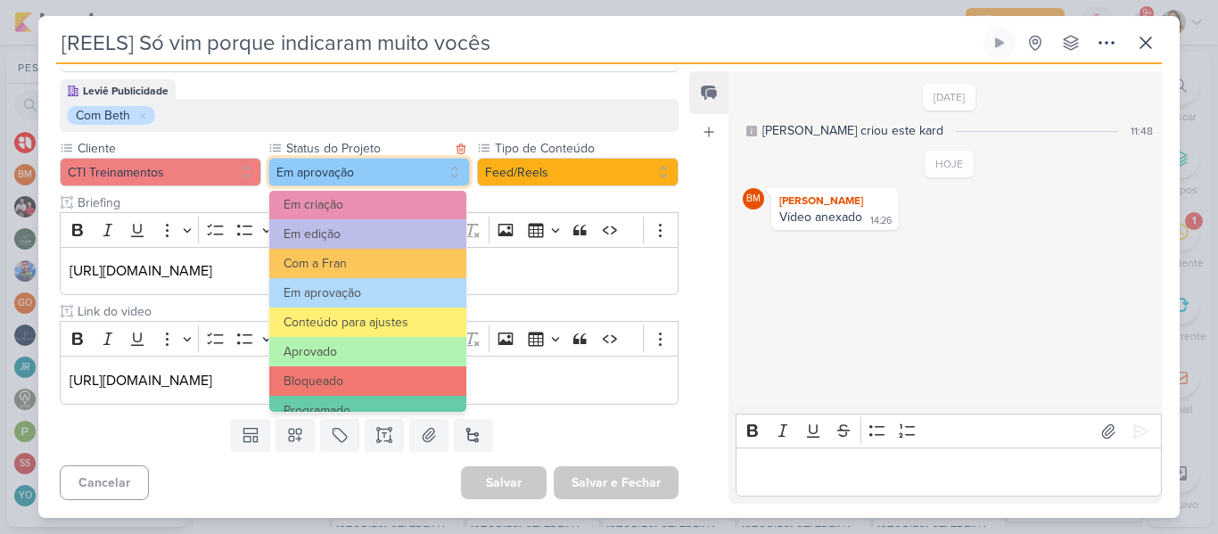
scroll to position [201, 0]
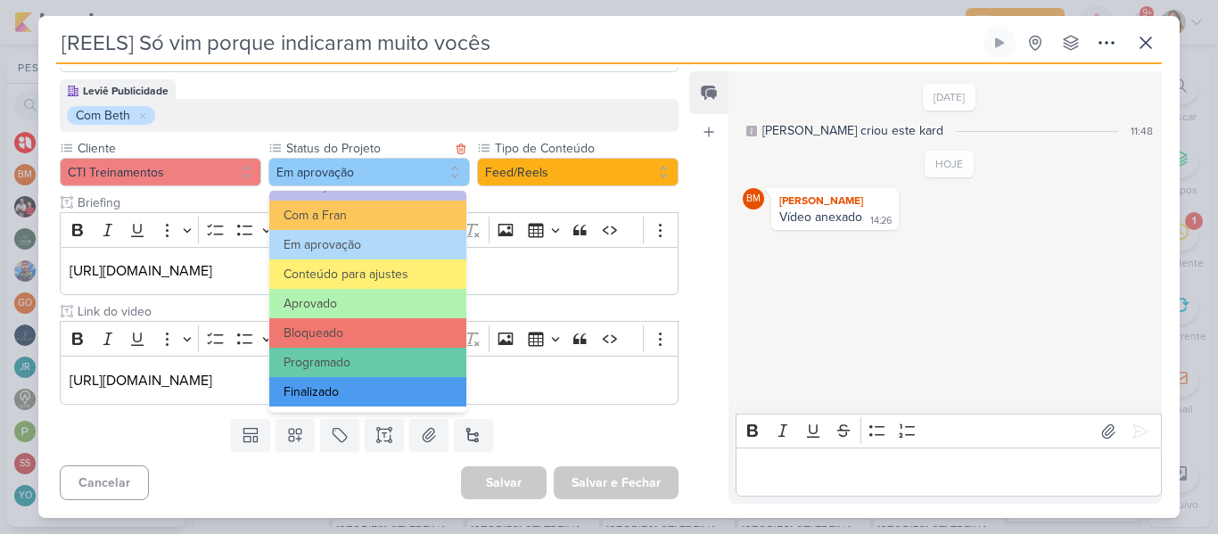
click at [376, 385] on button "Finalizado" at bounding box center [367, 391] width 197 height 29
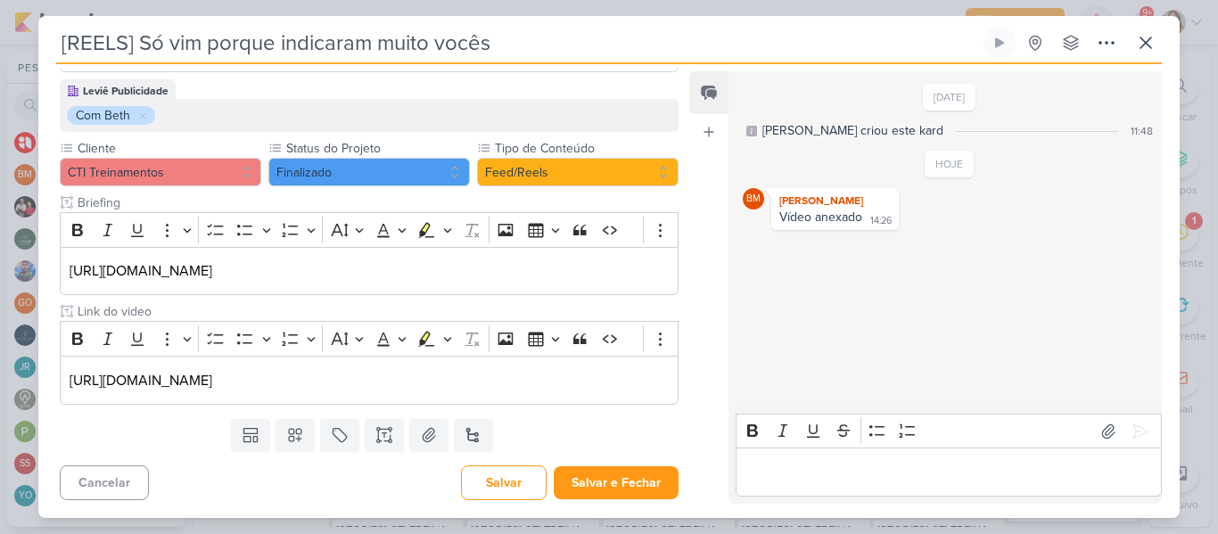
scroll to position [0, 0]
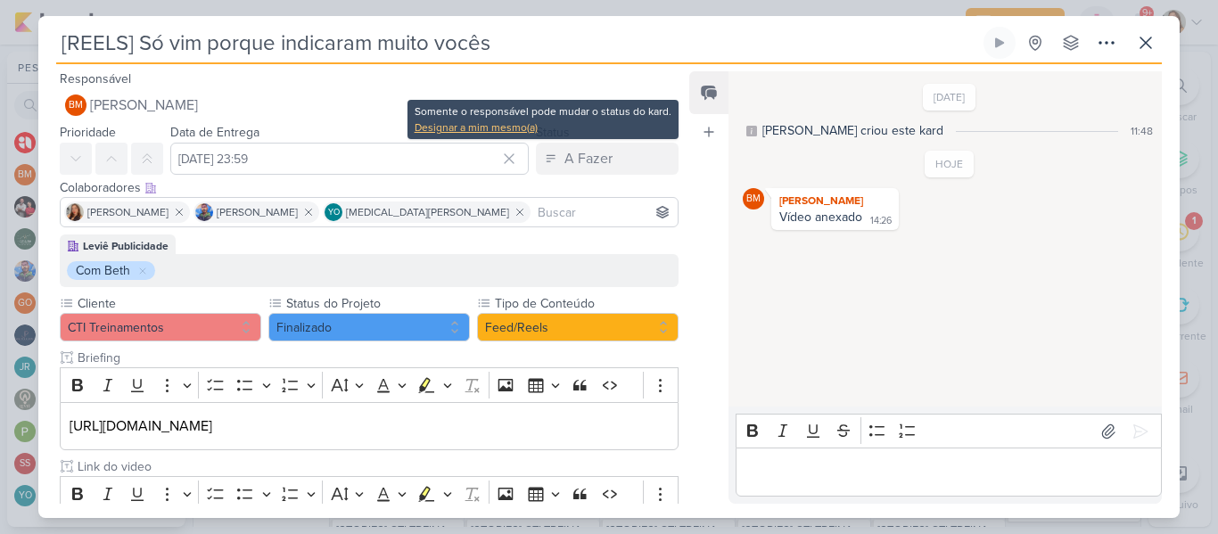
click at [514, 131] on div "Designar a mim mesmo(a)" at bounding box center [542, 127] width 257 height 16
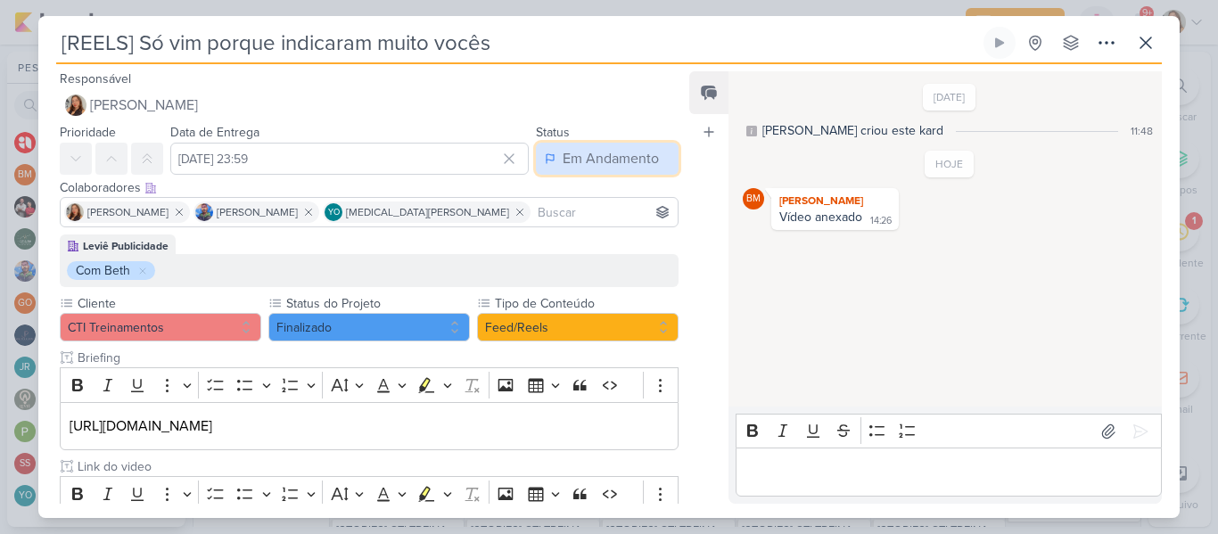
click at [548, 166] on button "Em Andamento" at bounding box center [607, 159] width 143 height 32
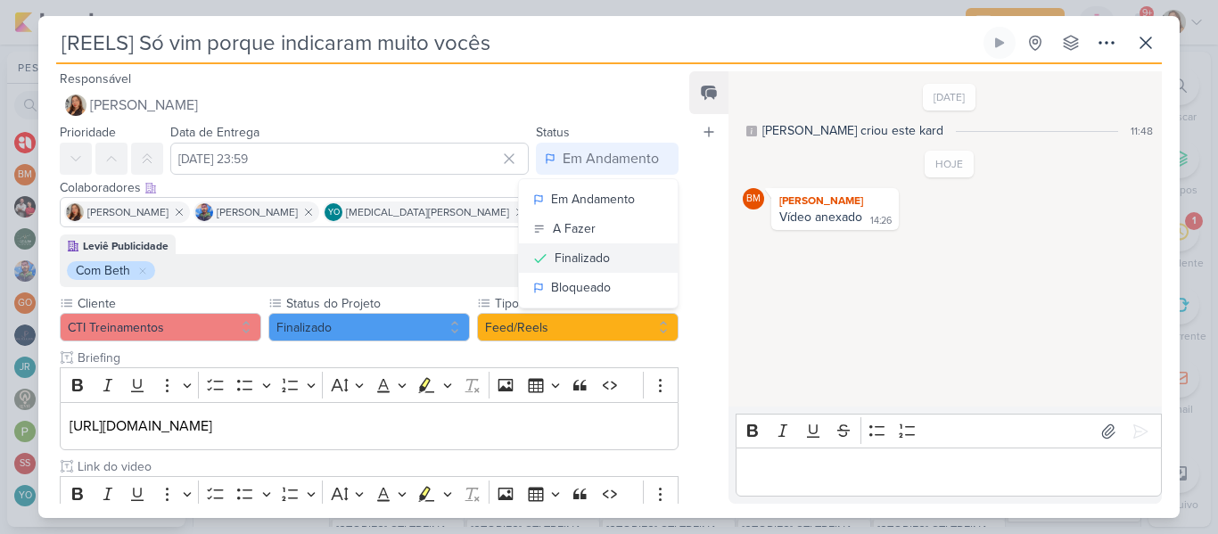
click at [562, 250] on div "Finalizado" at bounding box center [581, 258] width 55 height 19
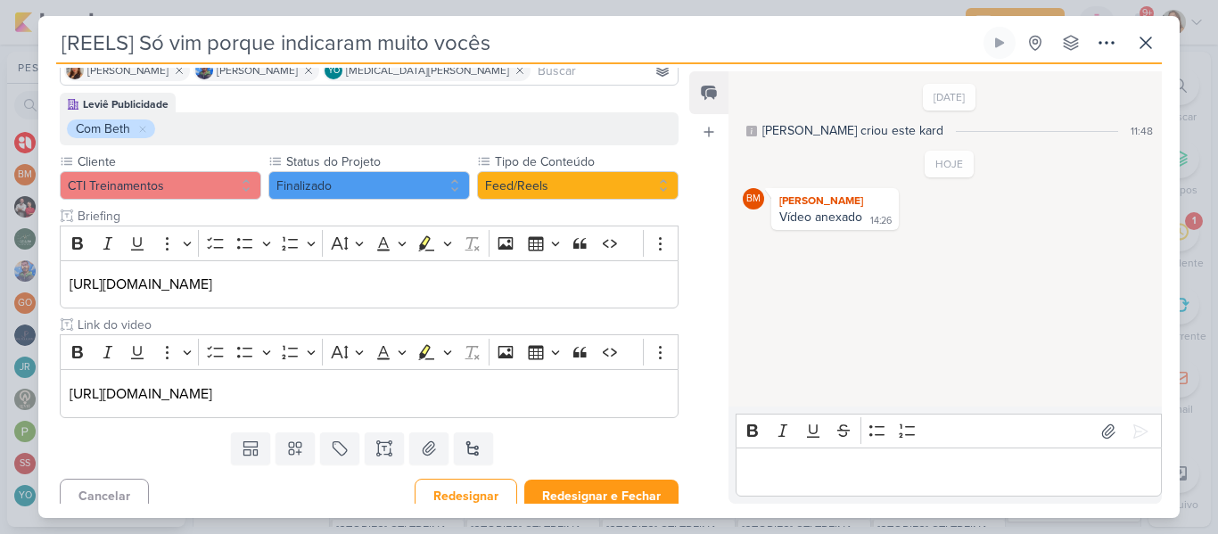
scroll to position [155, 0]
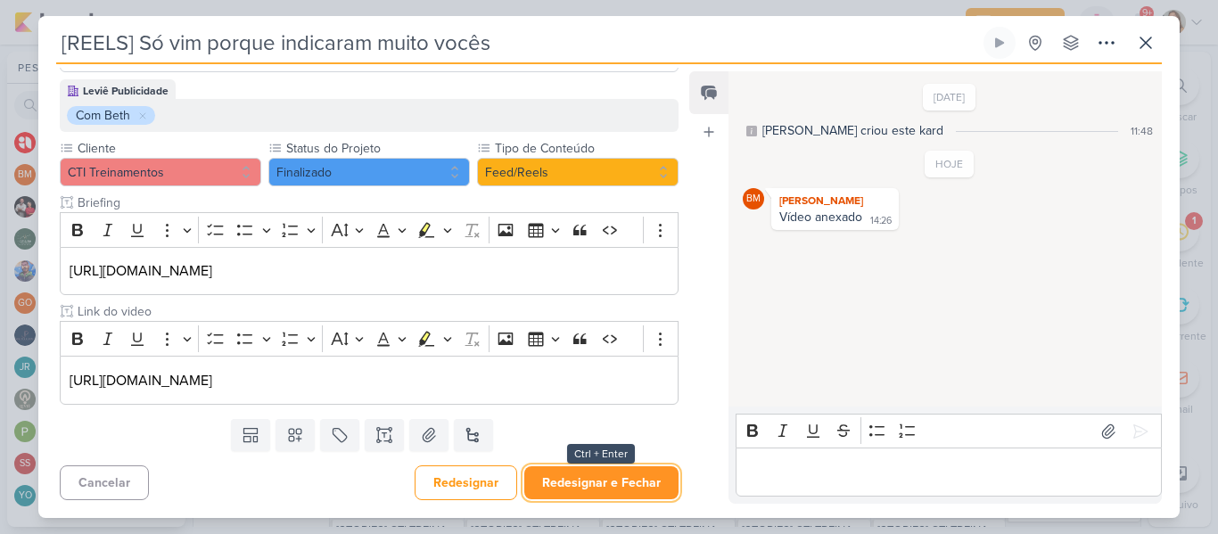
click at [615, 480] on button "Redesignar e Fechar" at bounding box center [601, 482] width 154 height 33
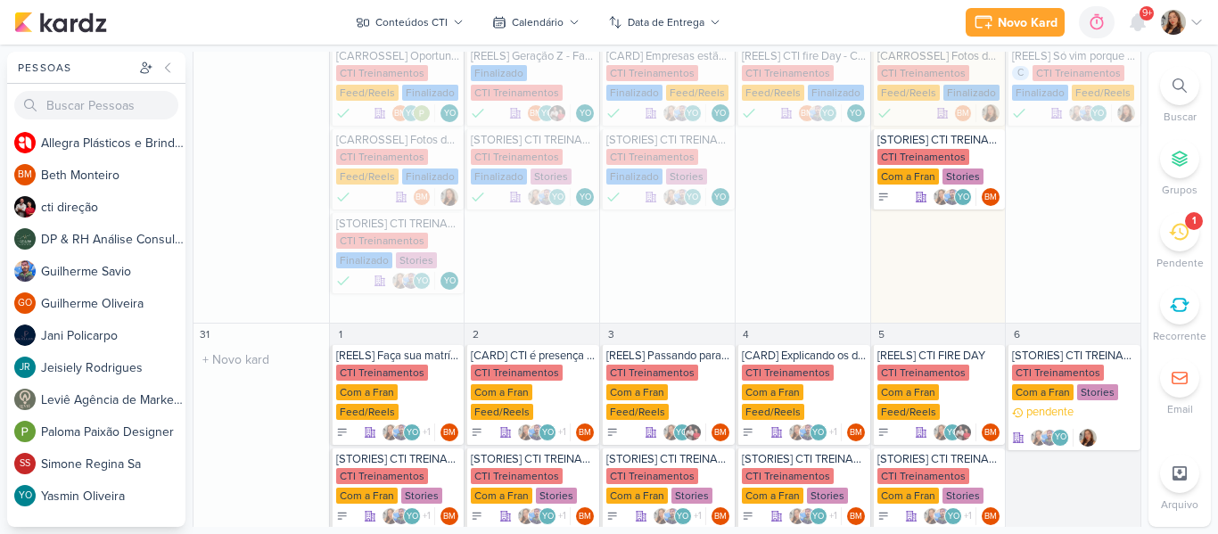
scroll to position [651, 0]
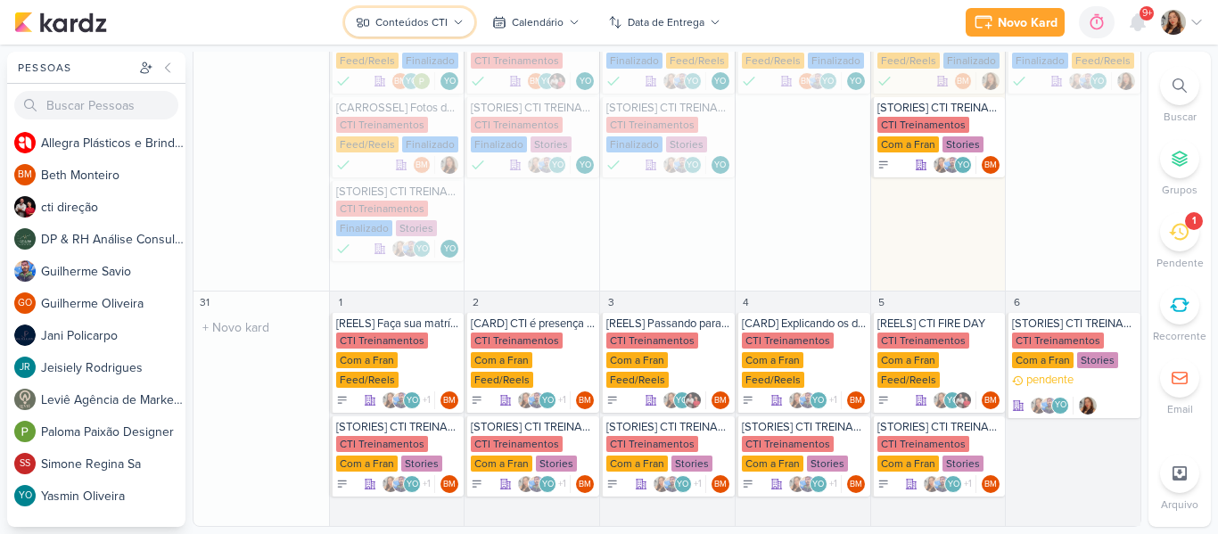
click at [374, 26] on button "Conteúdos CTI" at bounding box center [409, 22] width 129 height 29
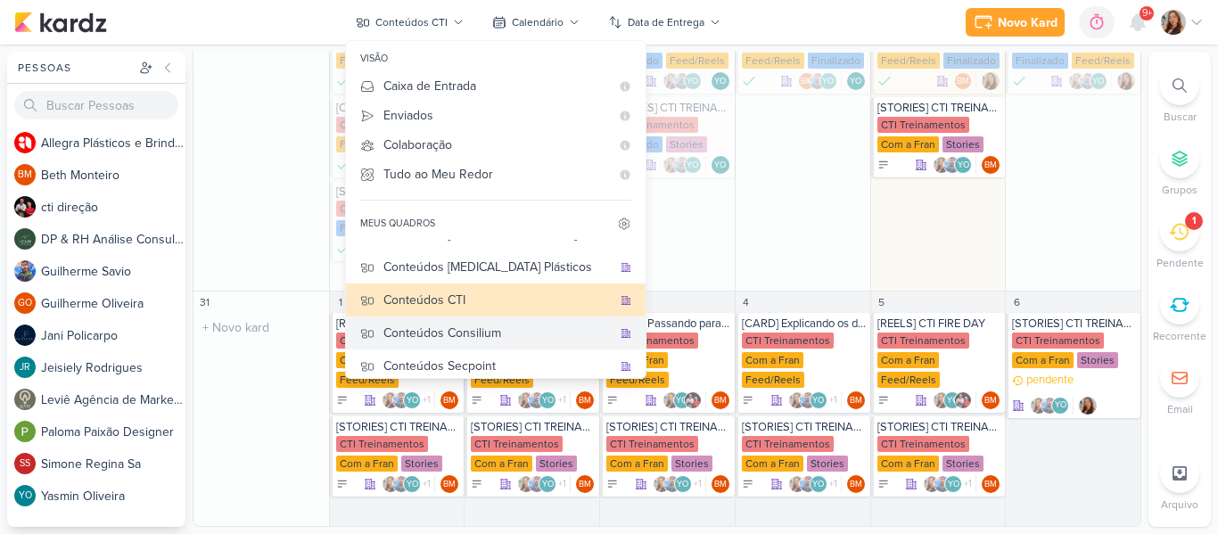
click at [503, 348] on button "Conteúdos Consilium" at bounding box center [495, 332] width 299 height 33
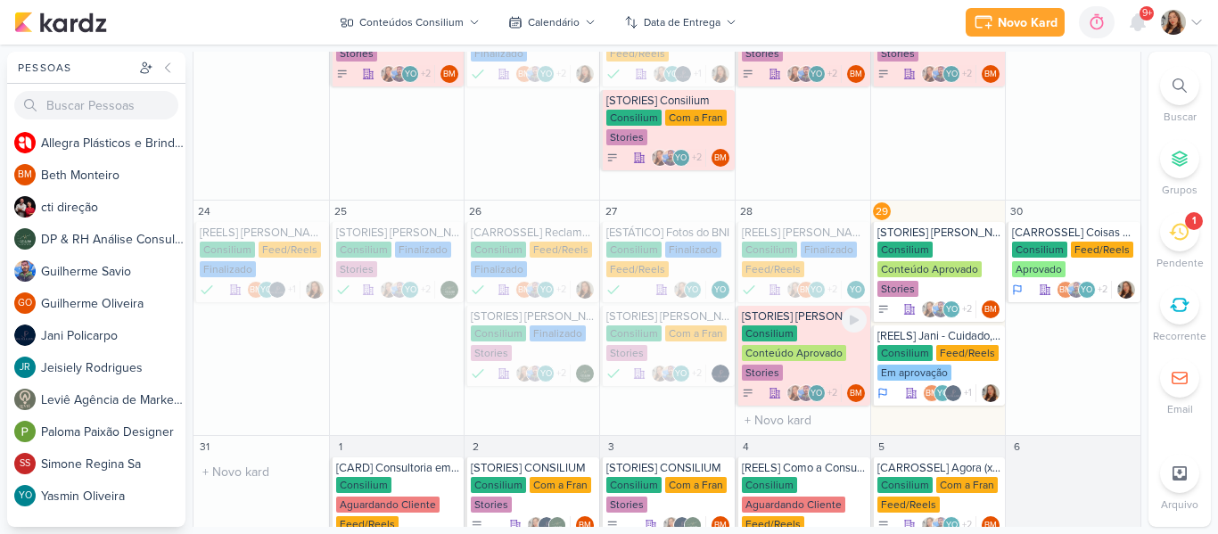
scroll to position [795, 0]
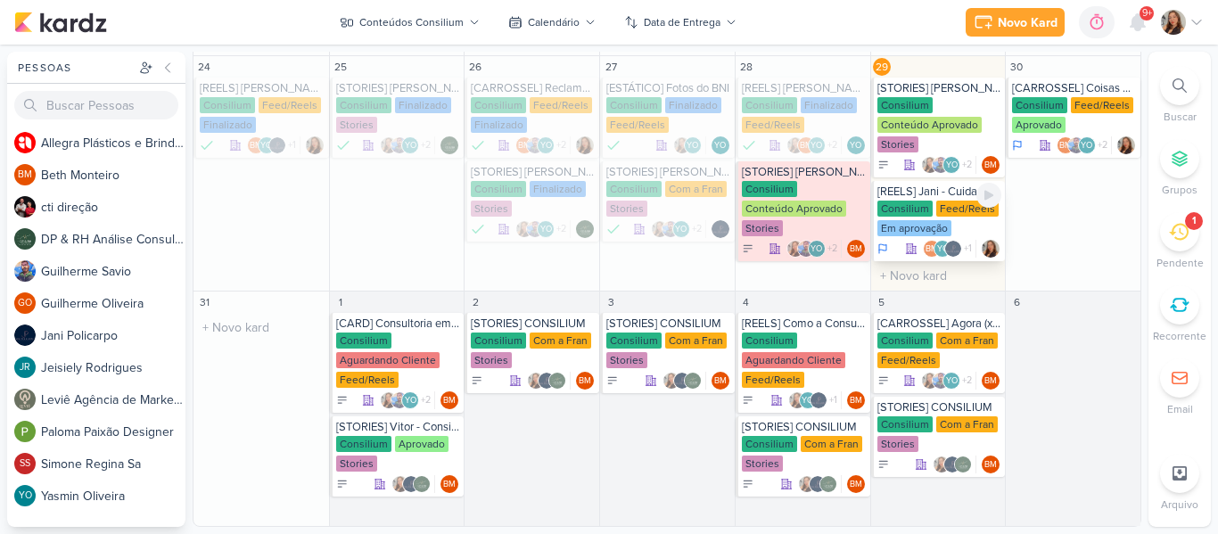
click at [941, 206] on div "Feed/Reels" at bounding box center [967, 209] width 62 height 16
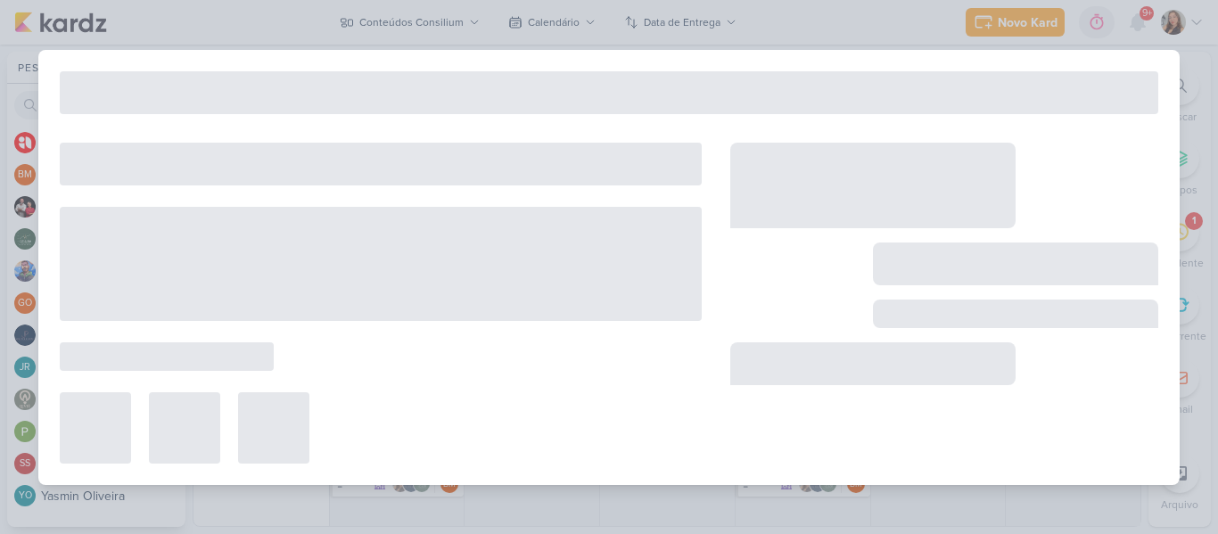
type input "[REELS] Jani - Cuidado, empresário!"
type input "[DATE] 23:59"
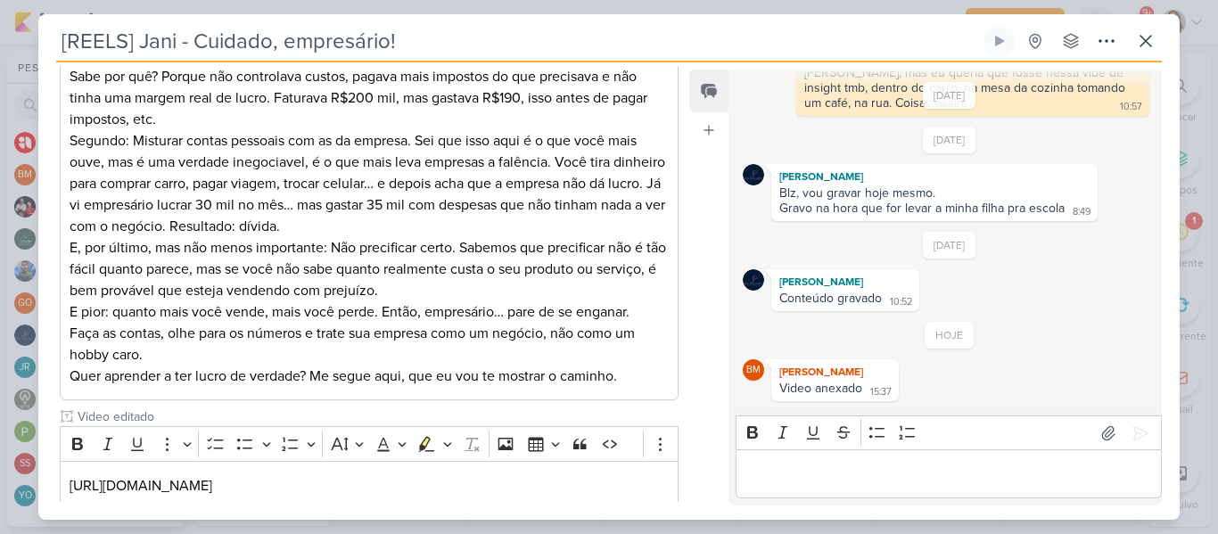
scroll to position [59, 0]
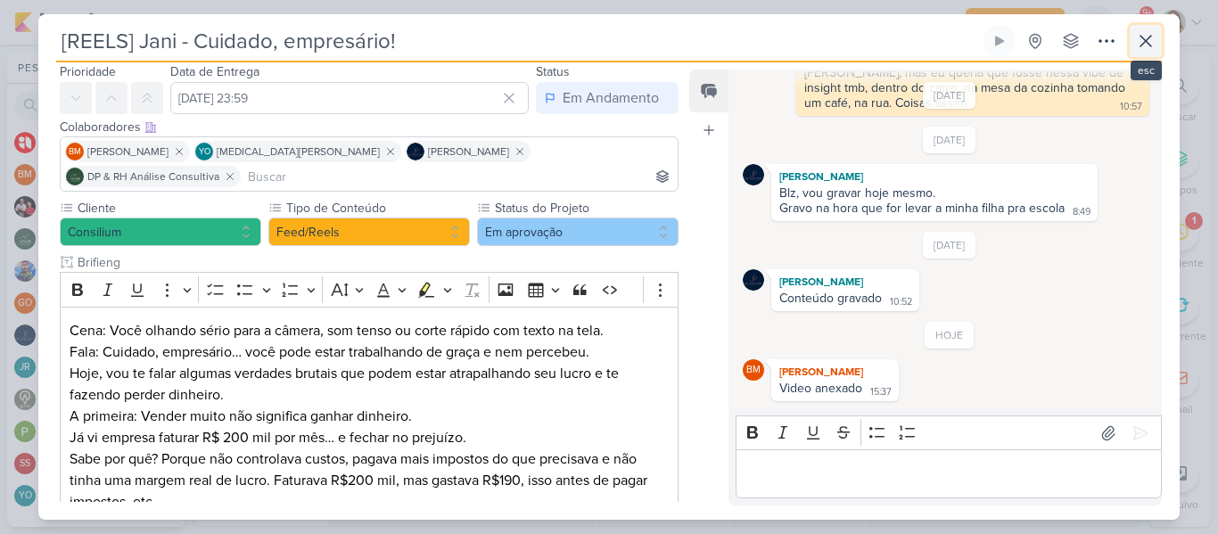
click at [1139, 51] on icon at bounding box center [1145, 40] width 21 height 21
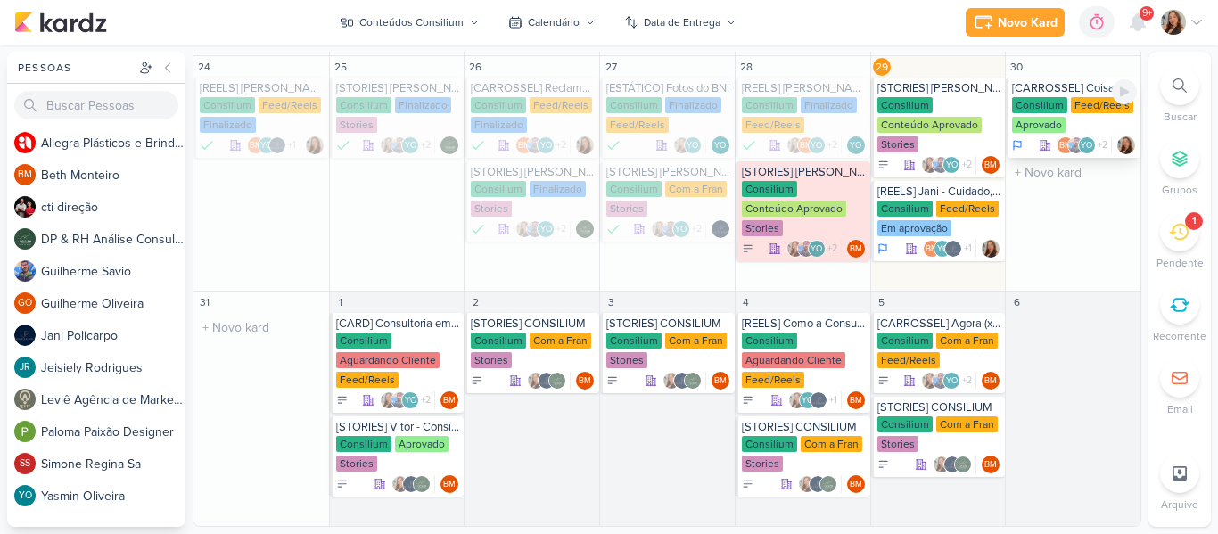
click at [1077, 118] on div "Consilium Feed/Reels Aprovado" at bounding box center [1074, 115] width 125 height 37
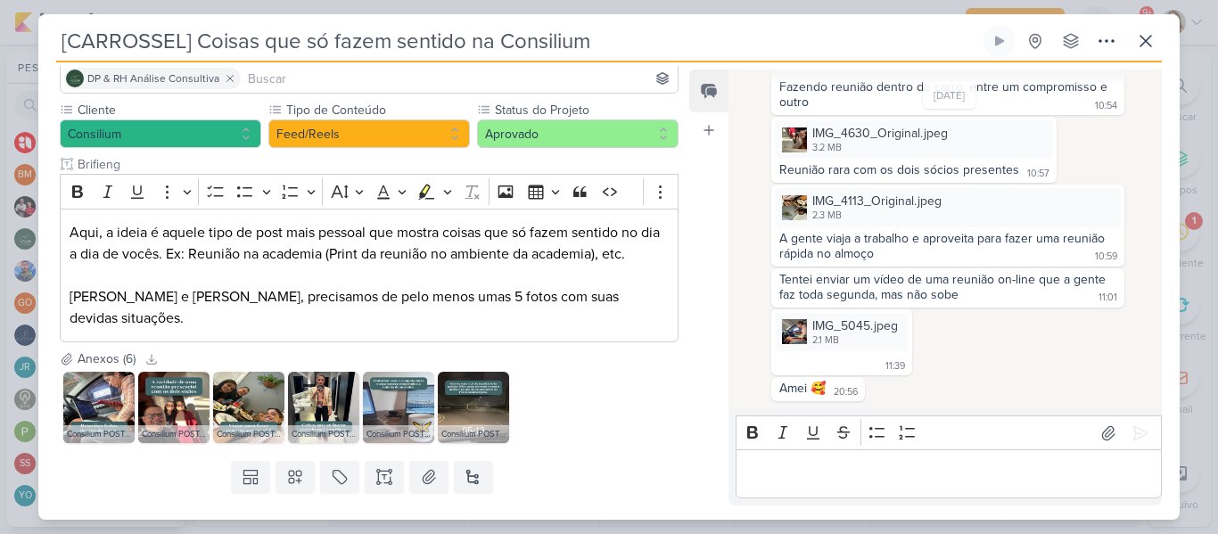
scroll to position [179, 0]
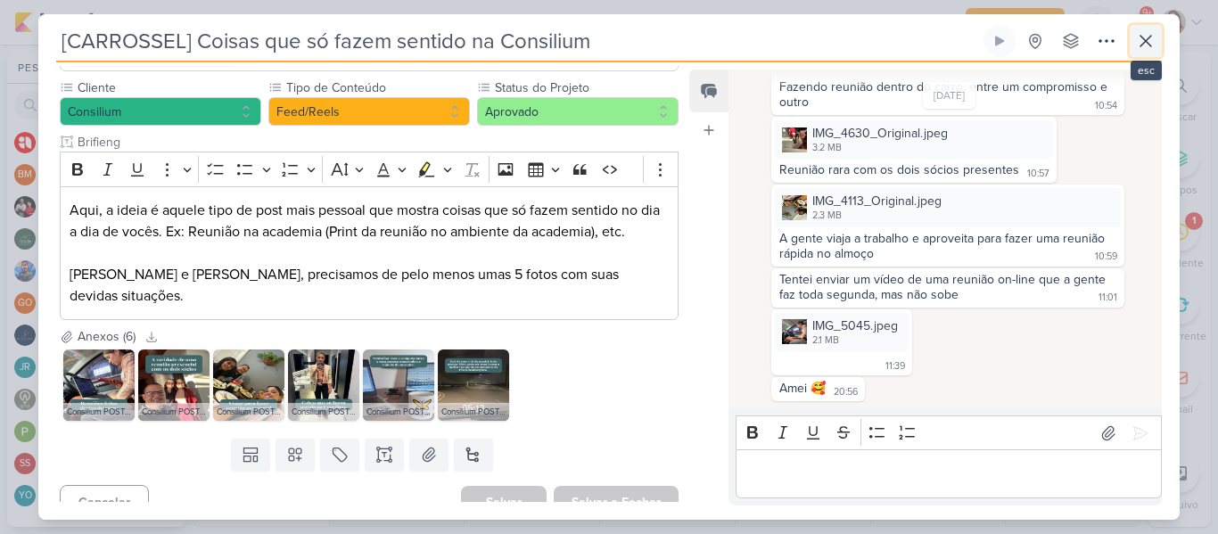
click at [1137, 50] on icon at bounding box center [1145, 40] width 21 height 21
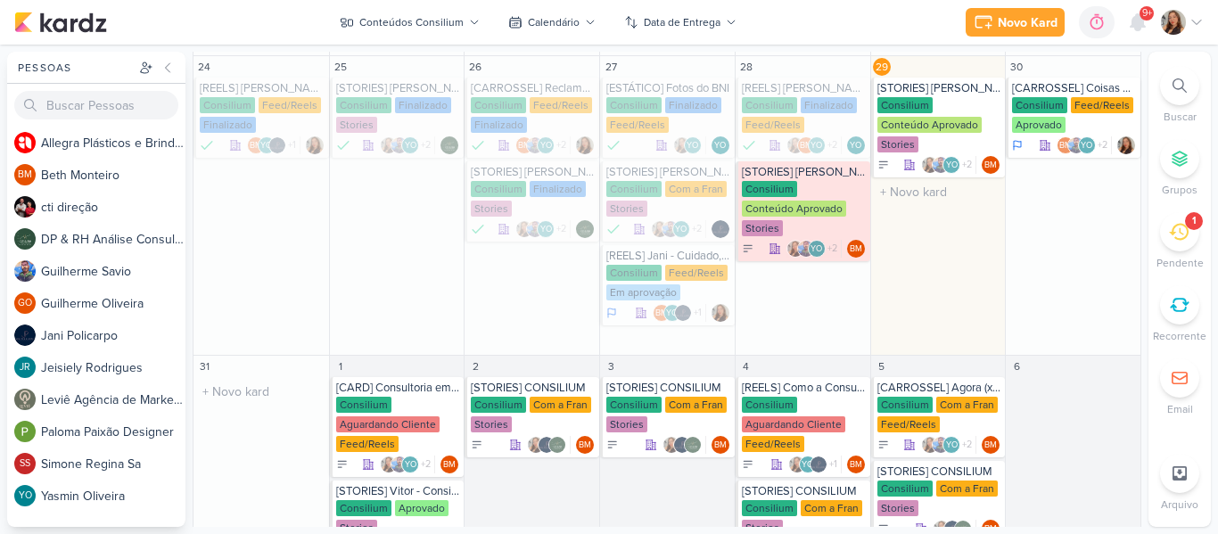
scroll to position [795, 0]
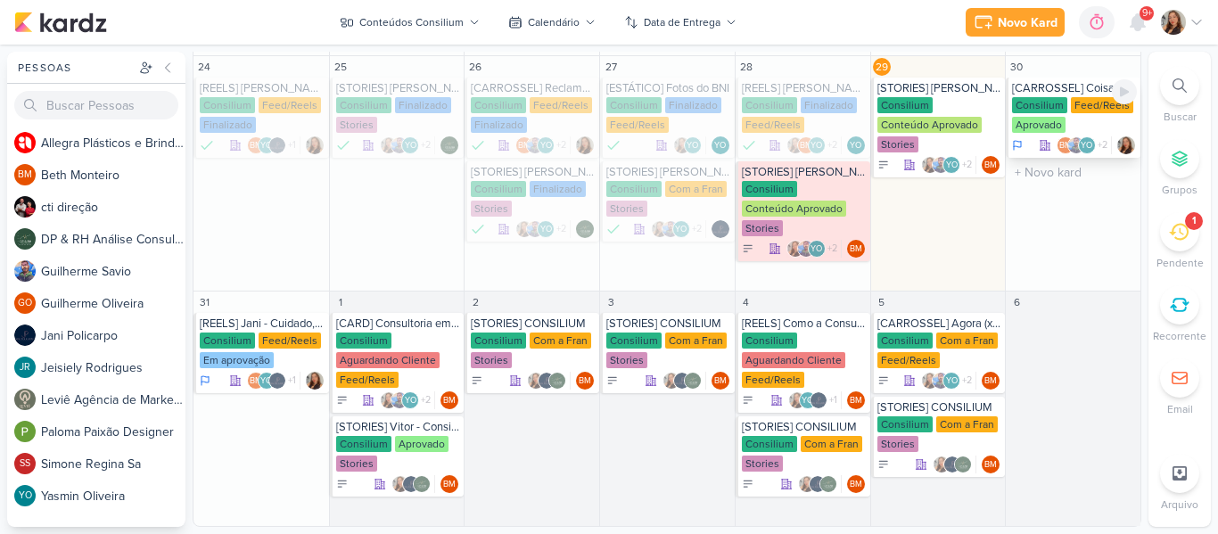
click at [1042, 94] on div "[CARROSSEL] Coisas que só fazem sentido na Consilium" at bounding box center [1074, 88] width 125 height 14
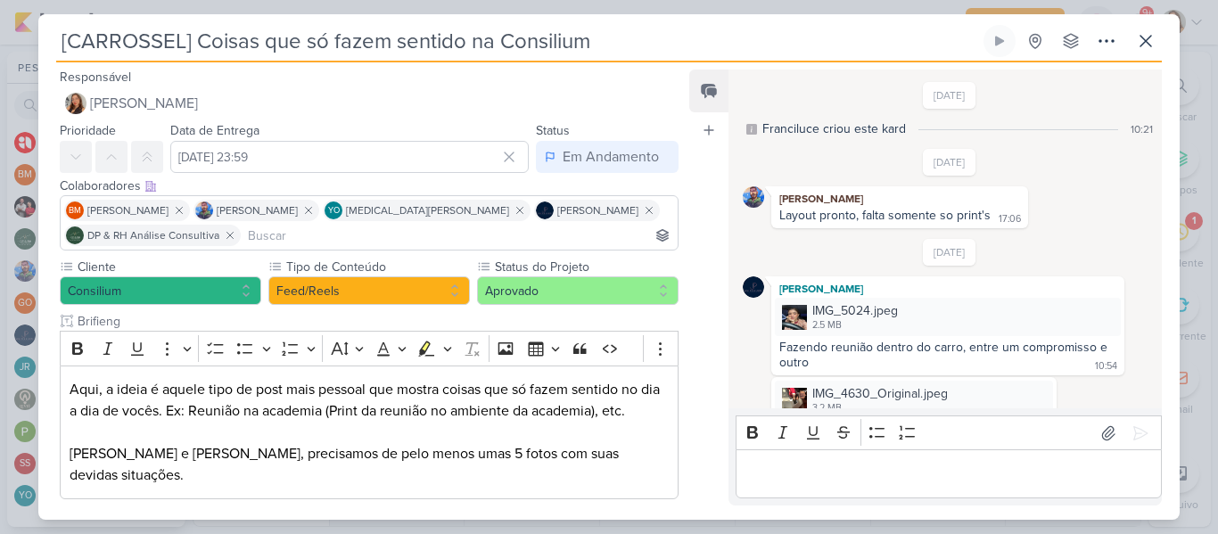
scroll to position [262, 0]
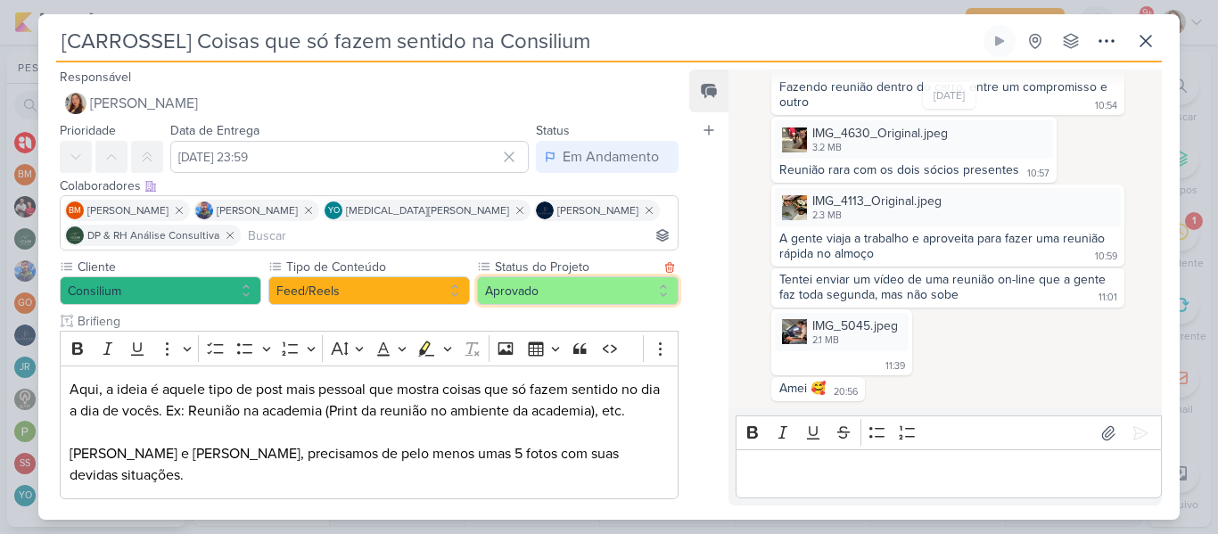
click at [491, 295] on button "Aprovado" at bounding box center [577, 290] width 201 height 29
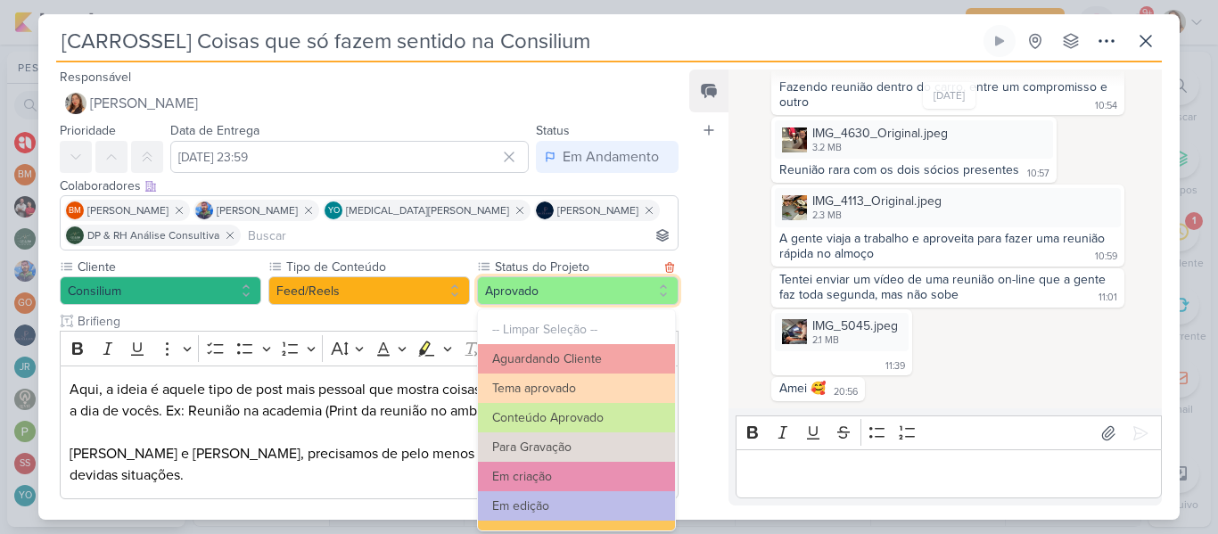
scroll to position [201, 0]
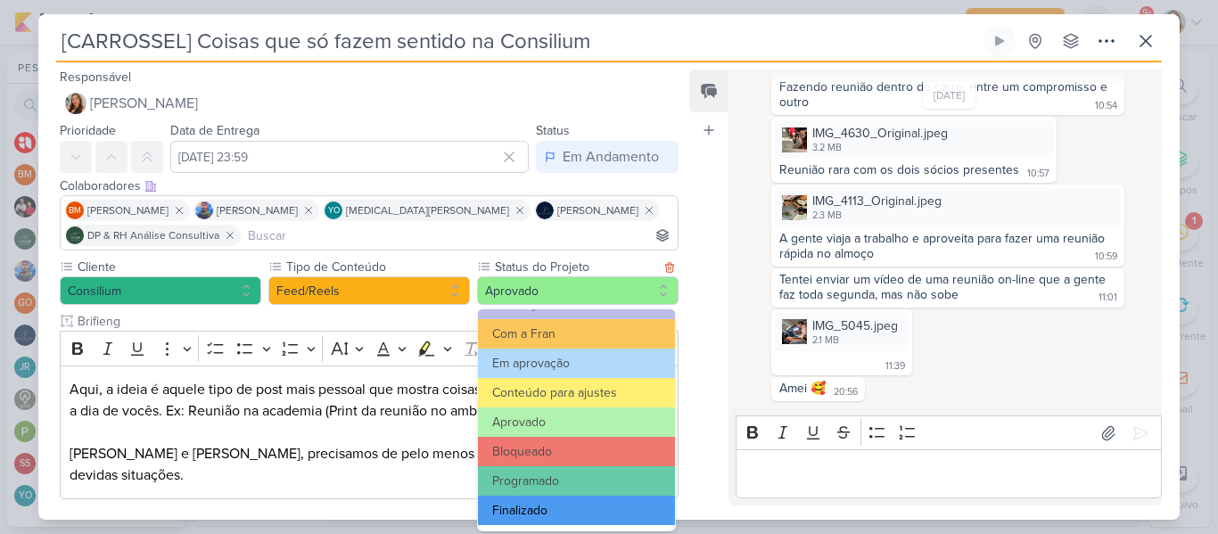
click at [578, 499] on button "Finalizado" at bounding box center [576, 510] width 197 height 29
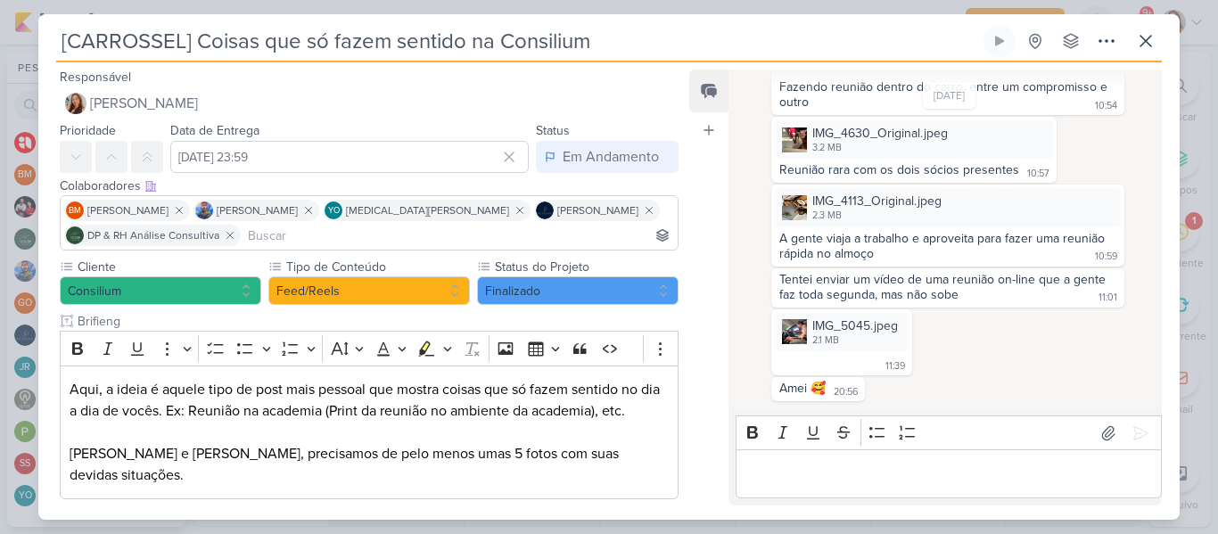
click at [685, 240] on div "Responsável [PERSON_NAME] Nenhum contato encontrado create new contact Novo Con…" at bounding box center [608, 290] width 1141 height 457
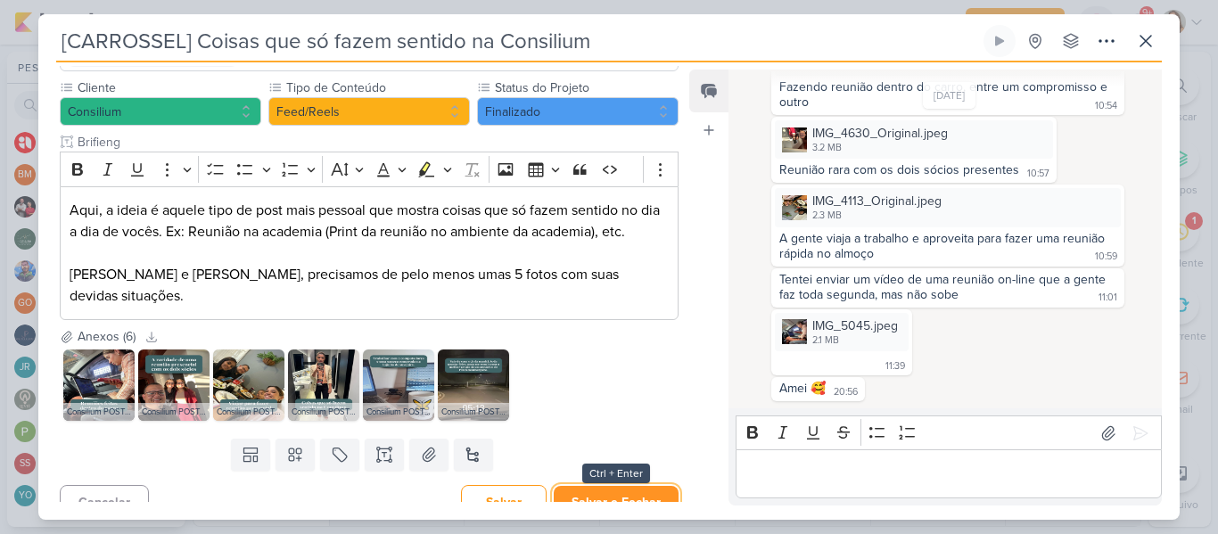
click at [566, 486] on button "Salvar e Fechar" at bounding box center [615, 502] width 125 height 33
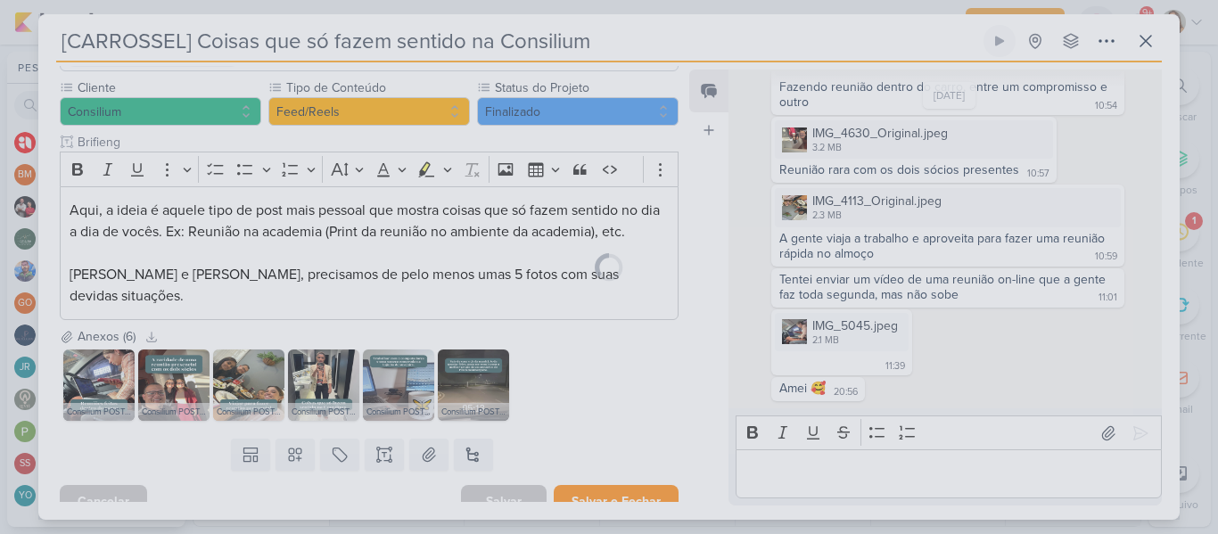
scroll to position [177, 0]
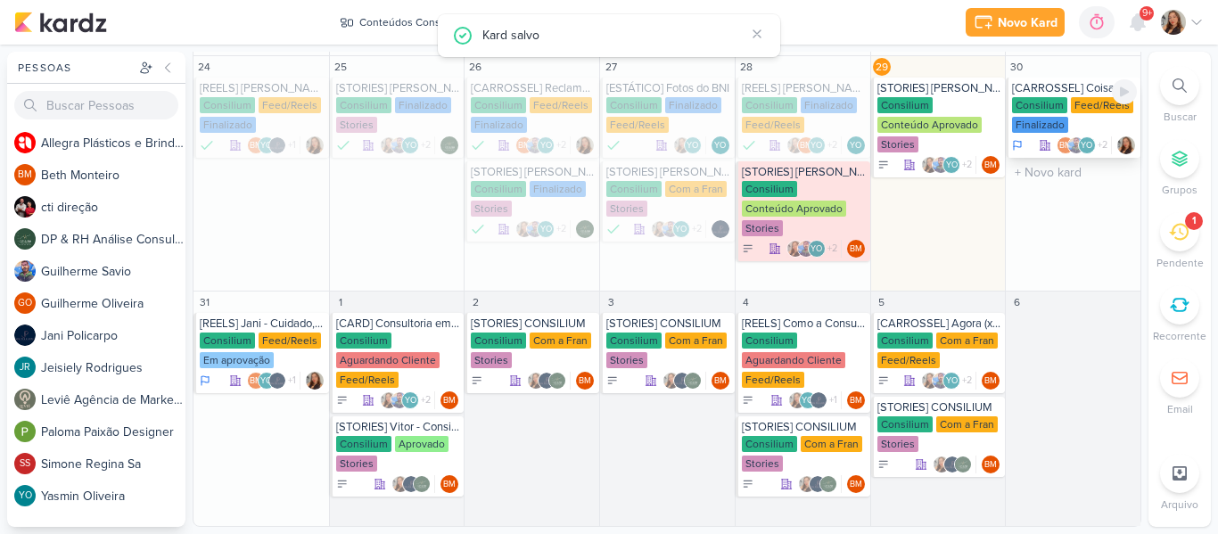
click at [1078, 123] on div "Consilium Feed/Reels Finalizado" at bounding box center [1074, 115] width 125 height 37
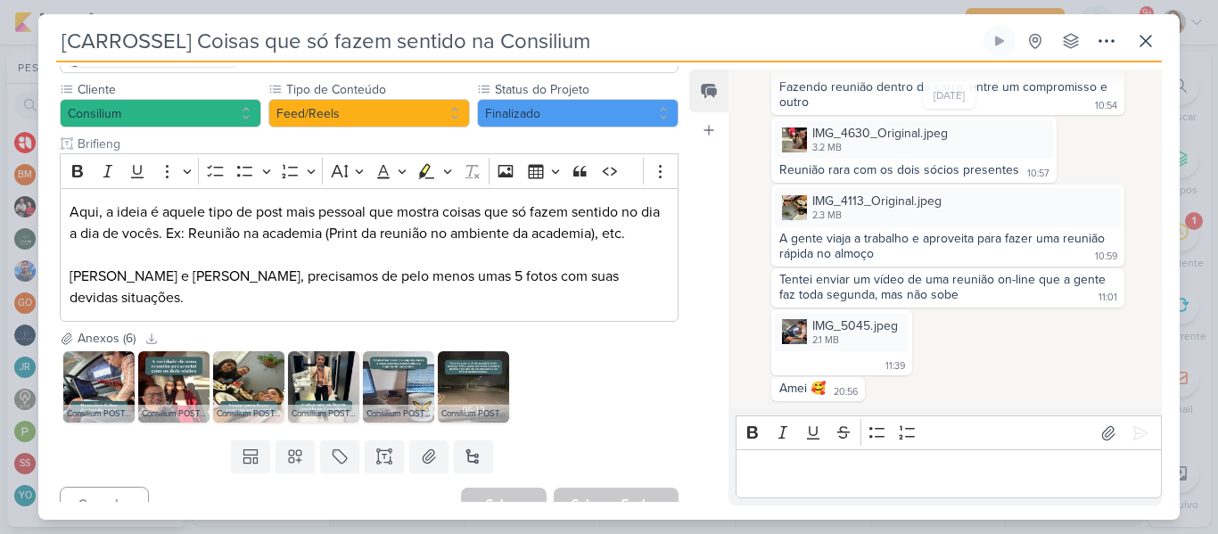
scroll to position [0, 0]
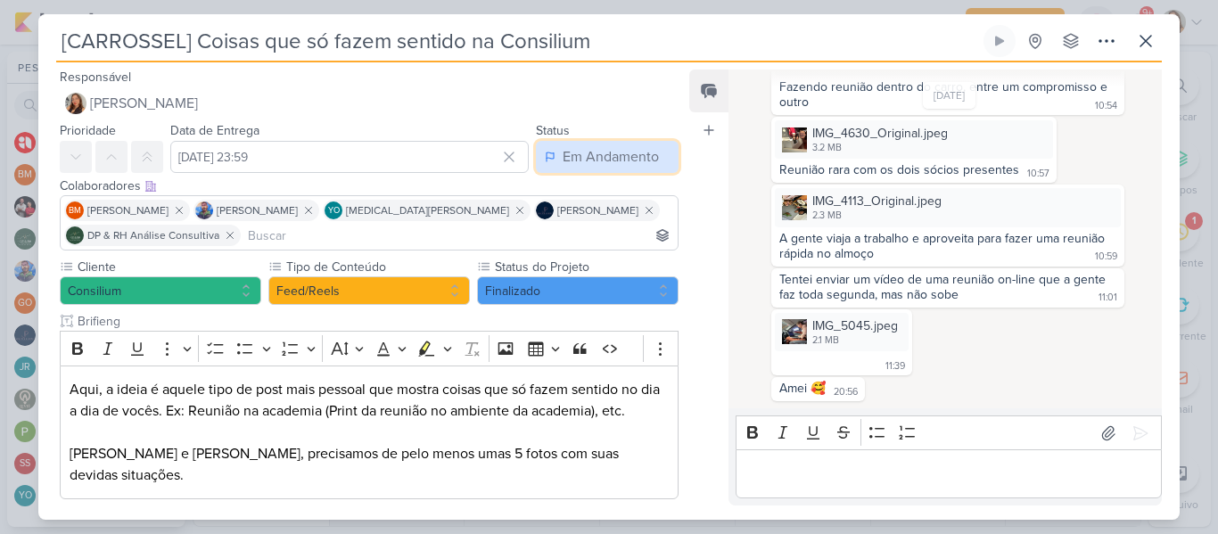
click at [602, 152] on div "Em Andamento" at bounding box center [610, 156] width 96 height 21
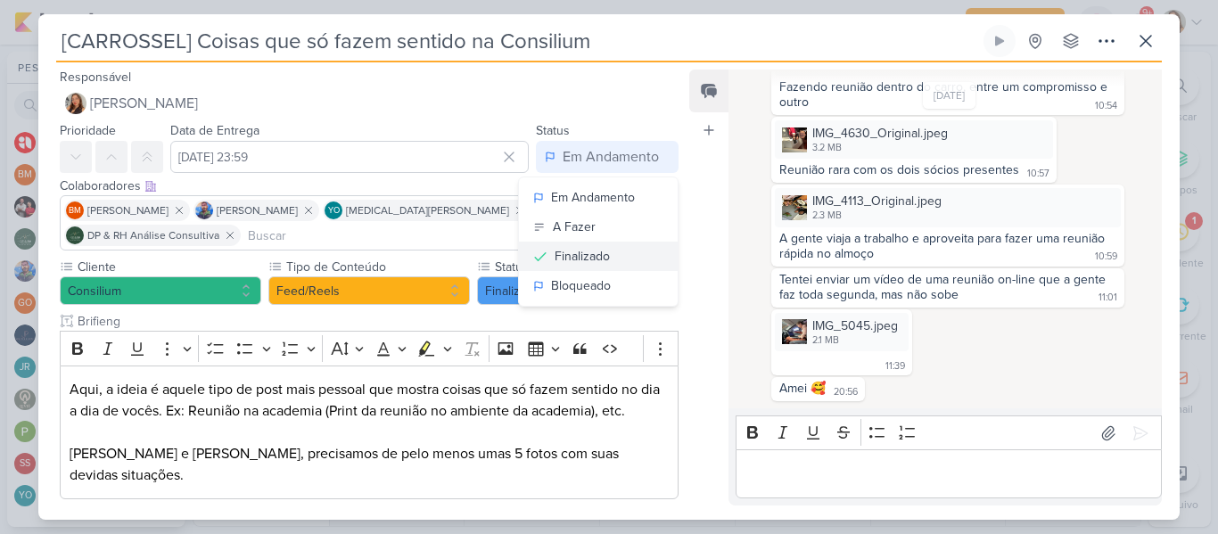
click at [557, 255] on div "Finalizado" at bounding box center [581, 256] width 55 height 19
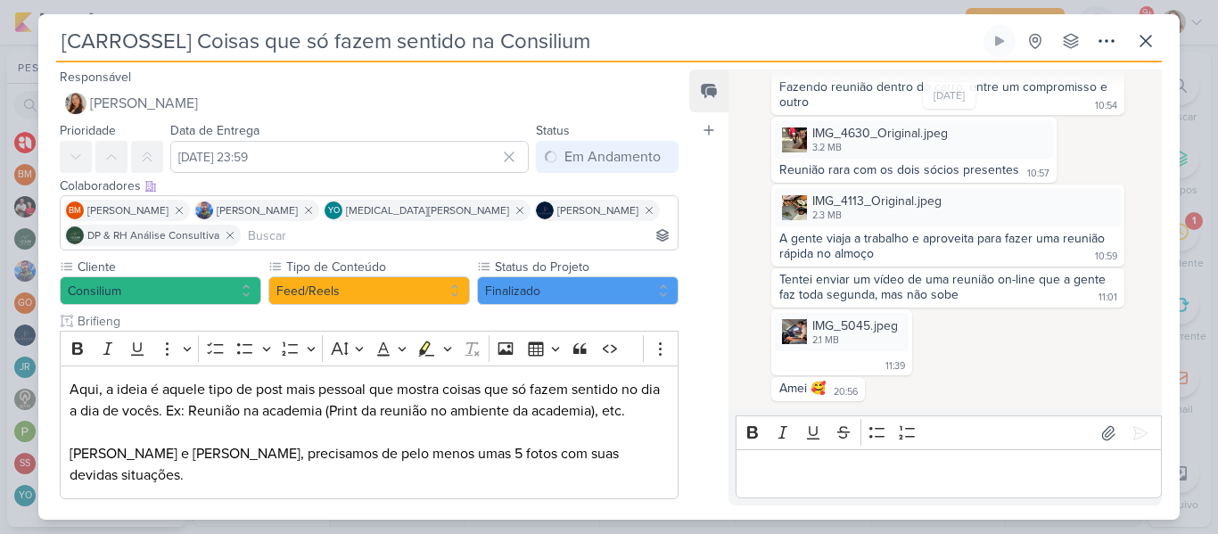
scroll to position [179, 0]
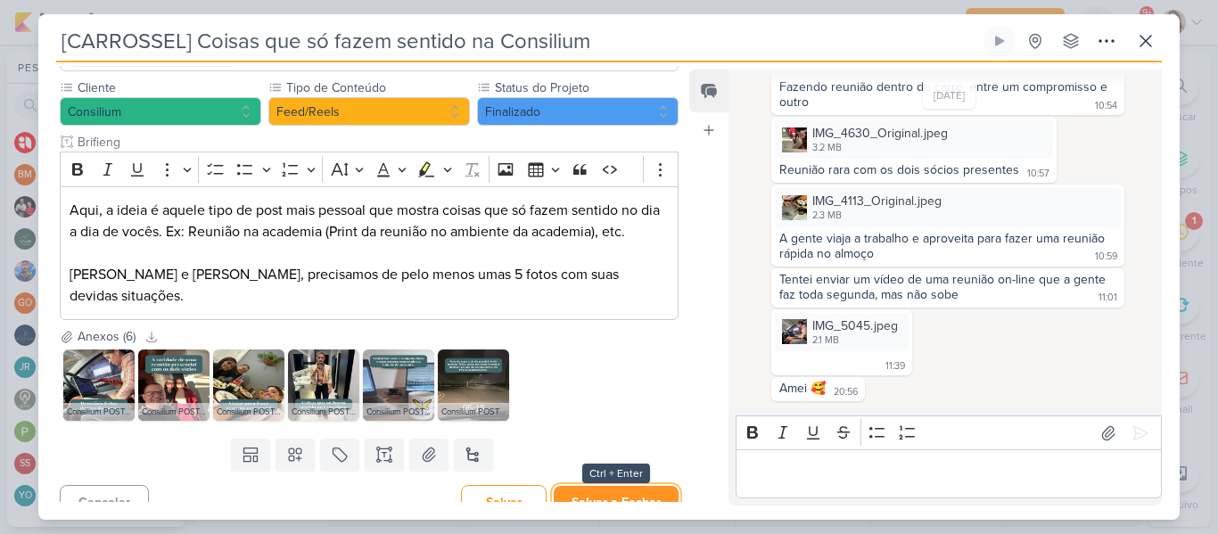
click at [604, 486] on button "Salvar e Fechar" at bounding box center [615, 502] width 125 height 33
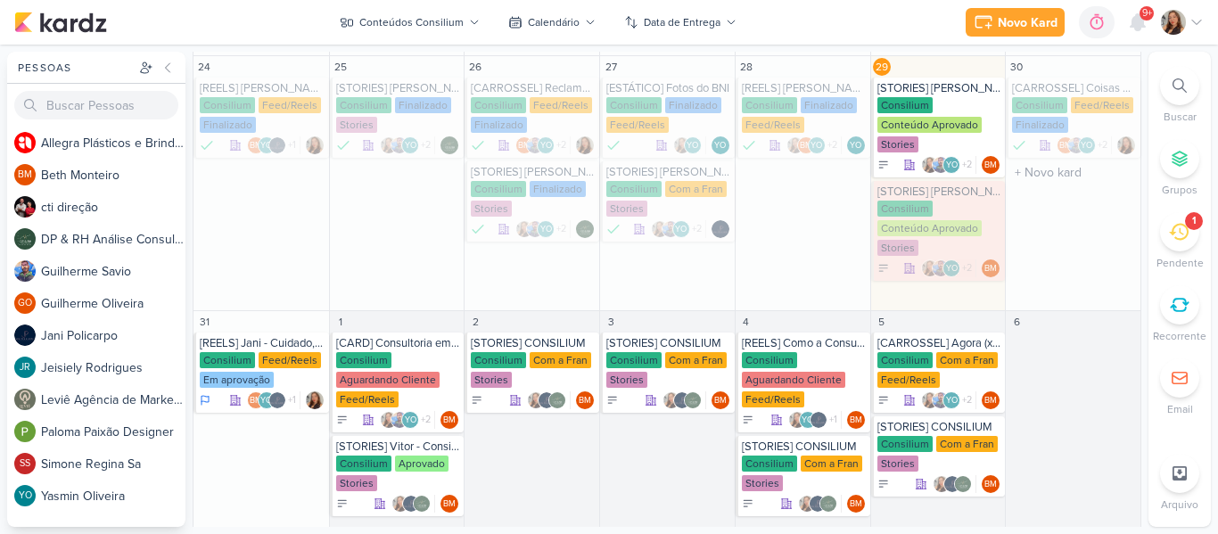
scroll to position [795, 0]
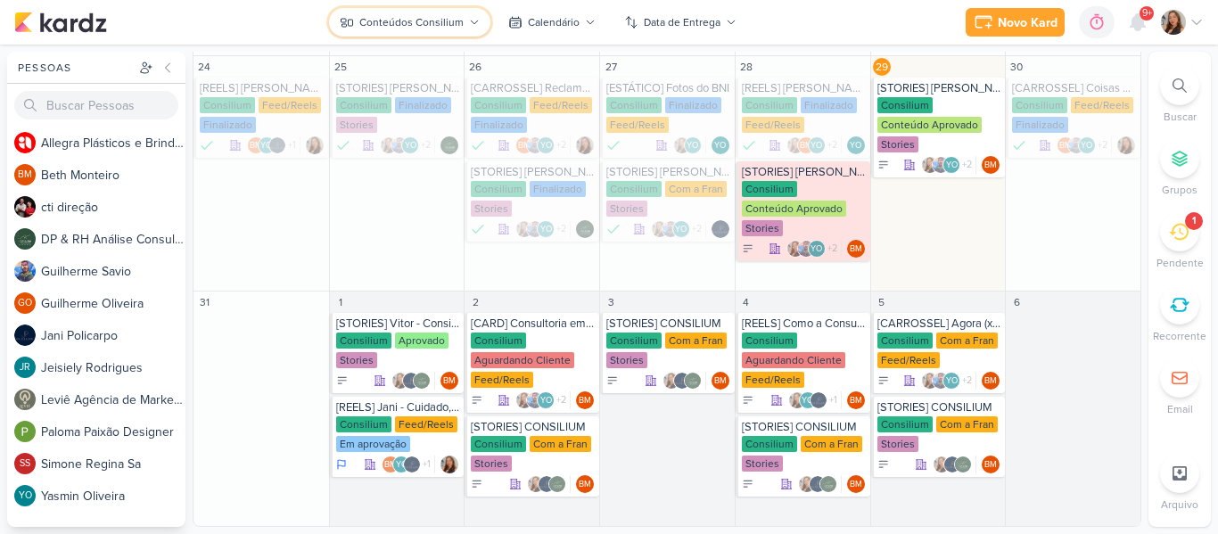
click at [414, 19] on div "Conteúdos Consilium" at bounding box center [411, 22] width 104 height 16
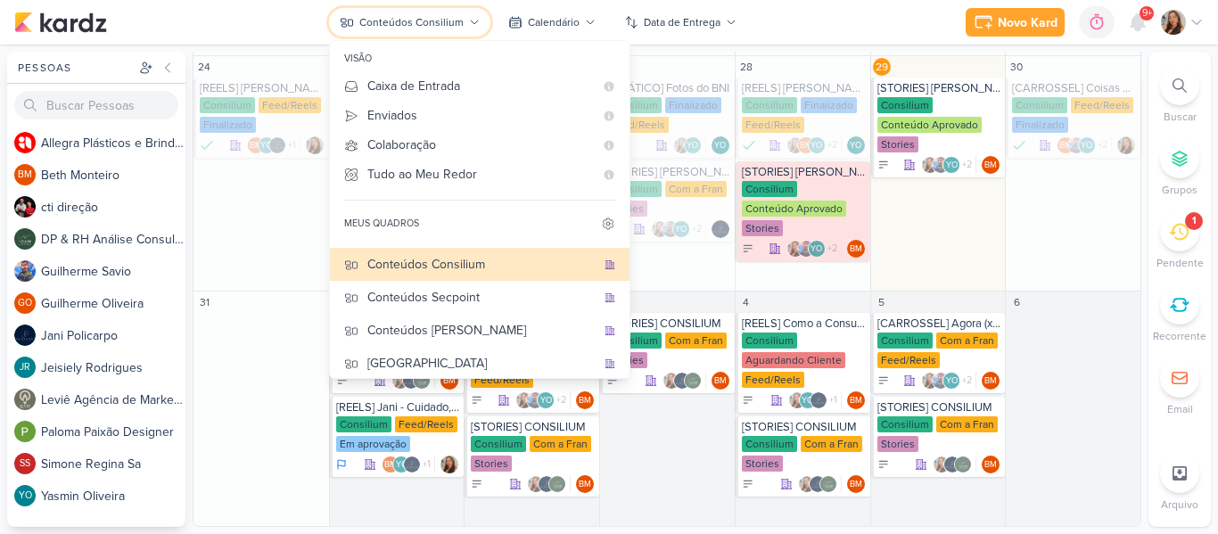
scroll to position [131, 0]
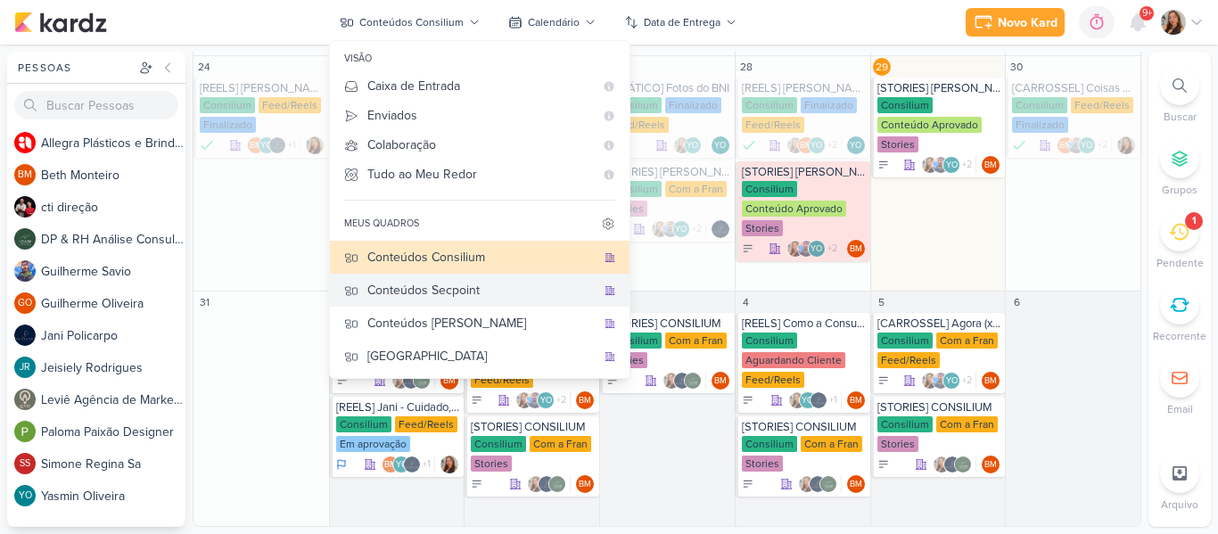
click at [503, 298] on div "Conteúdos Secpoint" at bounding box center [481, 290] width 228 height 19
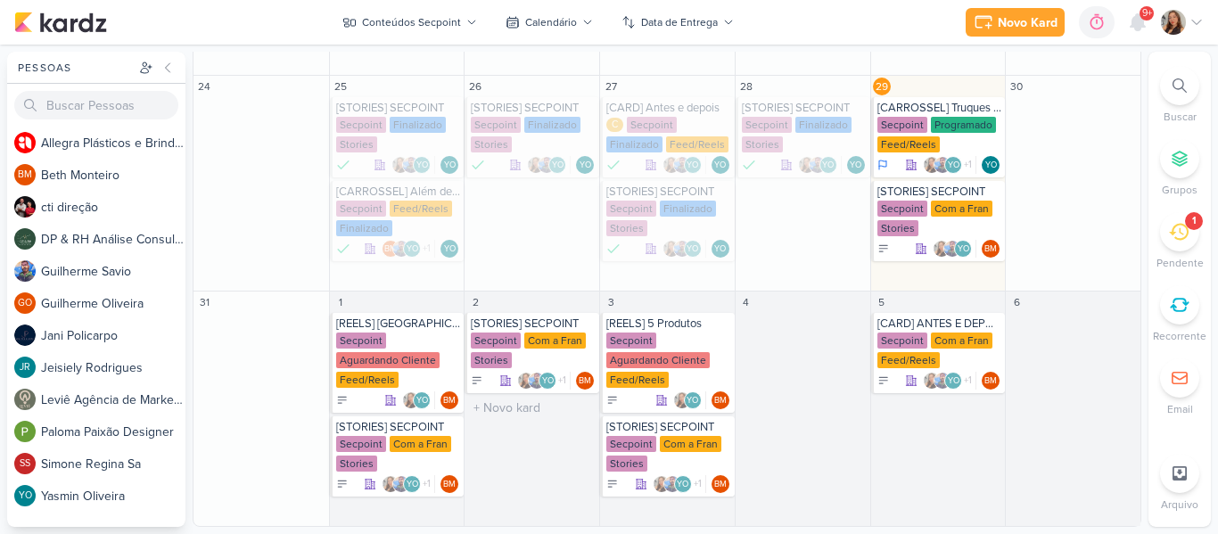
scroll to position [651, 0]
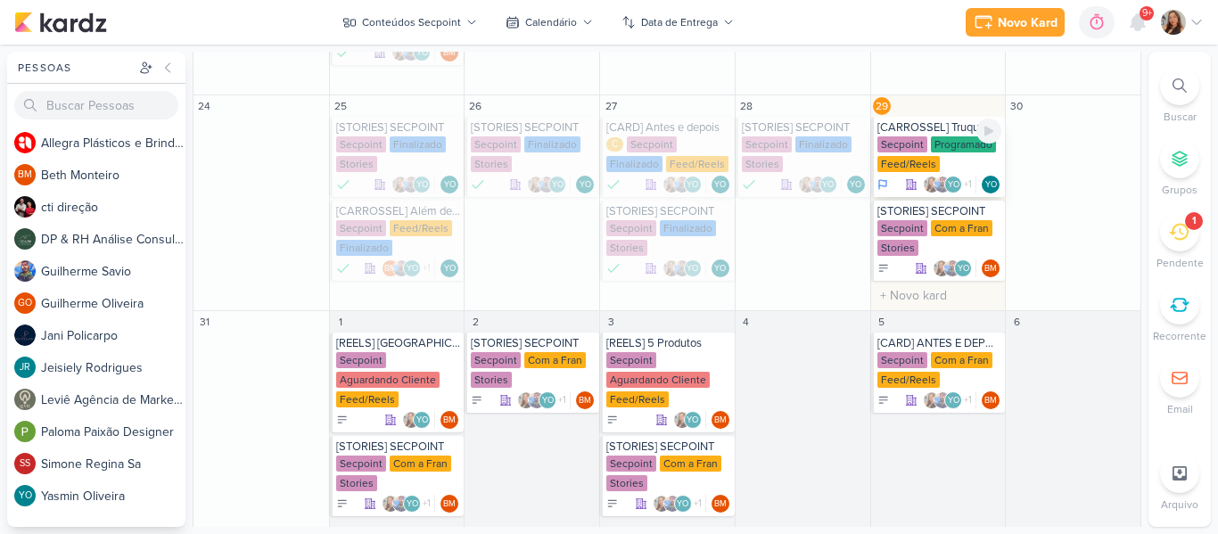
click at [915, 136] on div "Secpoint" at bounding box center [902, 144] width 50 height 16
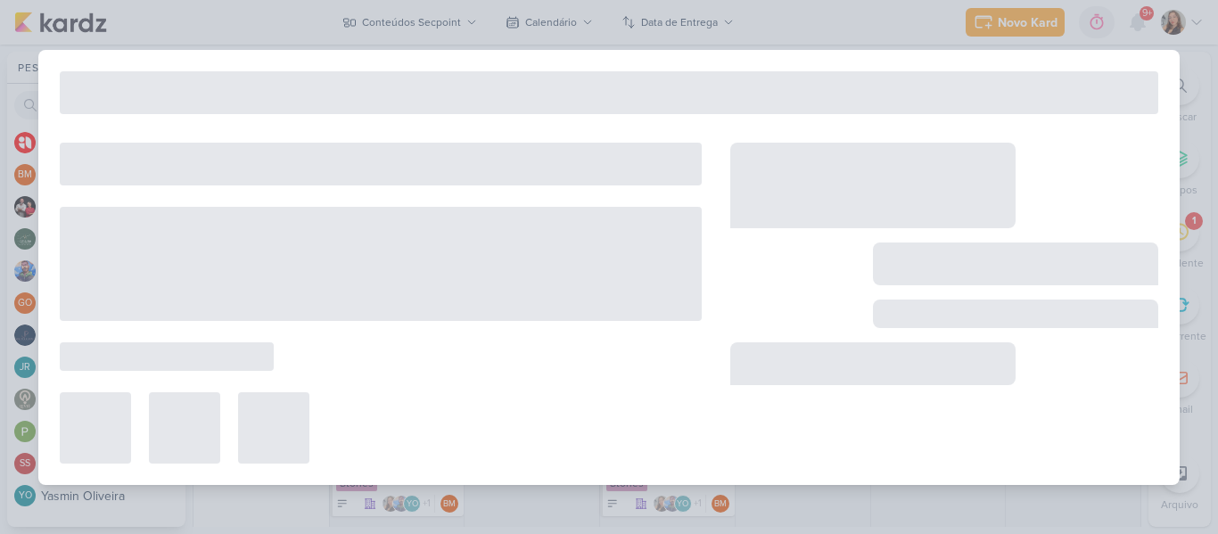
type input "[CARROSSEL] Truques pra nao desistir na TPM"
type input "[DATE] 23:59"
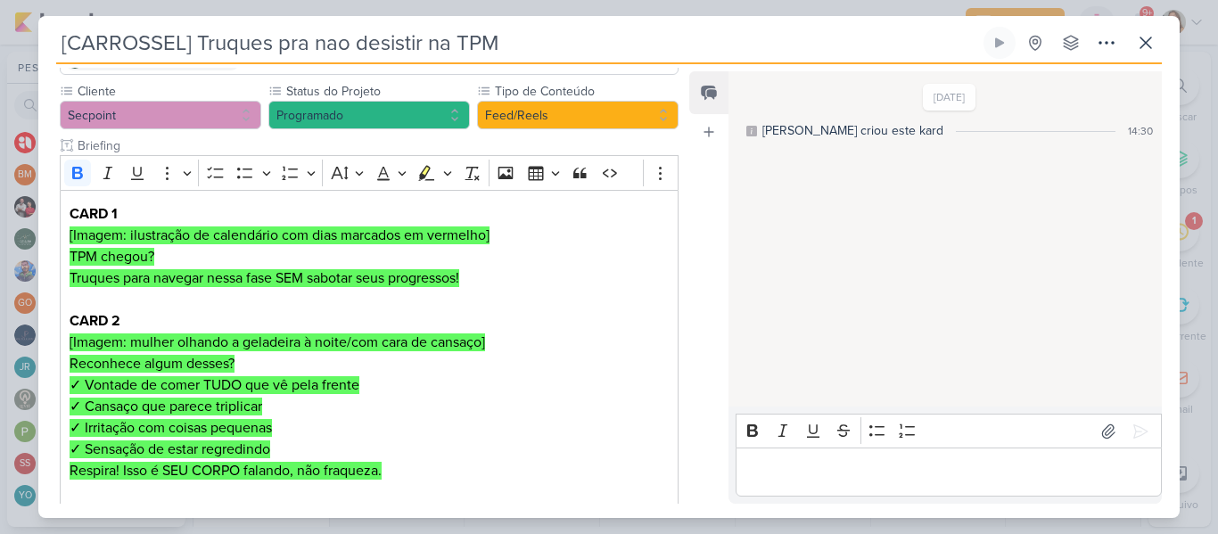
scroll to position [32, 0]
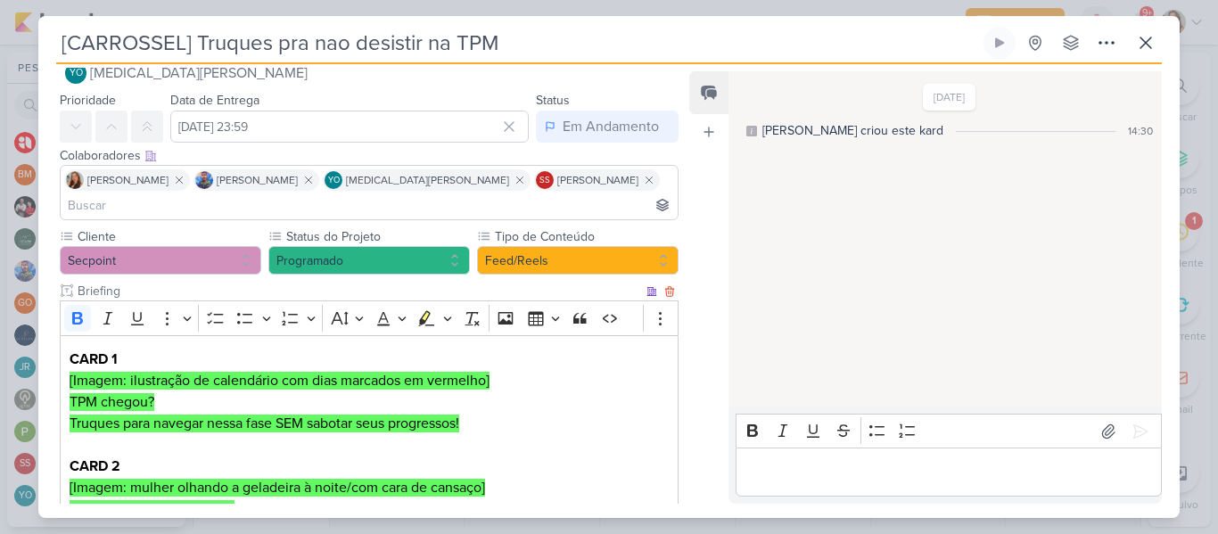
click at [418, 282] on input "Briefing" at bounding box center [358, 291] width 569 height 19
click at [419, 246] on button "Programado" at bounding box center [368, 260] width 201 height 29
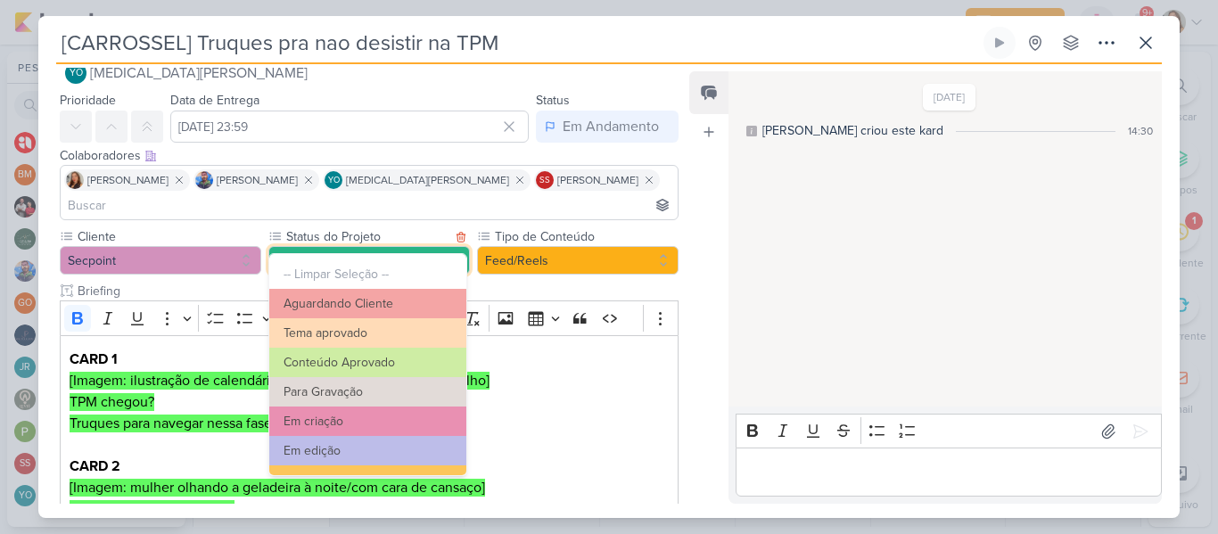
scroll to position [201, 0]
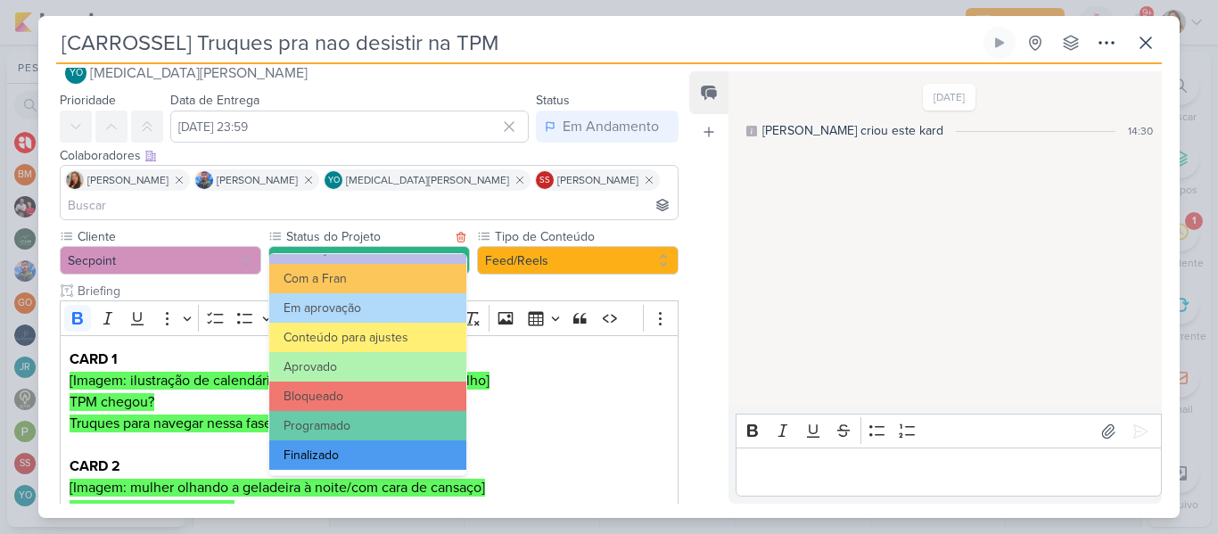
click at [406, 462] on button "Finalizado" at bounding box center [367, 454] width 197 height 29
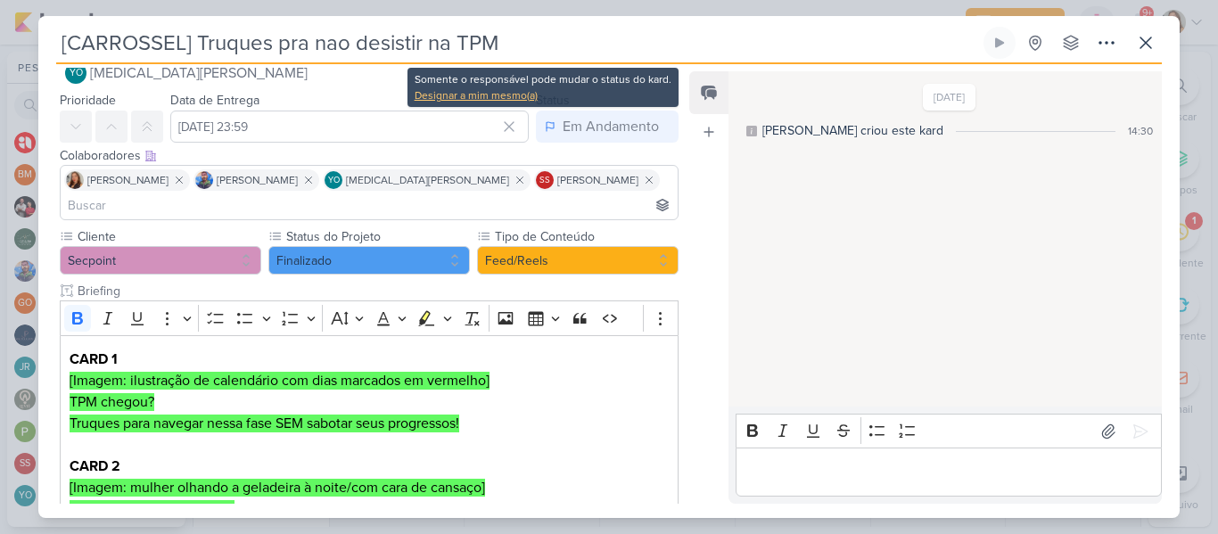
click at [529, 99] on div "Designar a mim mesmo(a)" at bounding box center [542, 95] width 257 height 16
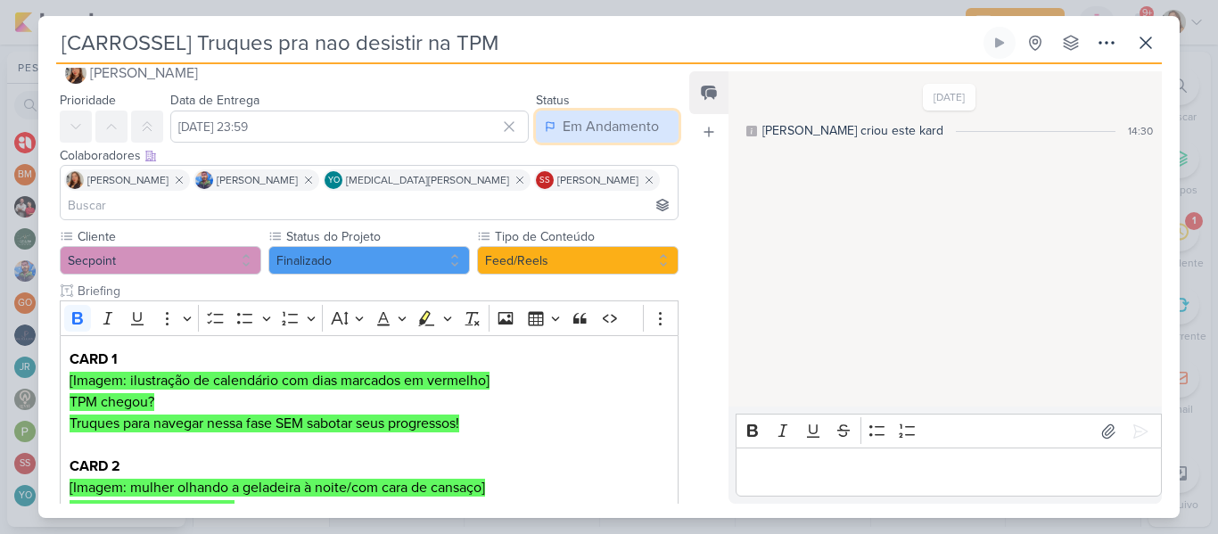
click at [549, 119] on button "Em Andamento" at bounding box center [607, 127] width 143 height 32
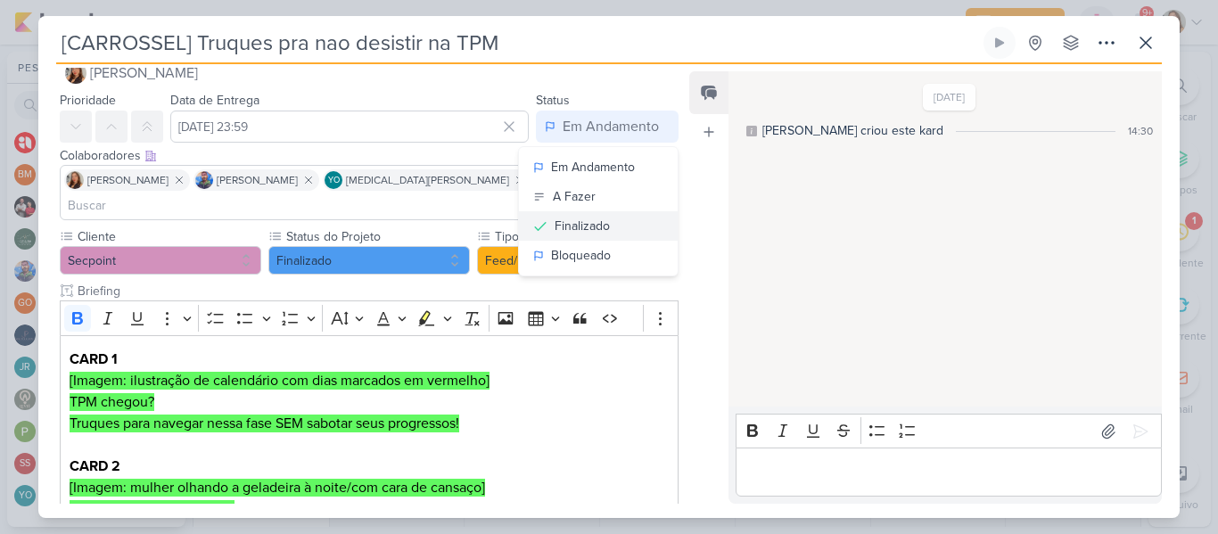
click at [565, 228] on div "Finalizado" at bounding box center [581, 226] width 55 height 19
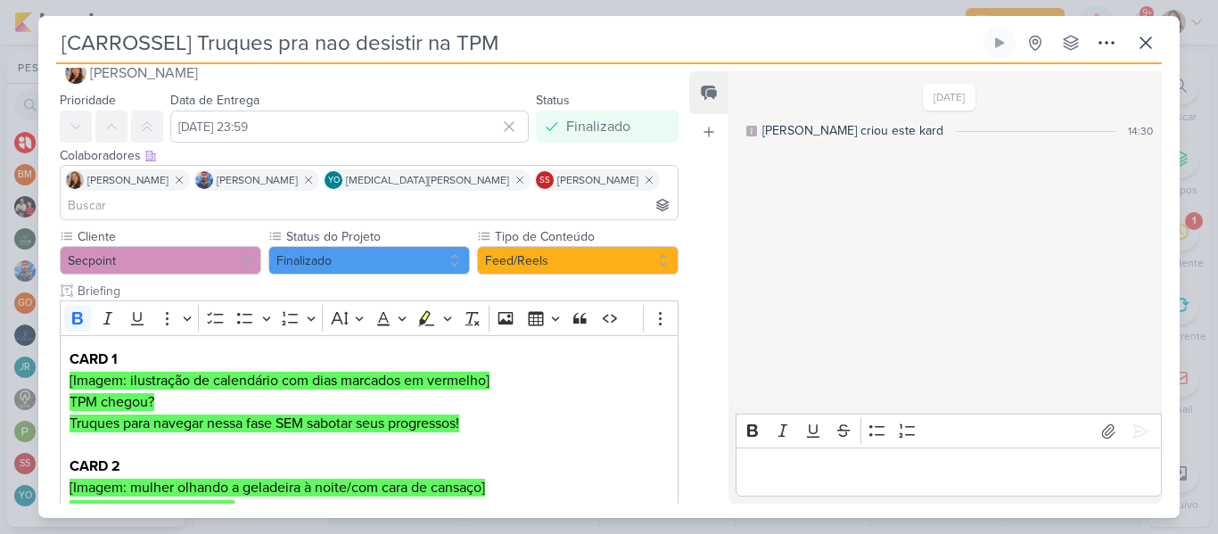
scroll to position [1416, 0]
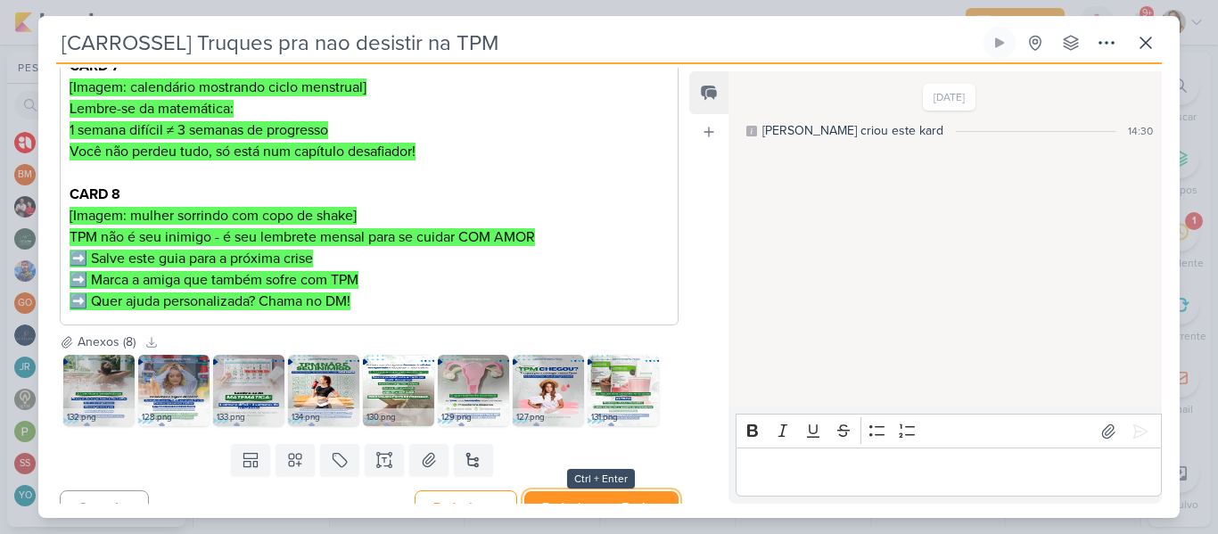
click at [614, 492] on button "Redesignar e Fechar" at bounding box center [601, 507] width 154 height 33
click at [609, 491] on button "Redesignar e Fechar" at bounding box center [601, 507] width 154 height 33
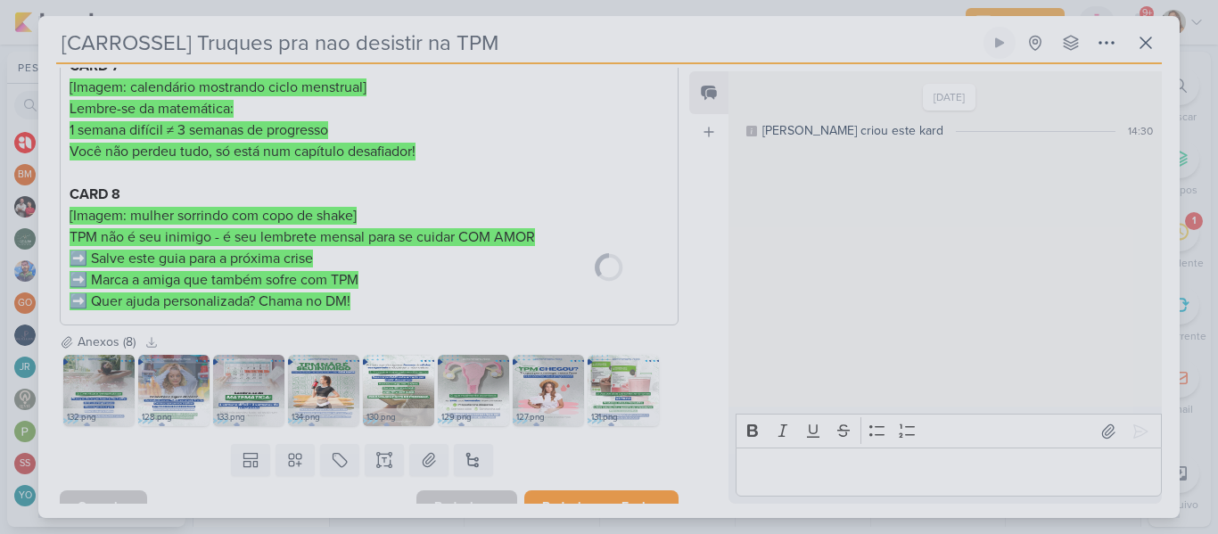
scroll to position [1414, 0]
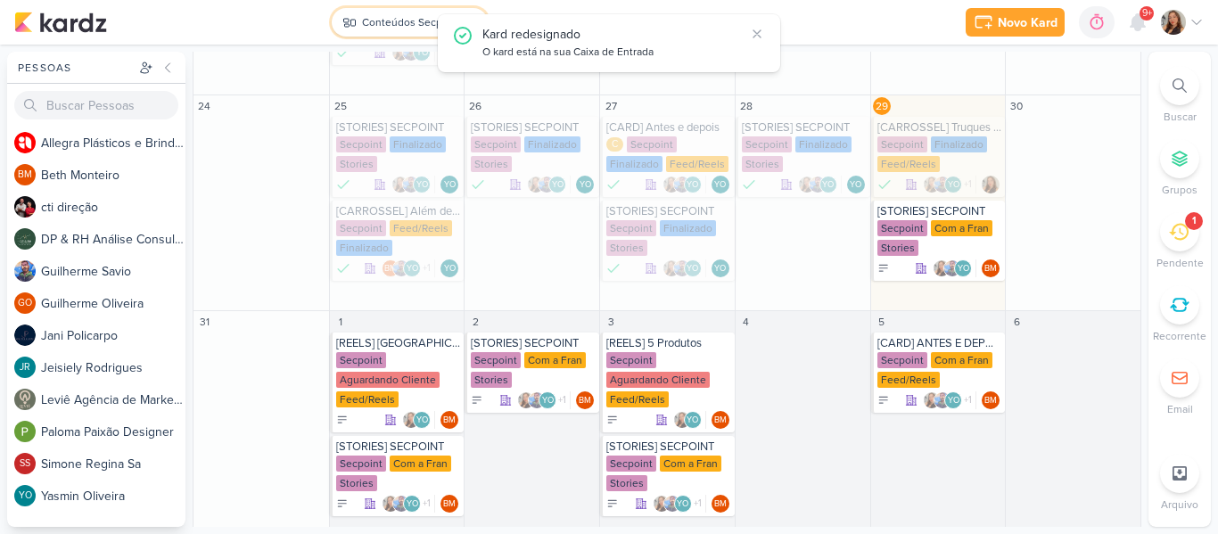
click at [391, 31] on button "Conteúdos Secpoint" at bounding box center [410, 22] width 156 height 29
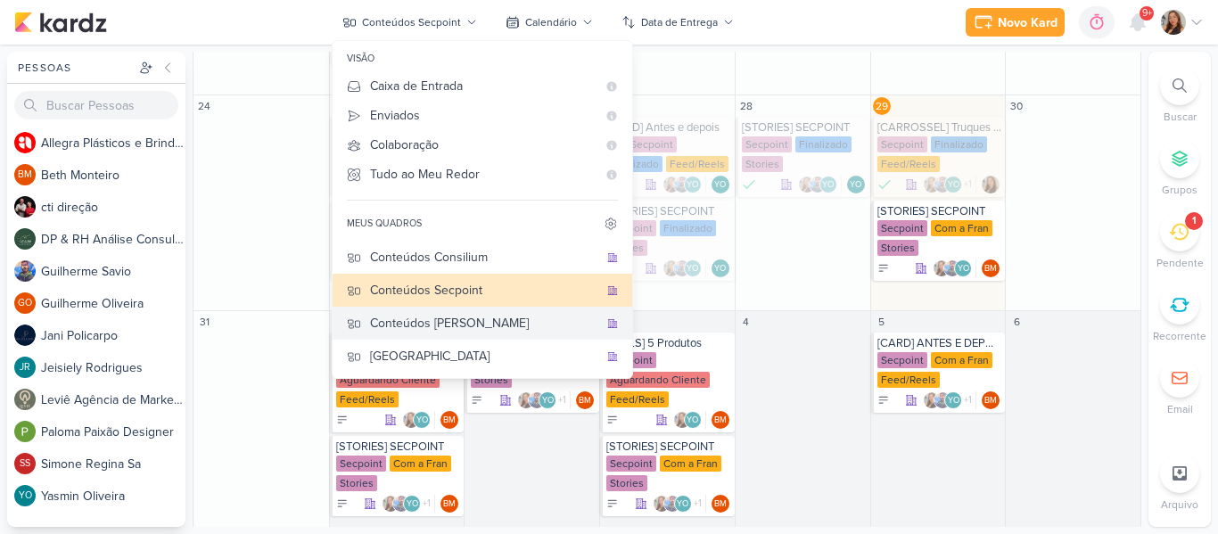
click at [523, 325] on div "Conteúdos [PERSON_NAME]" at bounding box center [484, 323] width 228 height 19
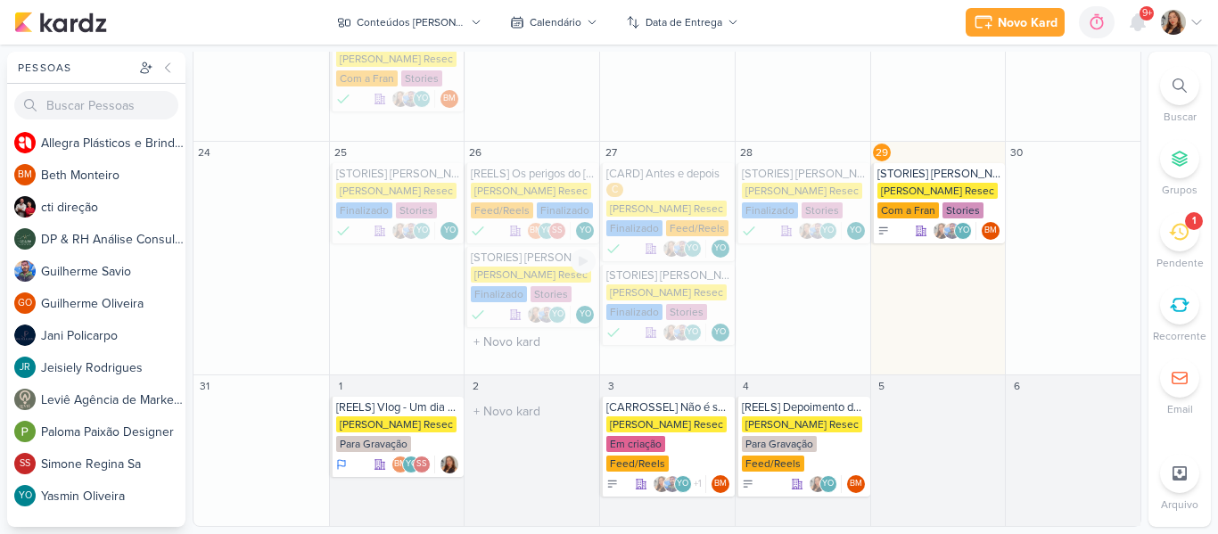
scroll to position [524, 0]
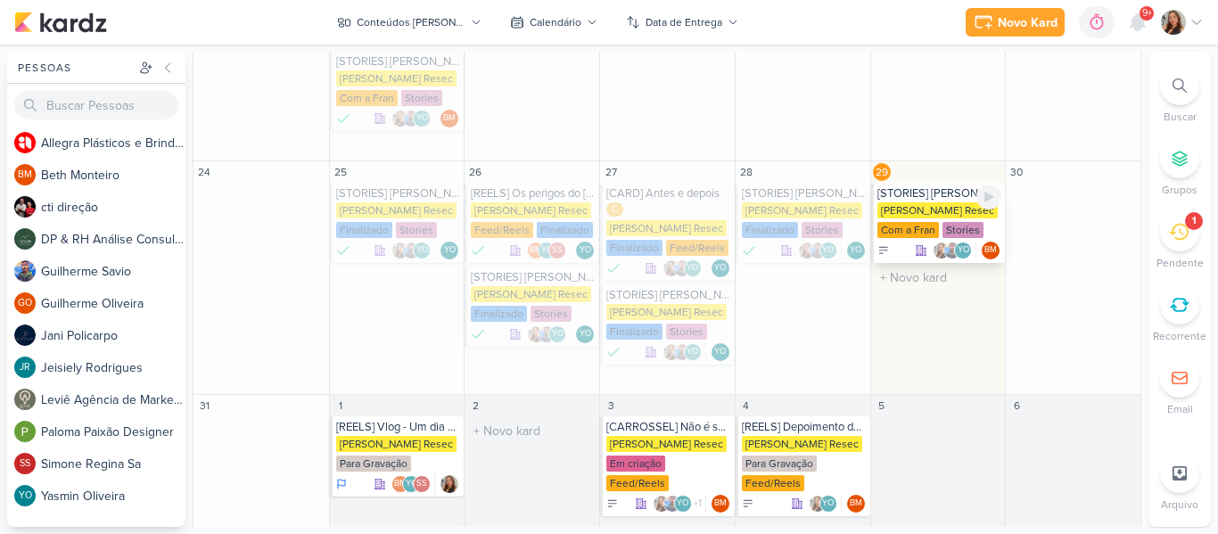
click at [904, 222] on div "Com a Fran" at bounding box center [907, 230] width 61 height 16
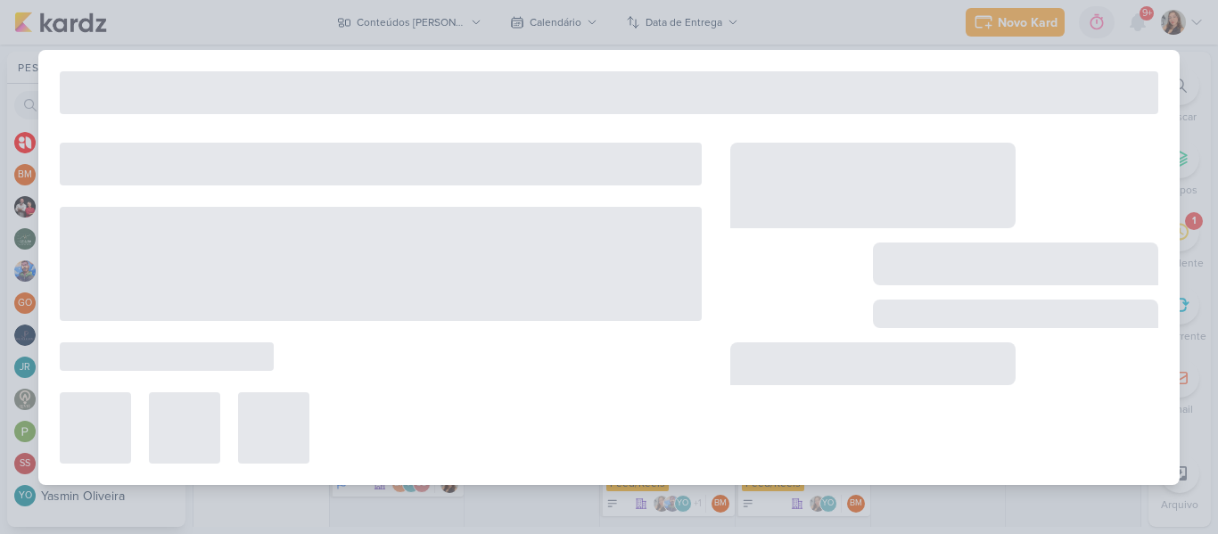
type input "[STORIES] [PERSON_NAME]"
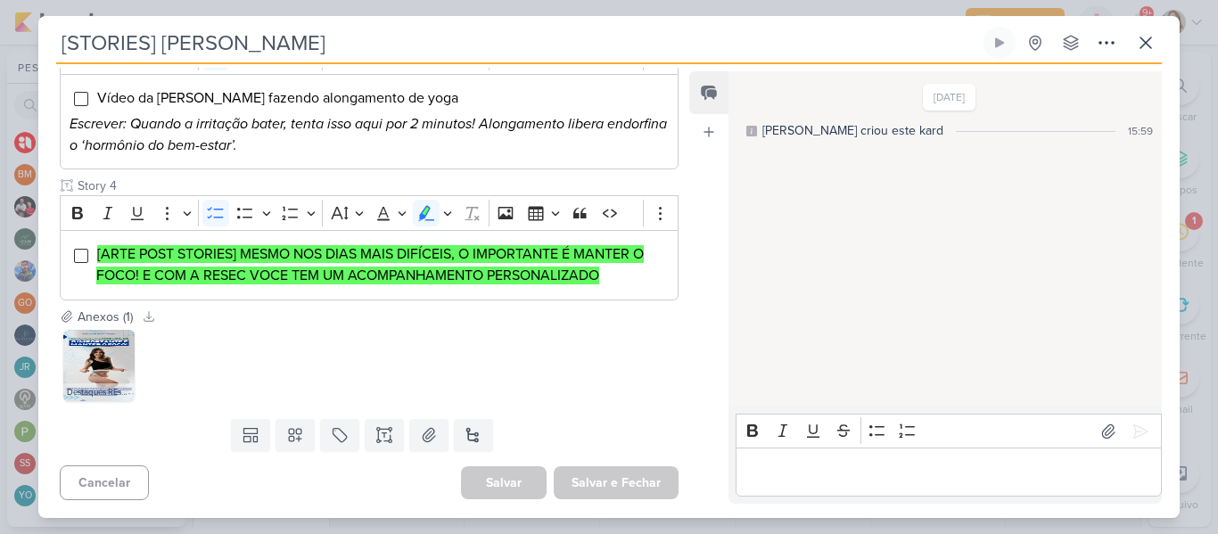
scroll to position [85, 0]
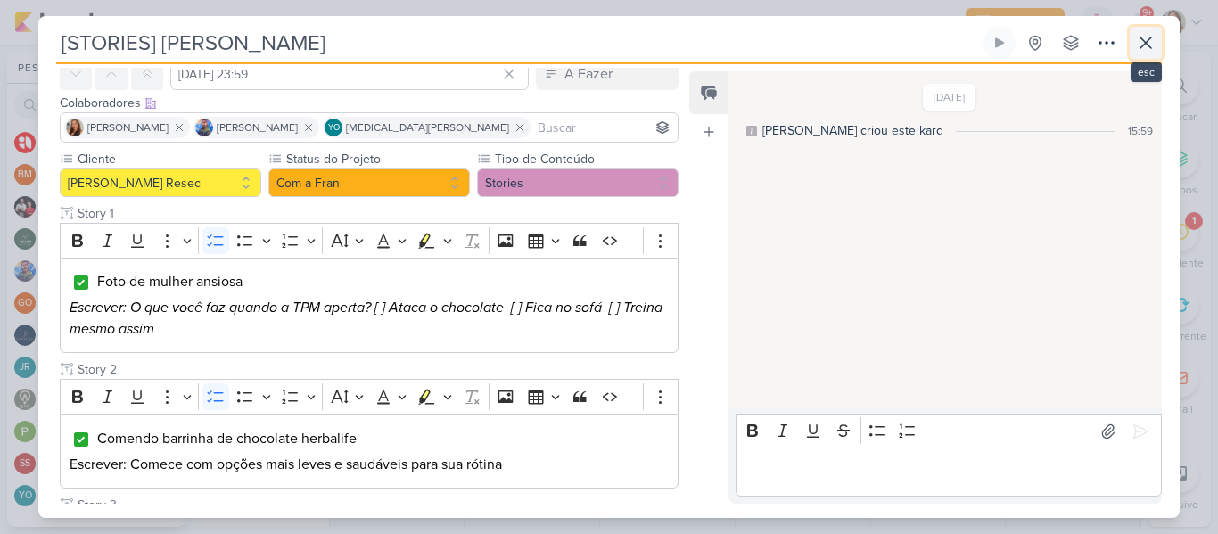
click at [1152, 43] on icon at bounding box center [1145, 42] width 21 height 21
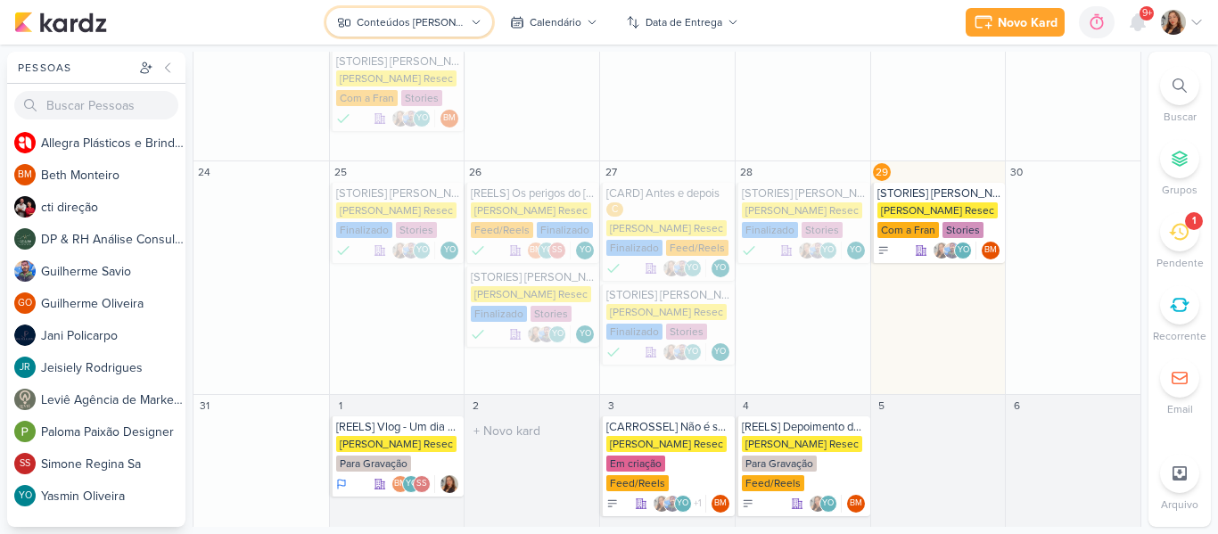
click at [443, 29] on div "Conteúdos [PERSON_NAME]" at bounding box center [411, 22] width 108 height 16
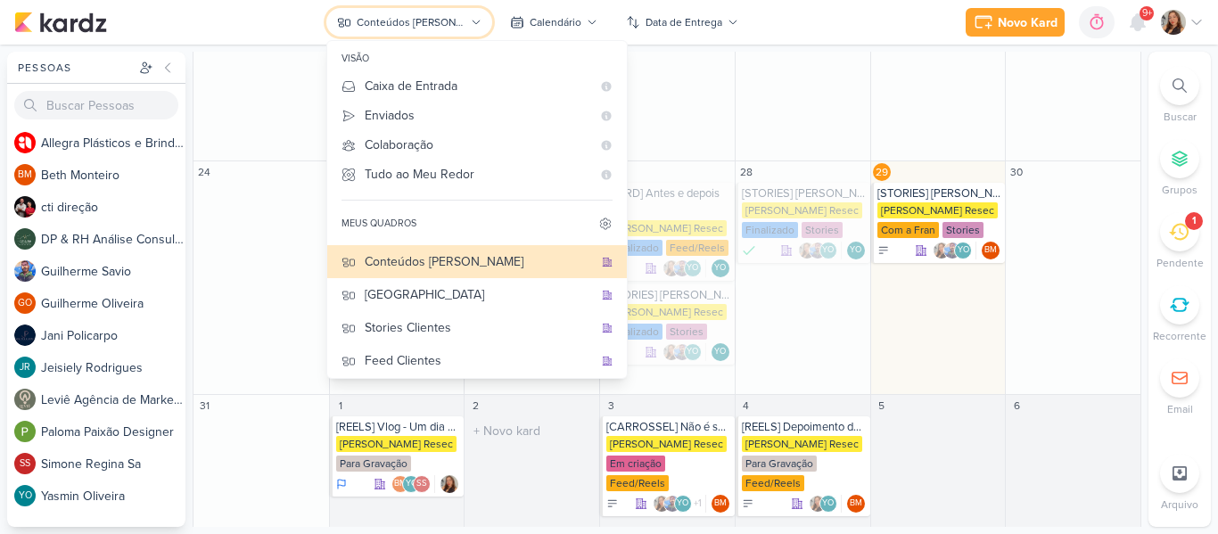
scroll to position [197, 0]
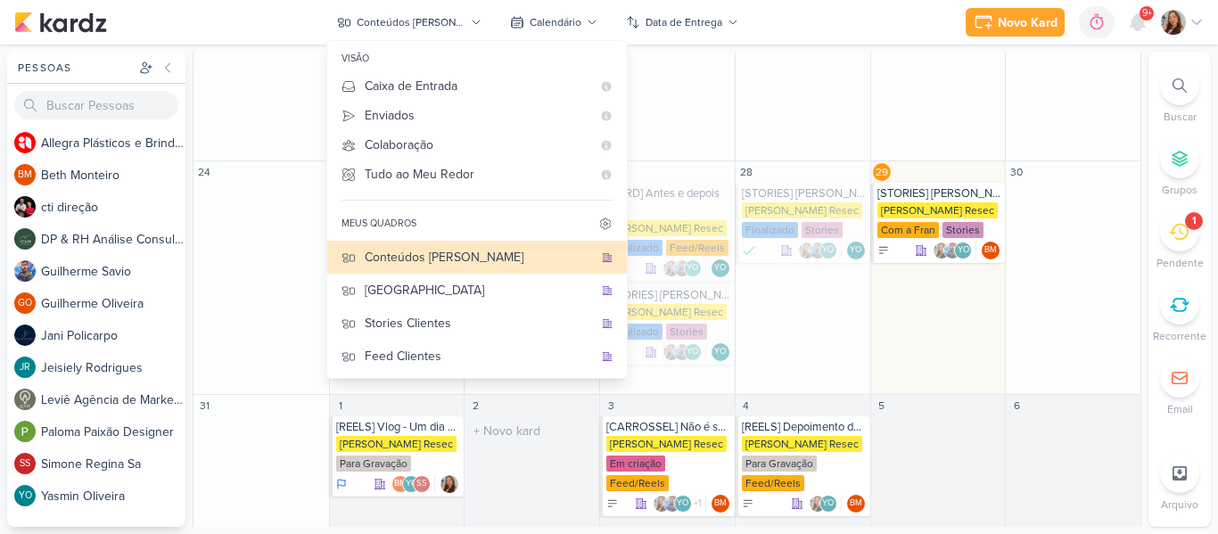
click at [825, 15] on div "Novo Kard Ctrl + k 0h0m Sessão desligada... Hoje 0h0m Semana 0h0m Mês 0h0m" at bounding box center [608, 22] width 1189 height 45
